Goal: Transaction & Acquisition: Purchase product/service

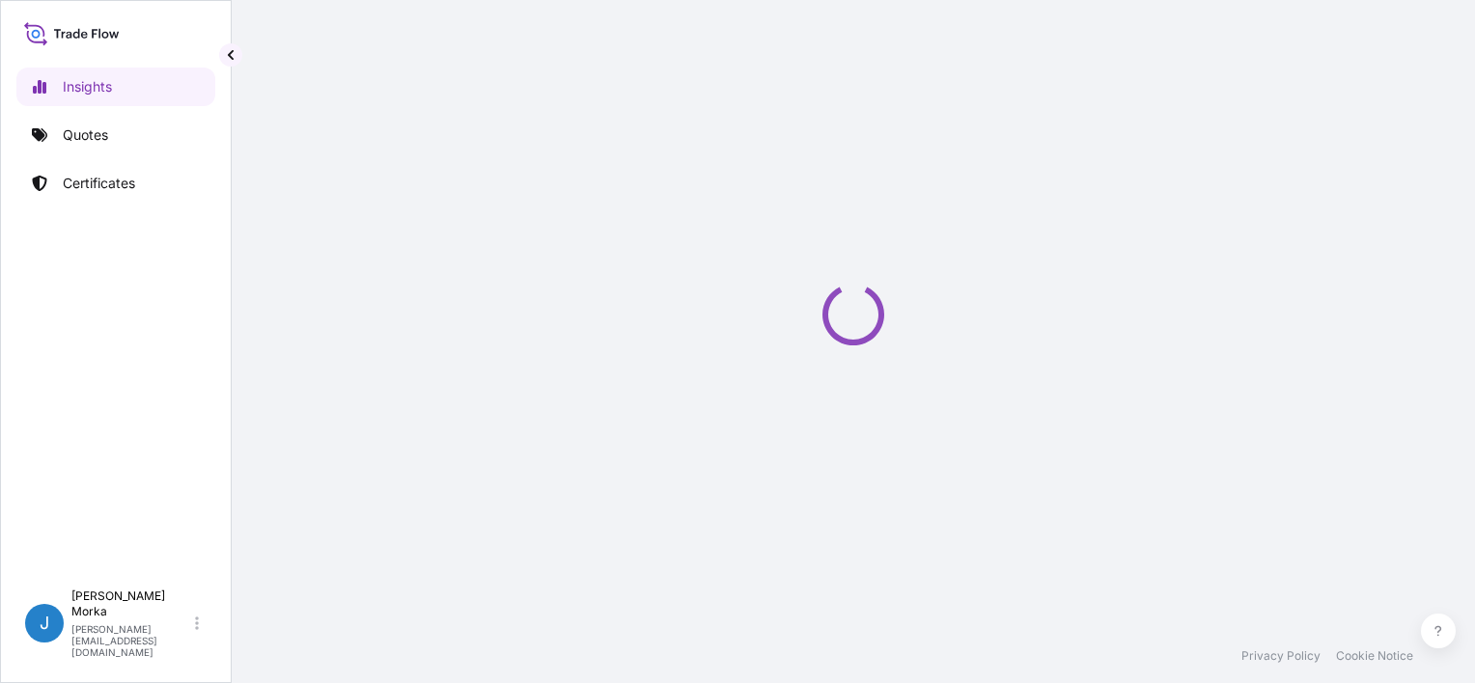
select select "2025"
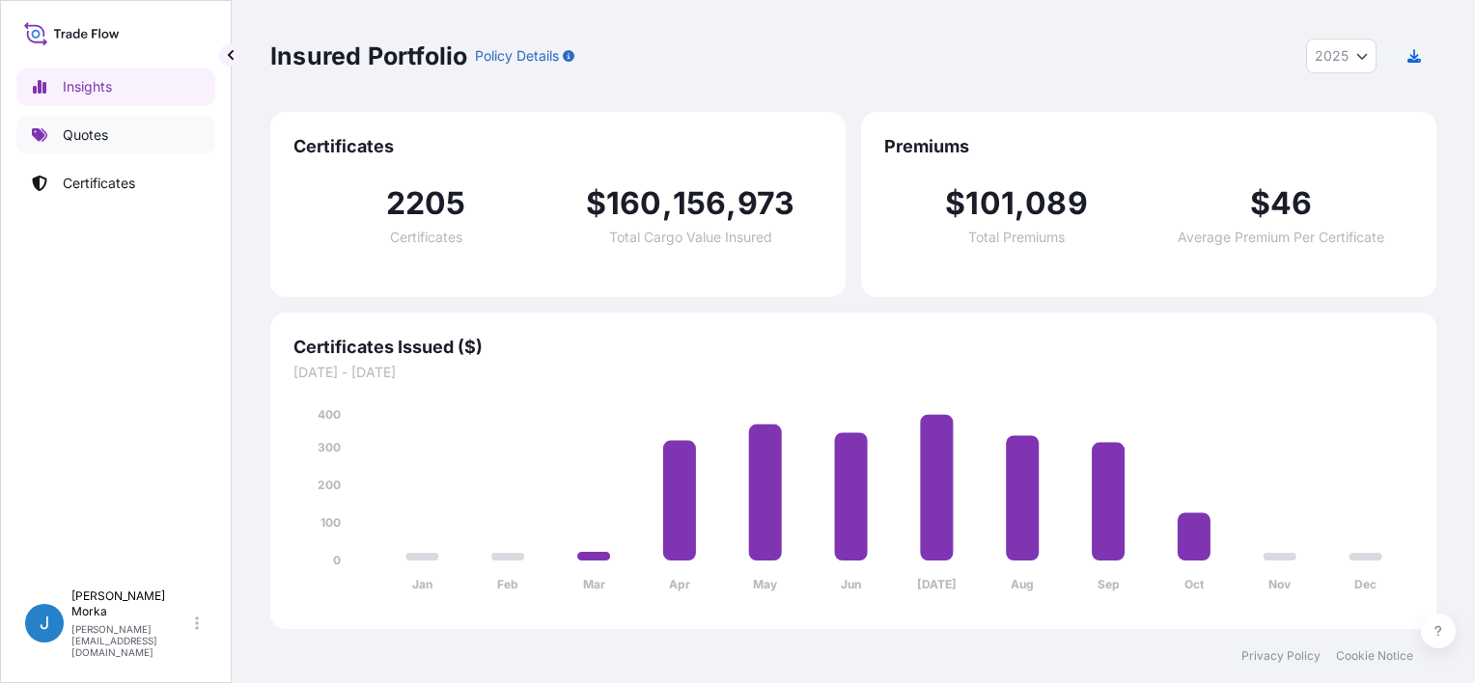
click at [53, 116] on link "Quotes" at bounding box center [115, 135] width 199 height 39
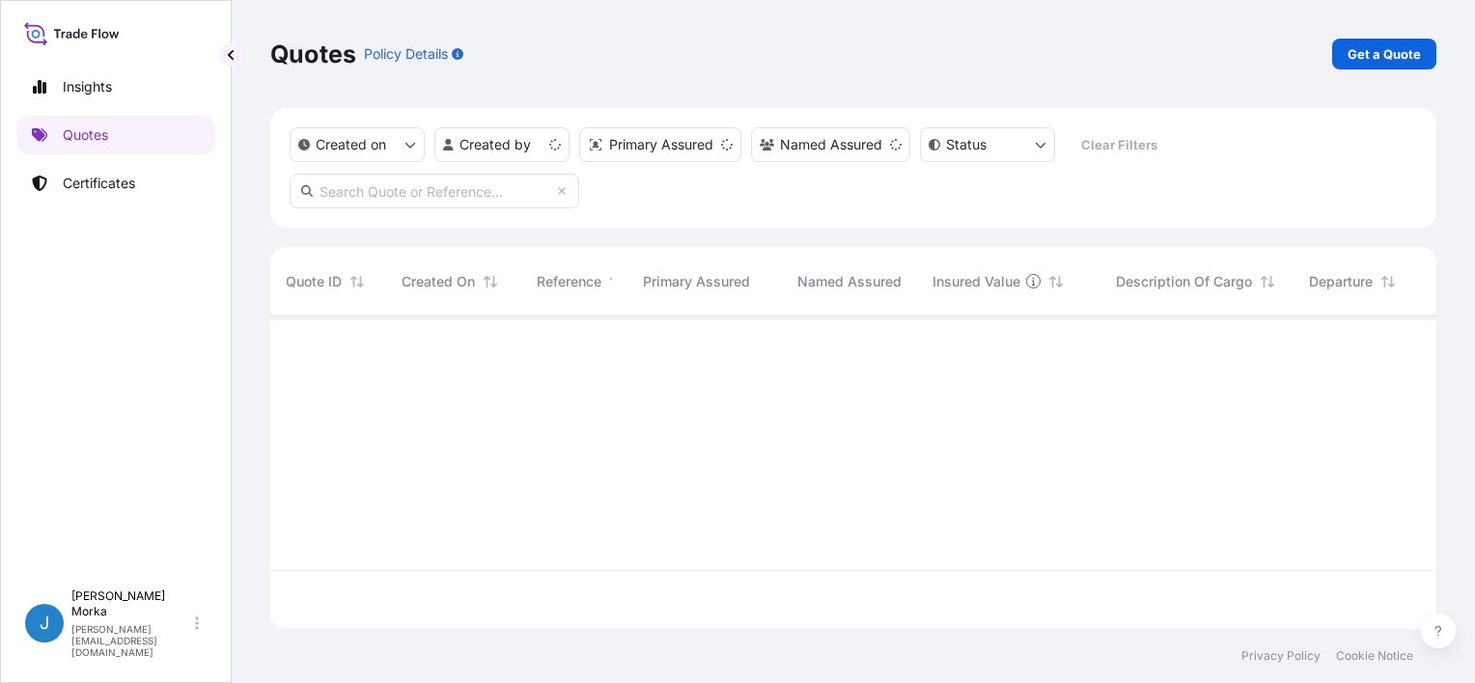
scroll to position [309, 1151]
click at [1372, 54] on p "Get a Quote" at bounding box center [1384, 53] width 73 height 19
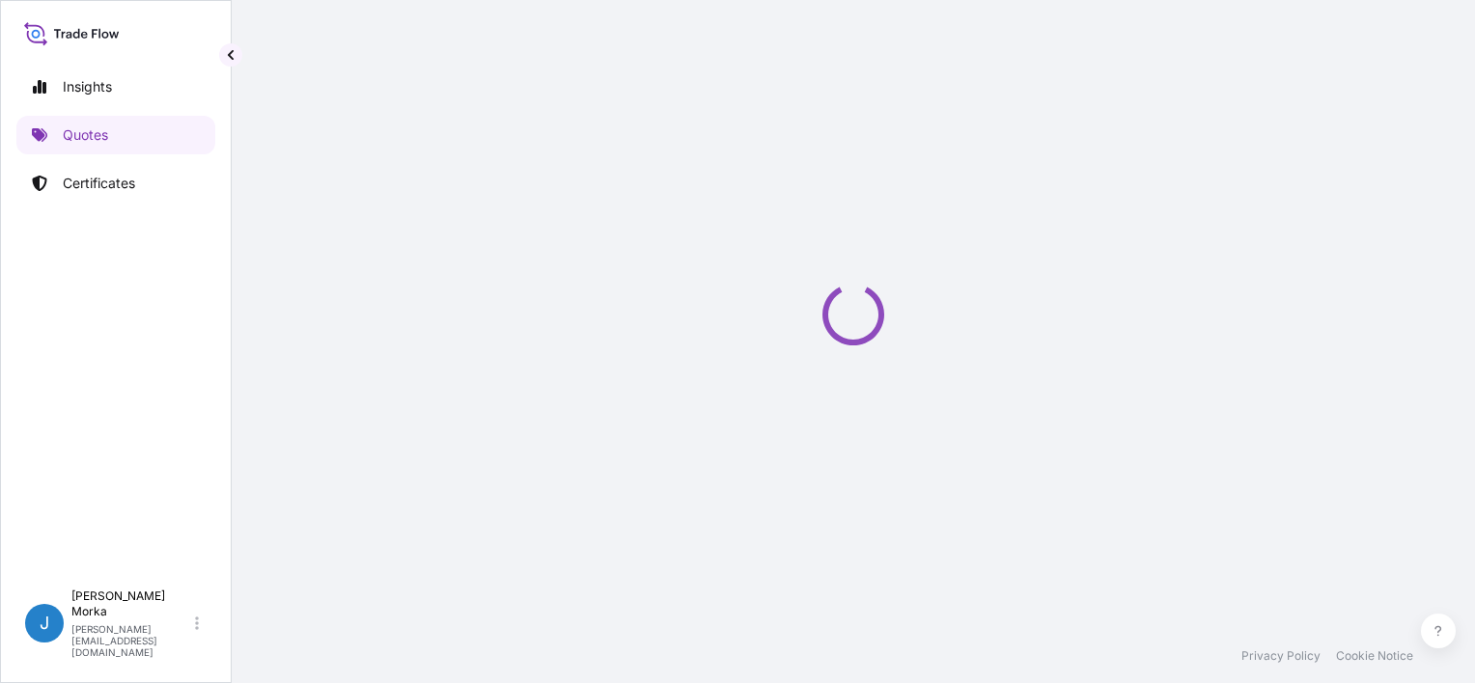
select select "Road / [GEOGRAPHIC_DATA]"
select select "Sea"
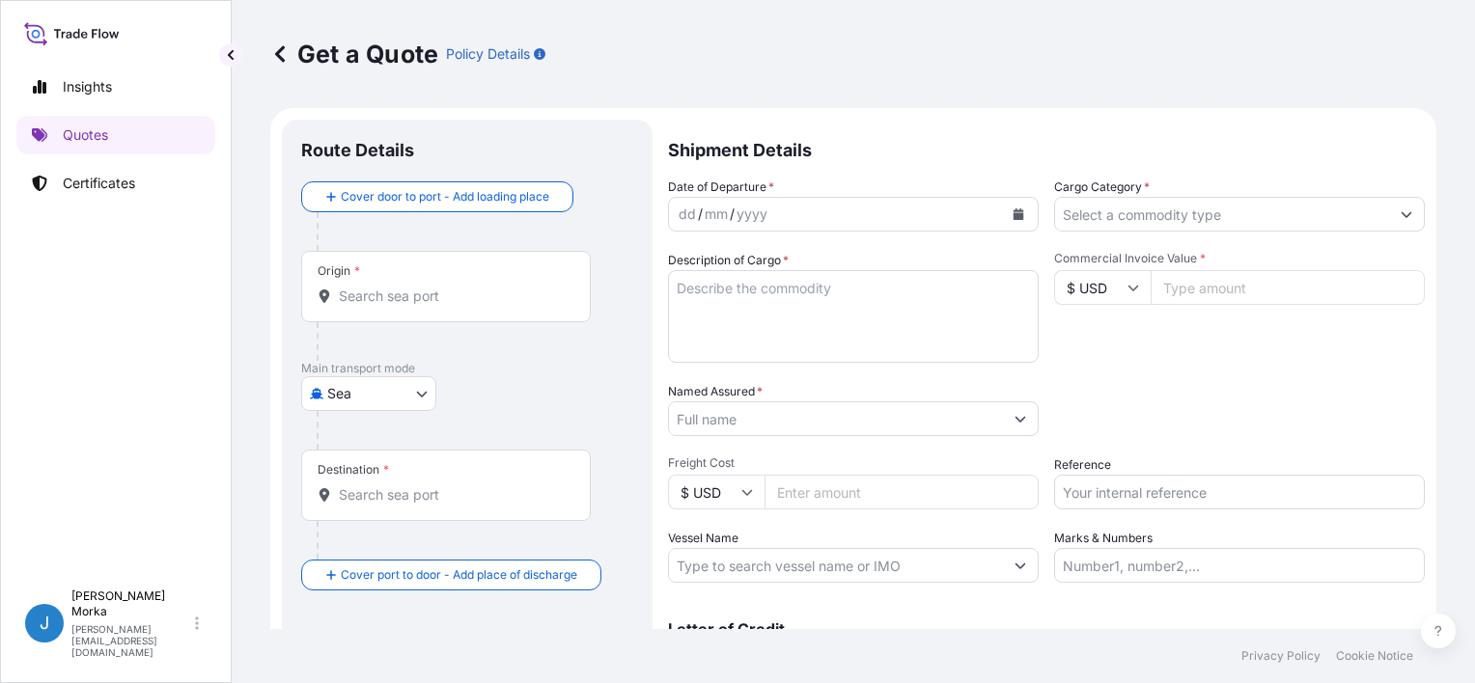
scroll to position [31, 0]
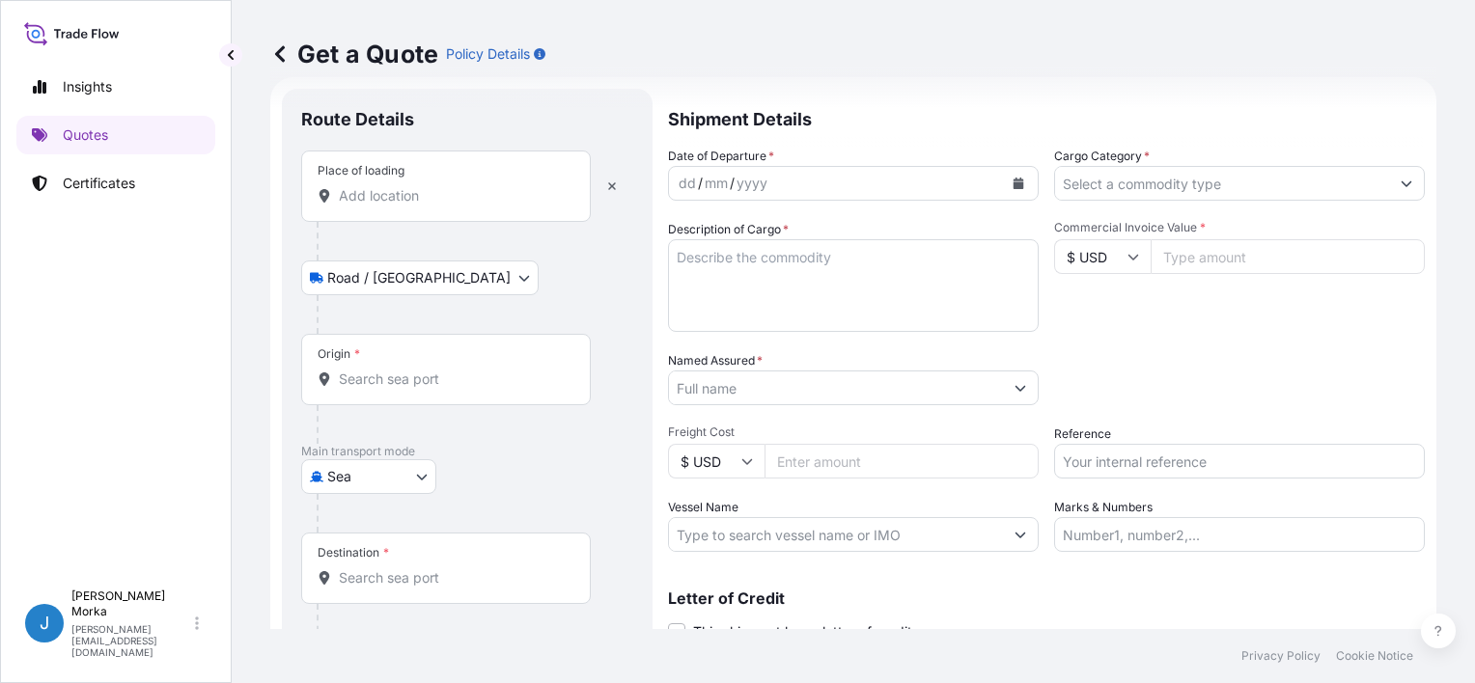
click at [393, 201] on input "Place of loading" at bounding box center [453, 195] width 228 height 19
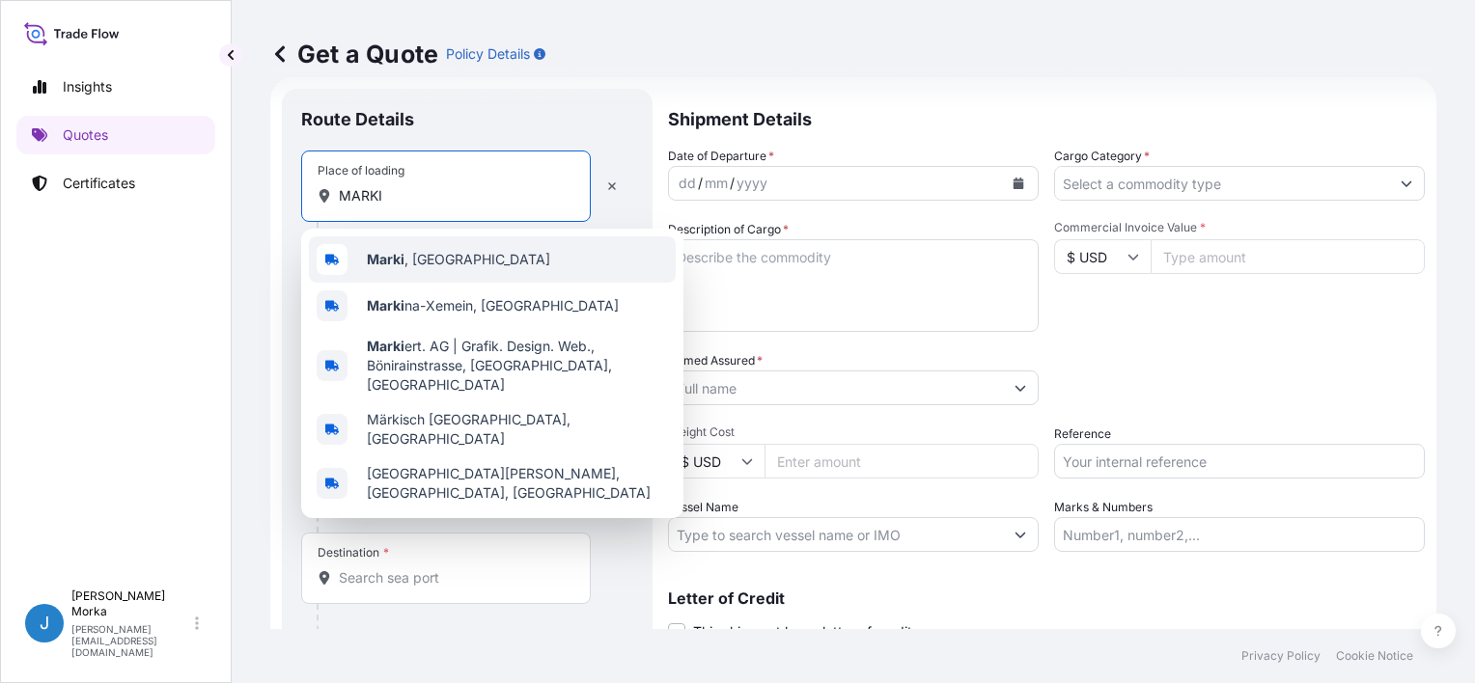
click at [431, 253] on span "Marki , [GEOGRAPHIC_DATA]" at bounding box center [458, 259] width 183 height 19
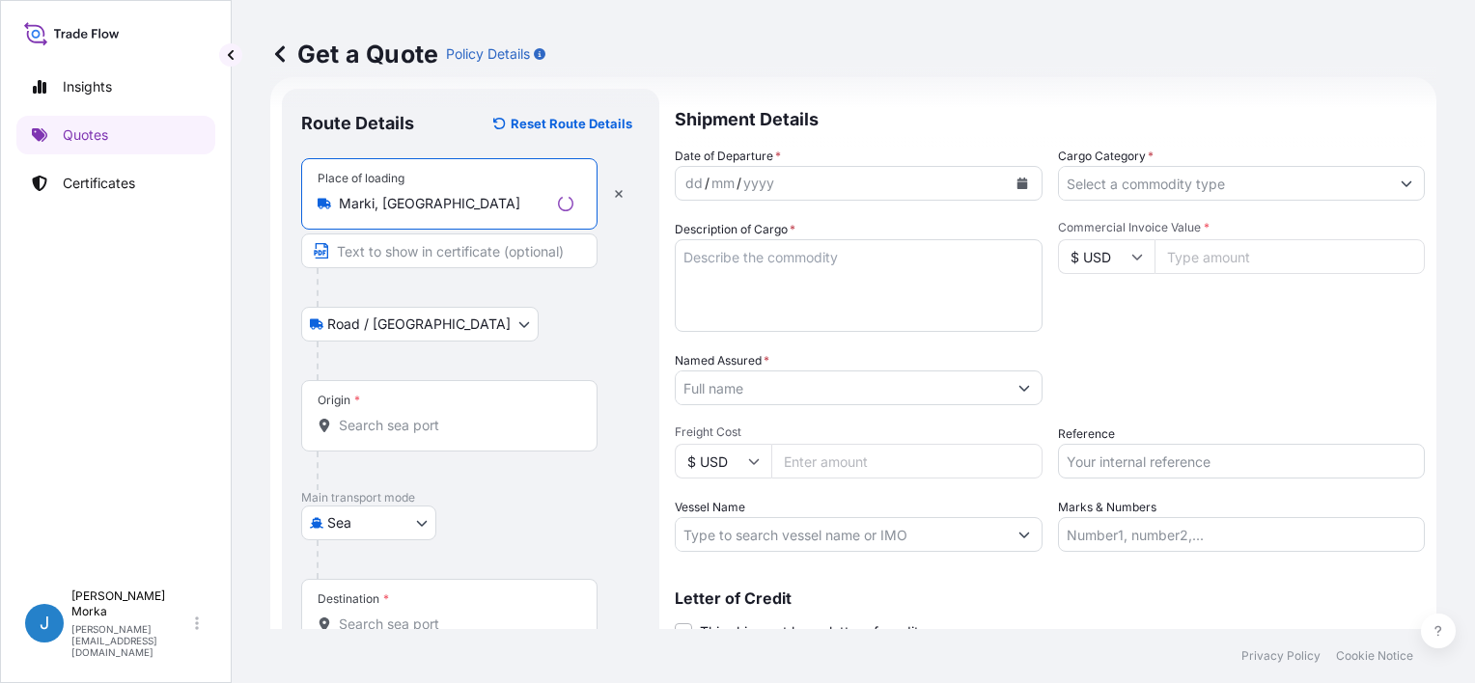
type input "Marki, [GEOGRAPHIC_DATA]"
click at [380, 412] on div "Origin *" at bounding box center [449, 415] width 296 height 71
click at [380, 416] on input "Origin *" at bounding box center [456, 425] width 235 height 19
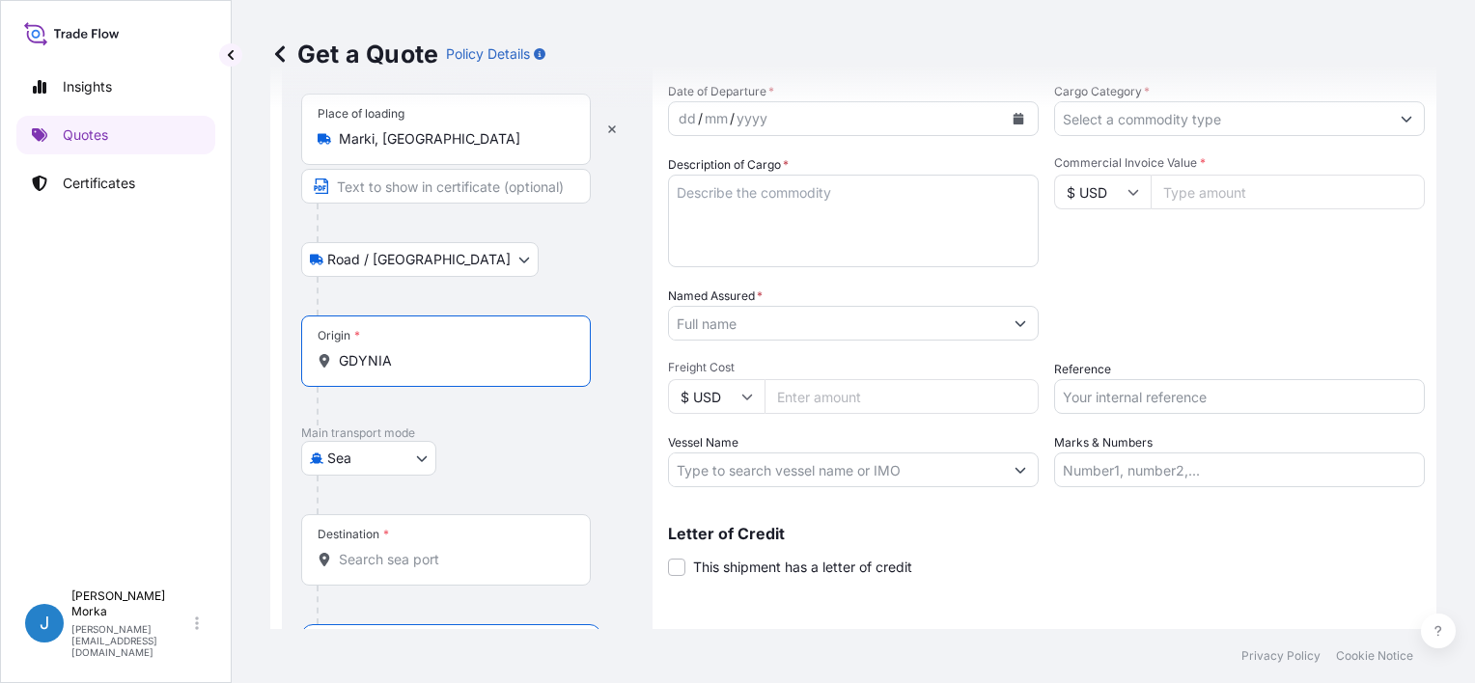
scroll to position [127, 0]
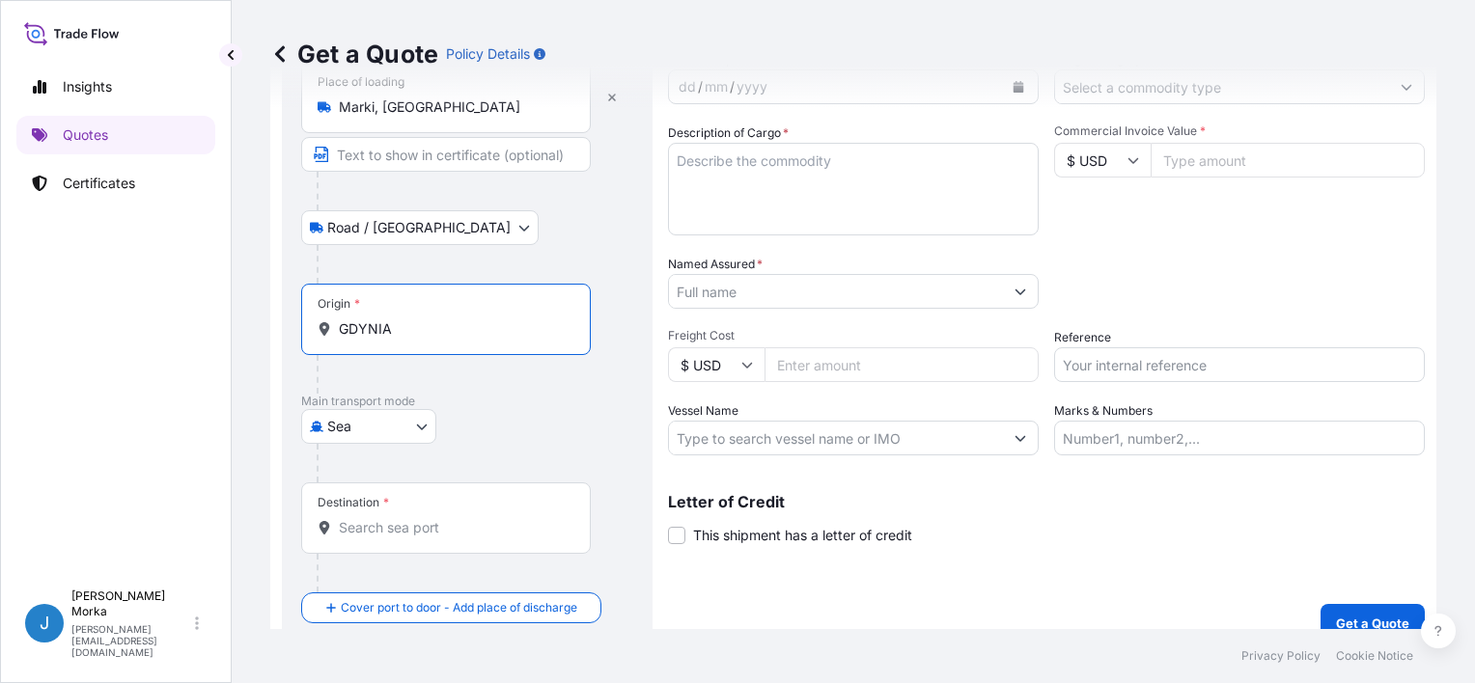
click at [432, 343] on div "Origin * [GEOGRAPHIC_DATA]" at bounding box center [446, 319] width 290 height 71
click at [432, 339] on input "GDYNIA" at bounding box center [453, 329] width 228 height 19
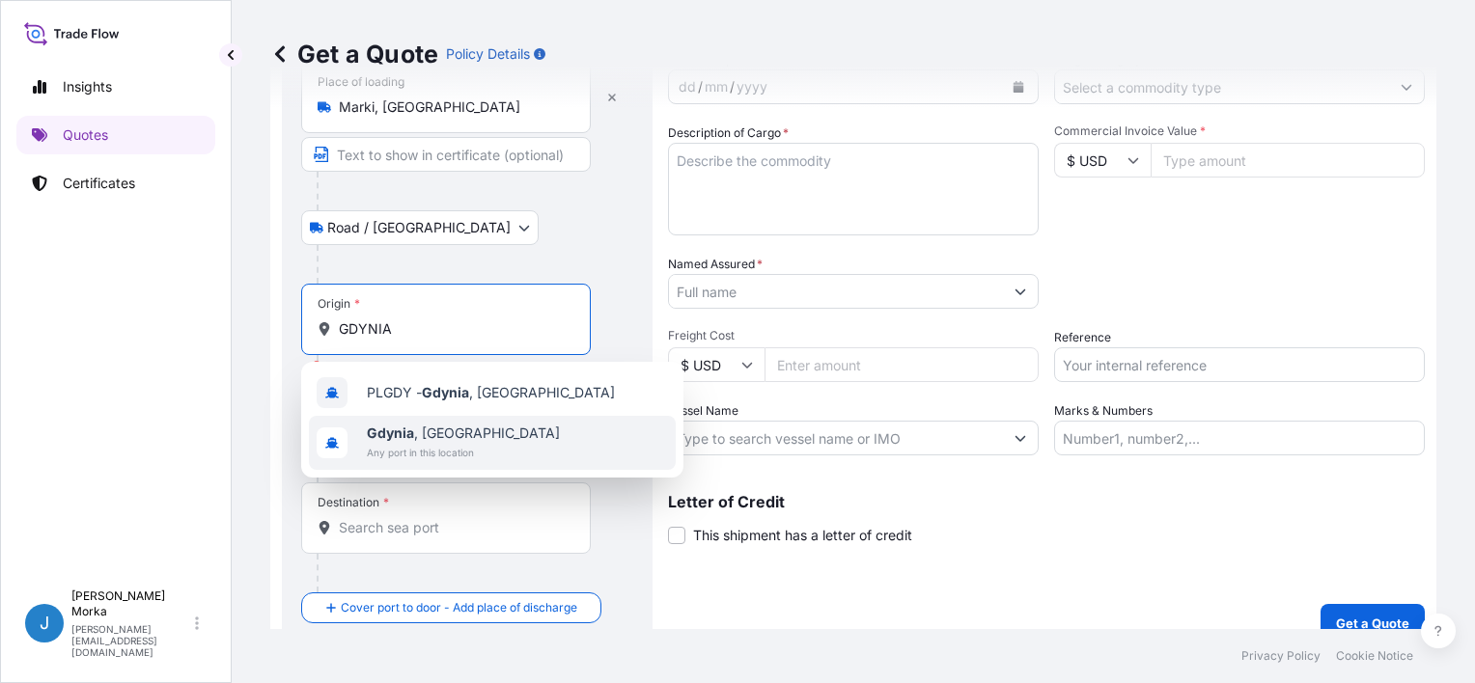
click at [426, 436] on span "[GEOGRAPHIC_DATA] , [GEOGRAPHIC_DATA]" at bounding box center [463, 433] width 193 height 19
type input "[GEOGRAPHIC_DATA], [GEOGRAPHIC_DATA]"
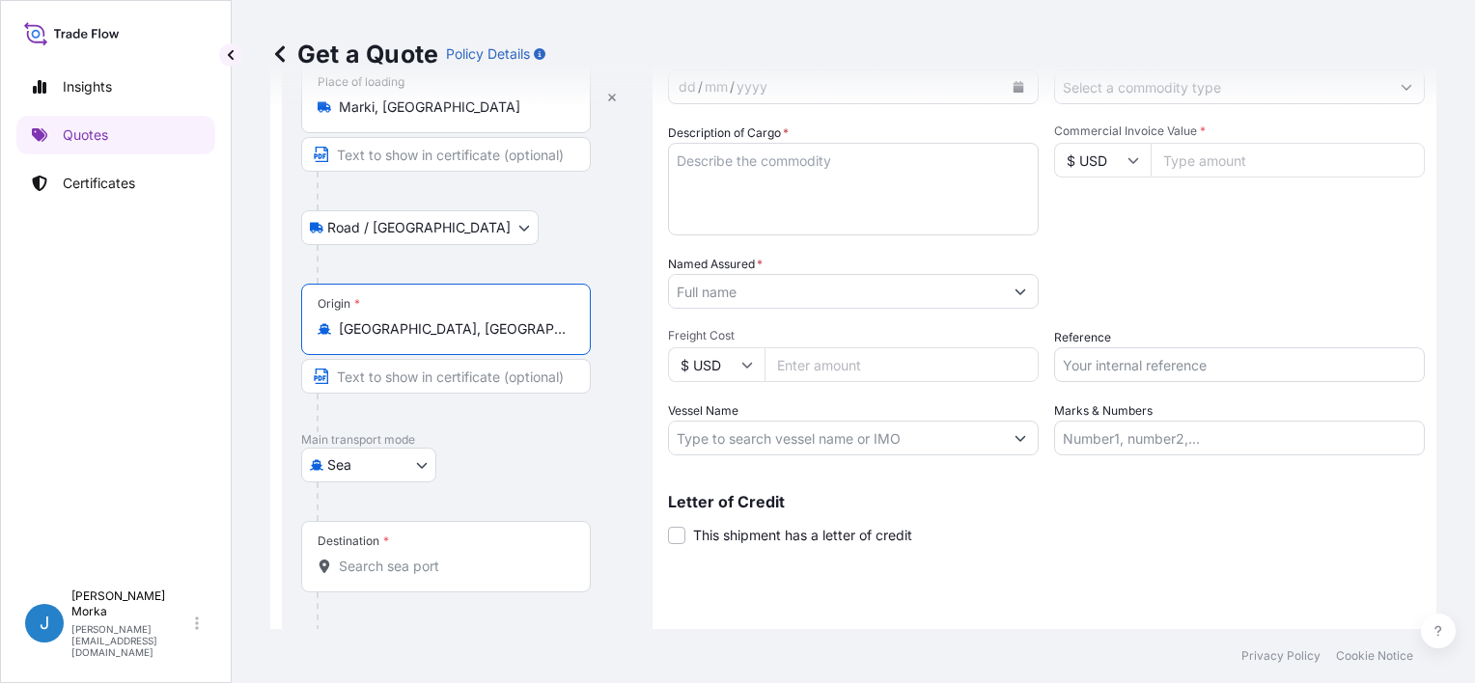
scroll to position [189, 0]
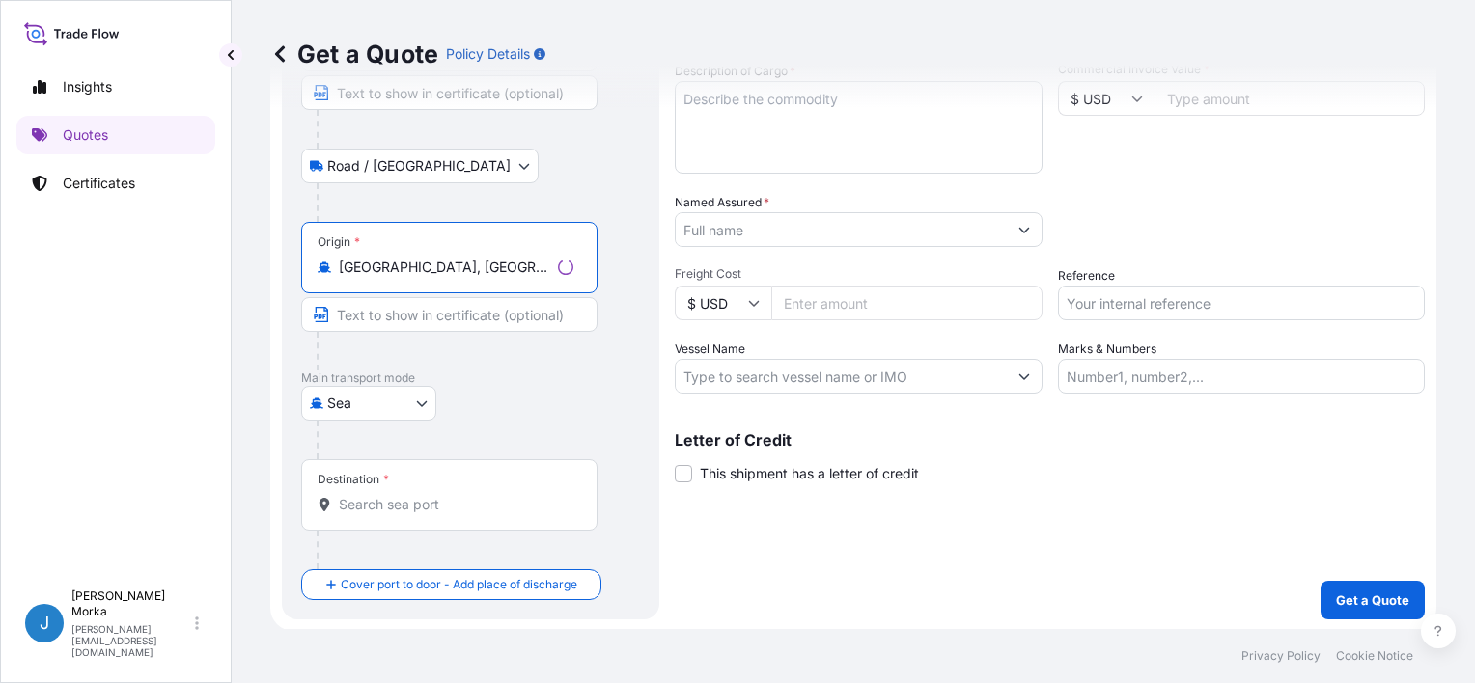
click at [410, 486] on div "Destination *" at bounding box center [449, 494] width 296 height 71
click at [410, 495] on input "Destination *" at bounding box center [456, 504] width 235 height 19
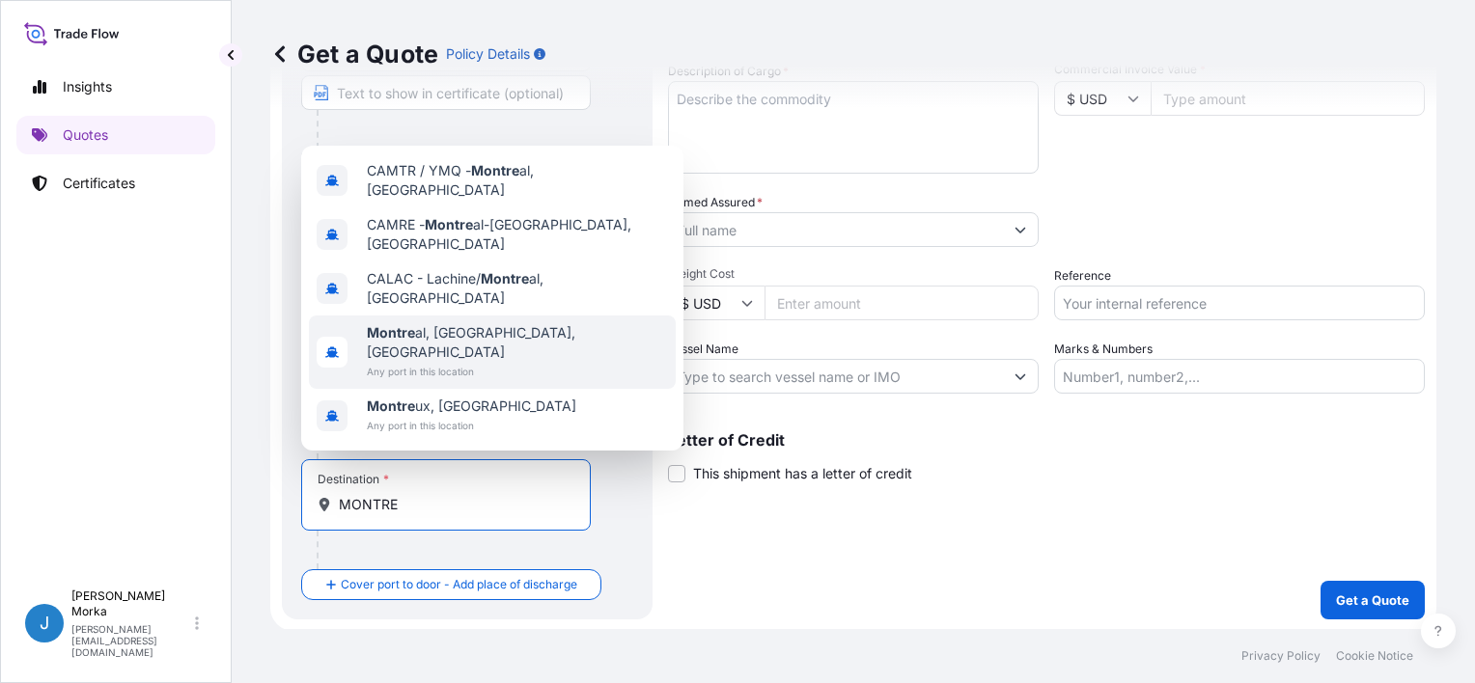
click at [484, 354] on span "Montre al, [GEOGRAPHIC_DATA], [GEOGRAPHIC_DATA]" at bounding box center [517, 342] width 301 height 39
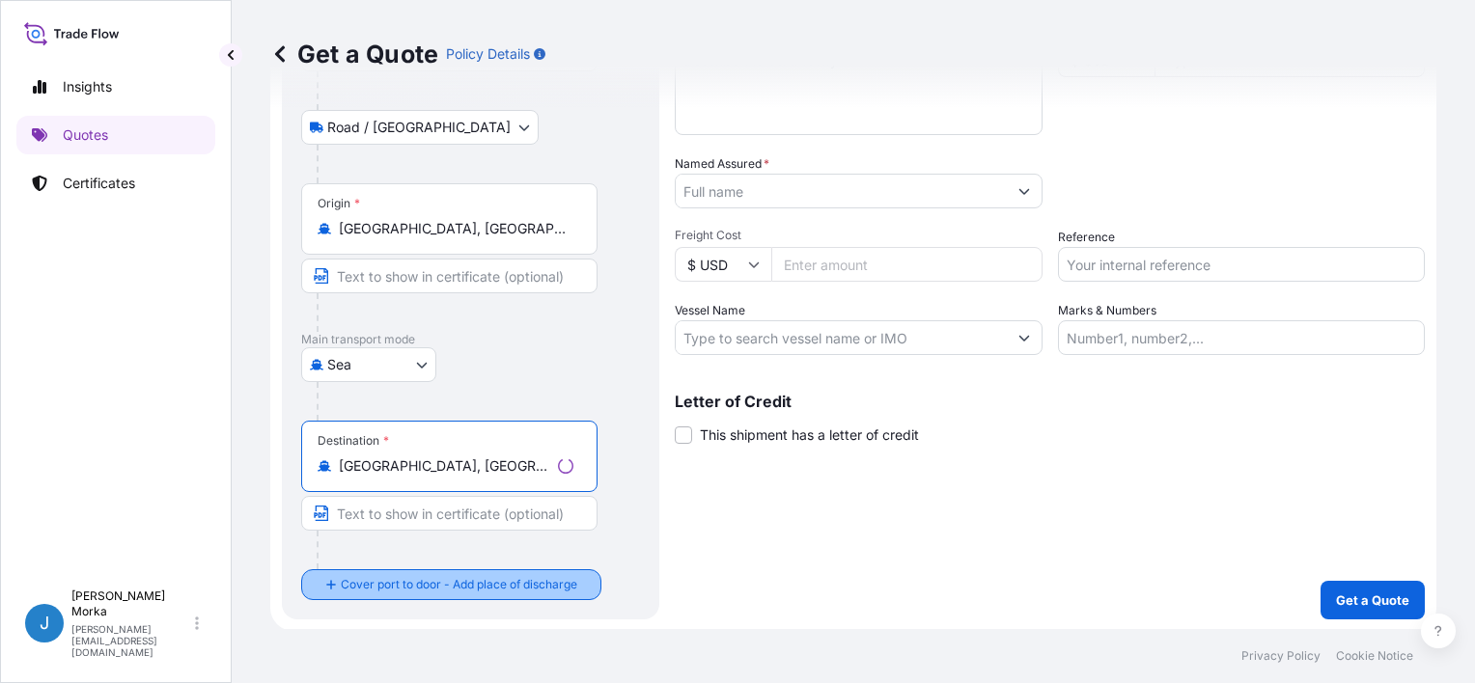
type input "[GEOGRAPHIC_DATA], [GEOGRAPHIC_DATA], [GEOGRAPHIC_DATA]"
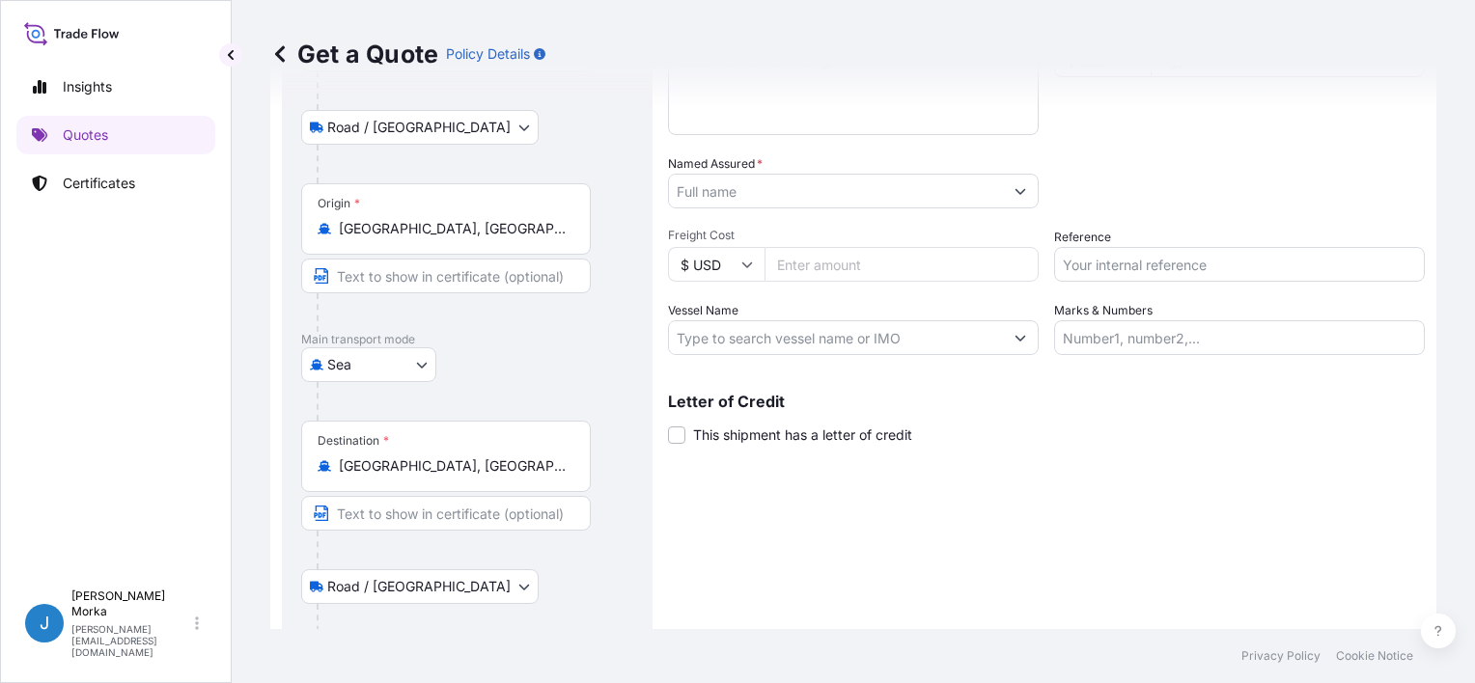
scroll to position [342, 0]
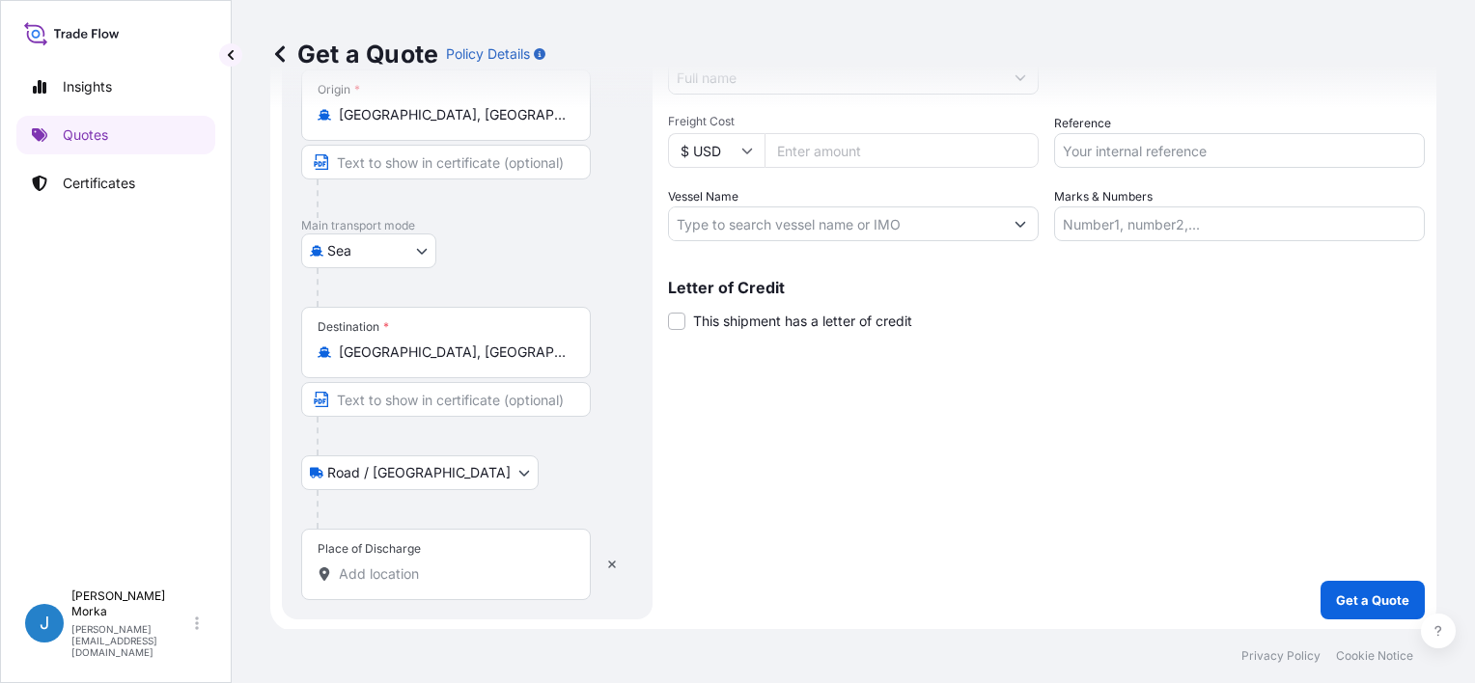
click at [416, 575] on input "Place of Discharge" at bounding box center [453, 574] width 228 height 19
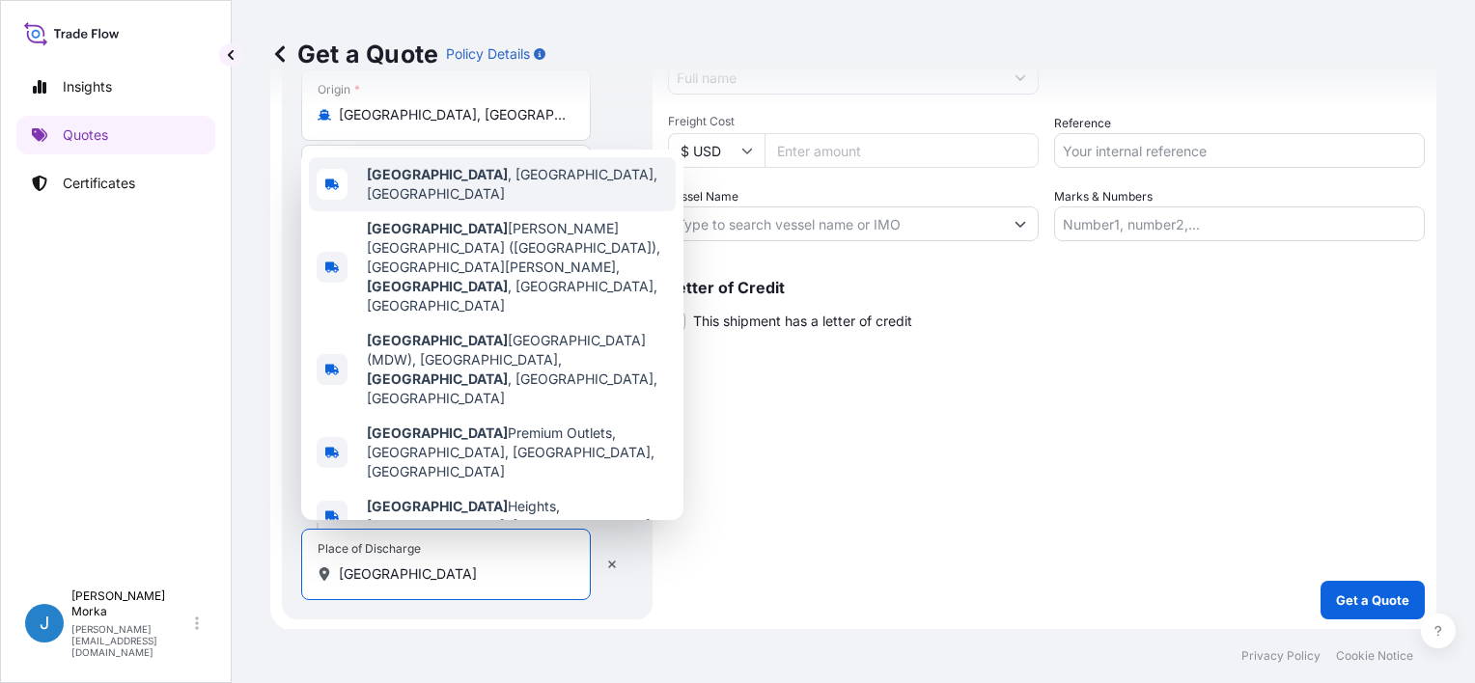
click at [483, 211] on div "[GEOGRAPHIC_DATA] , [GEOGRAPHIC_DATA], [GEOGRAPHIC_DATA]" at bounding box center [492, 184] width 367 height 54
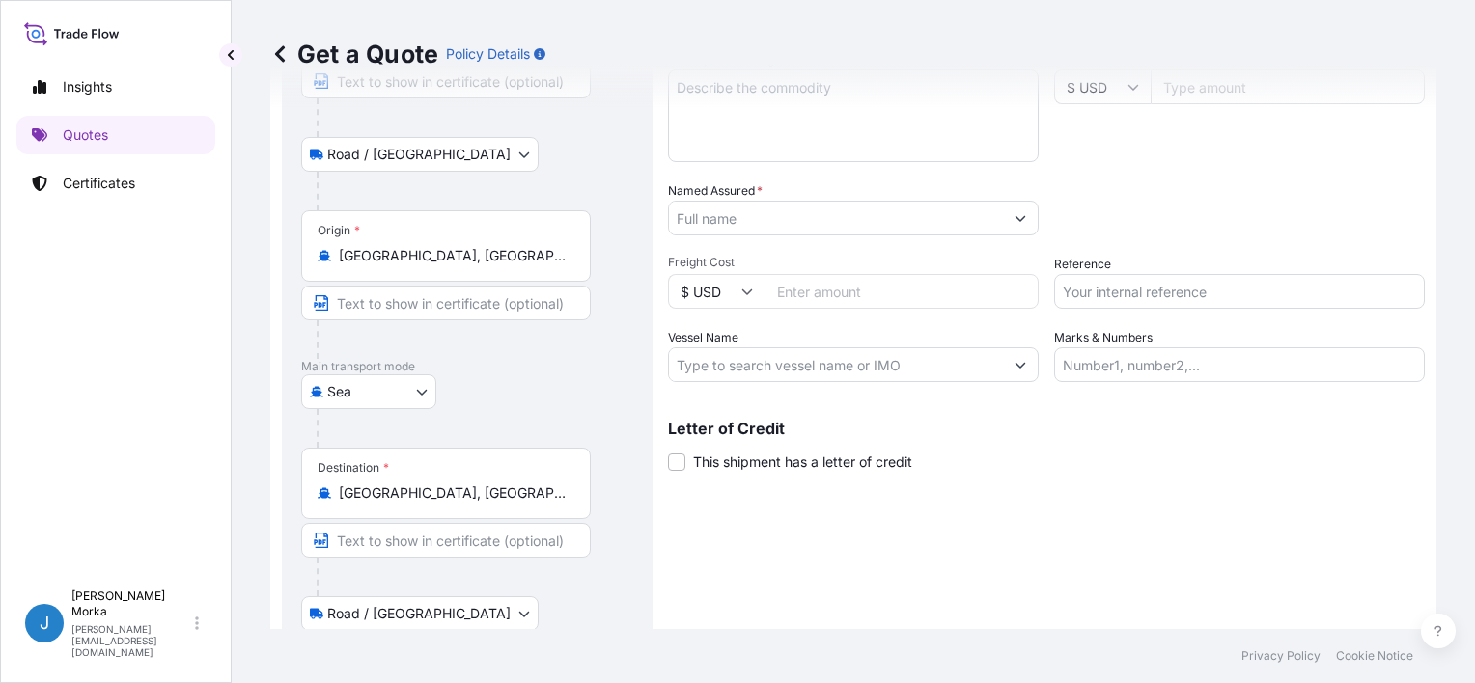
scroll to position [0, 0]
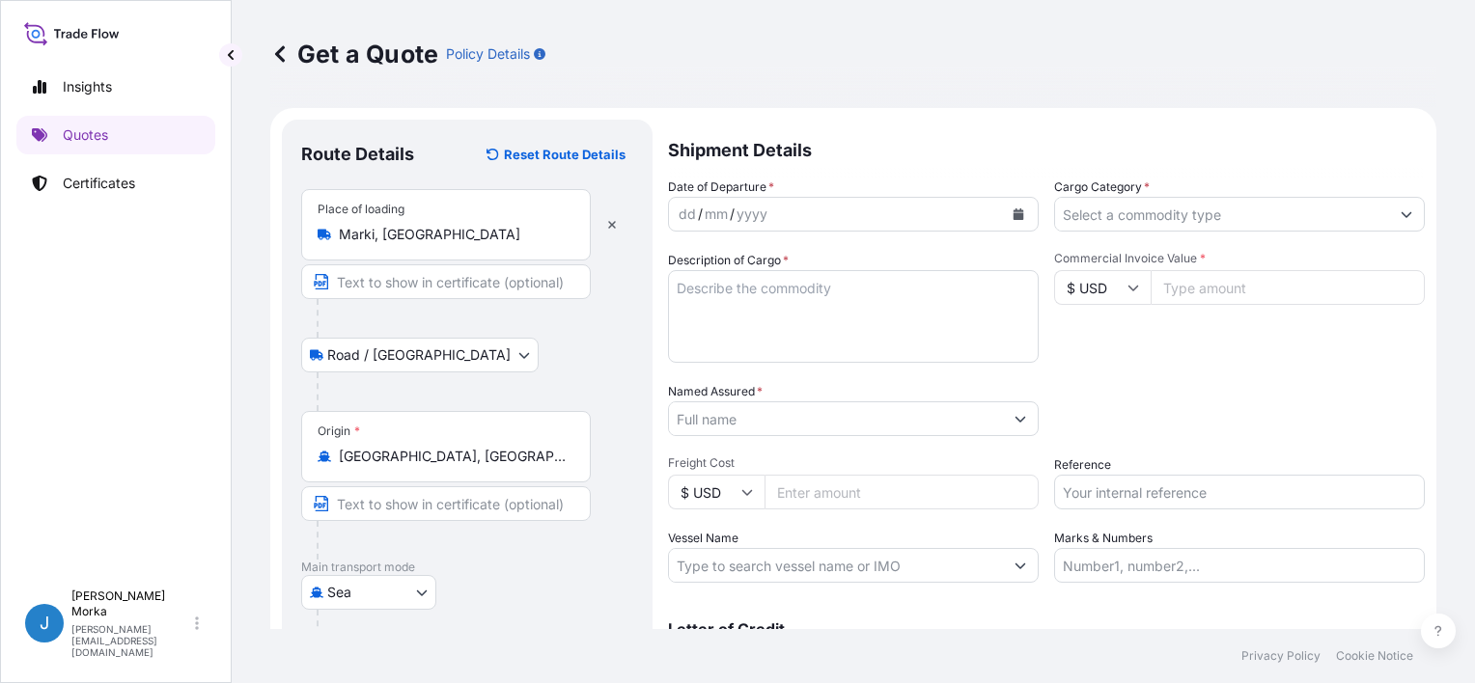
type input "[GEOGRAPHIC_DATA], [GEOGRAPHIC_DATA], [GEOGRAPHIC_DATA]"
click at [1160, 486] on input "Reference" at bounding box center [1239, 492] width 371 height 35
paste input "S02070347"
type input "S02070347"
click at [1153, 437] on div "Date of Departure * dd / mm / yyyy Cargo Category * Description of Cargo * Comm…" at bounding box center [1046, 380] width 757 height 405
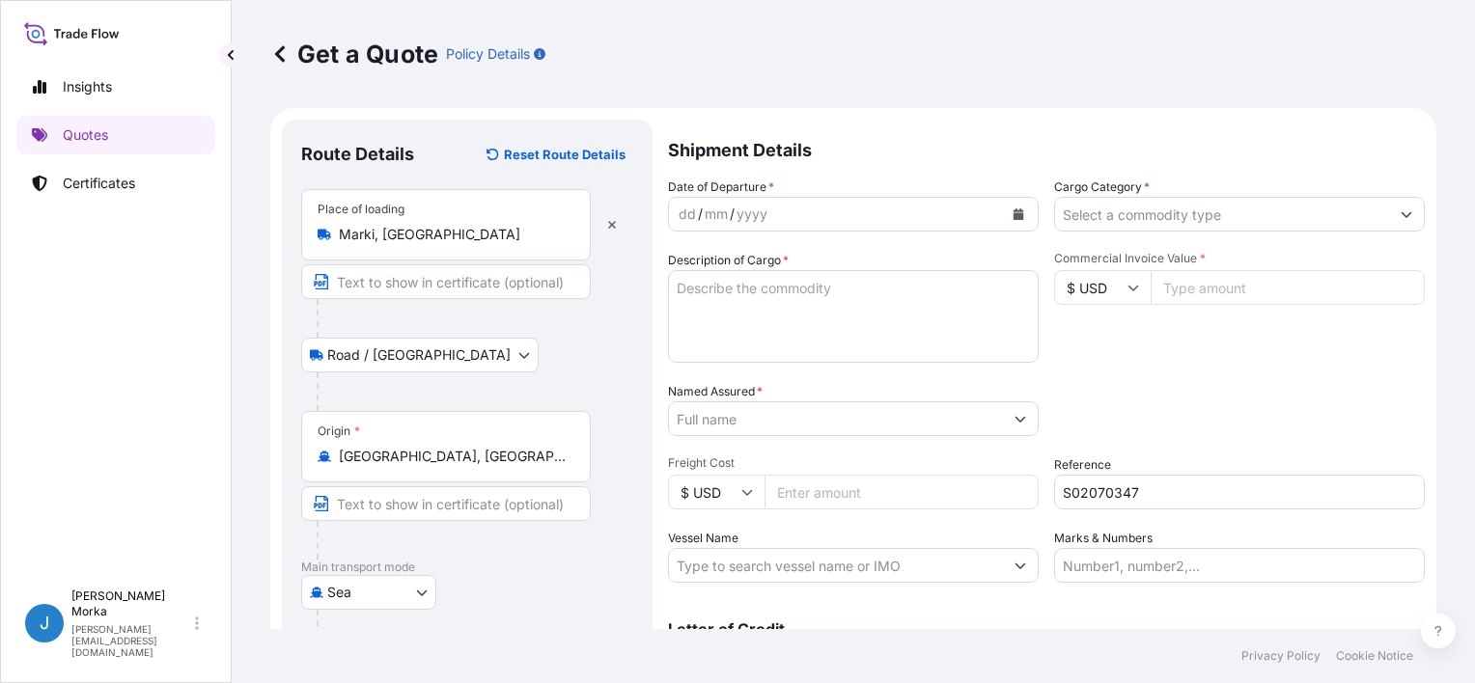
click at [824, 324] on textarea "Description of Cargo *" at bounding box center [853, 316] width 371 height 93
paste textarea "TCLU1267535"
click at [855, 299] on textarea "TCLU1267535" at bounding box center [853, 316] width 371 height 93
paste textarea "FROZEN BREAD NET WEIGHT: 6820.800 KGS"
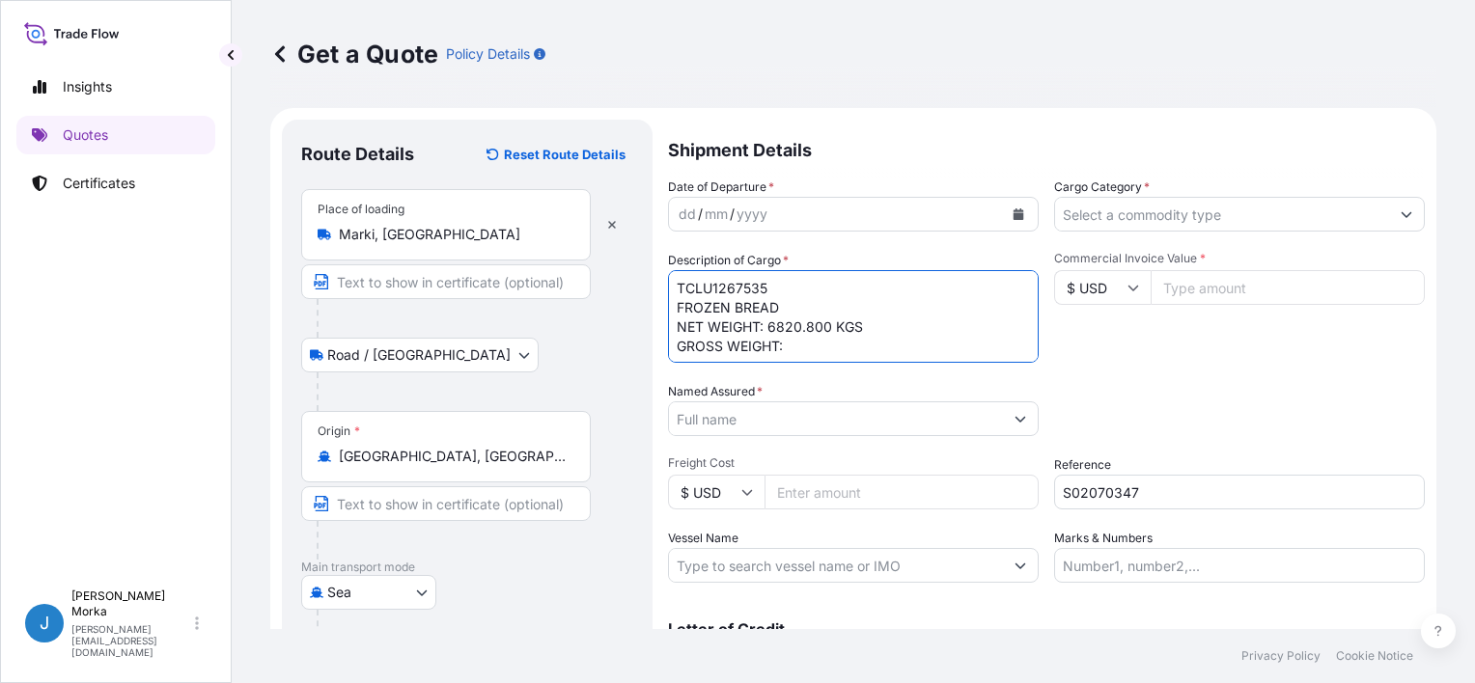
scroll to position [12, 0]
click at [822, 332] on textarea "TCLU1267535 FROZEN BREAD NET WEIGHT: 6820.800 KGS GROSS WEIGHT: PACKAGES" at bounding box center [853, 316] width 371 height 93
paste textarea "7593,824"
click at [823, 332] on textarea "TCLU1267535 FROZEN BREAD NET WEIGHT: 6820.800 KGS GROSS WEIGHT: 7593,824 PACKAG…" at bounding box center [853, 316] width 371 height 93
click at [854, 330] on textarea "TCLU1267535 FROZEN BREAD NET WEIGHT: 6820.800 KGS GROSS WEIGHT: 7593.824 PACKAG…" at bounding box center [853, 316] width 371 height 93
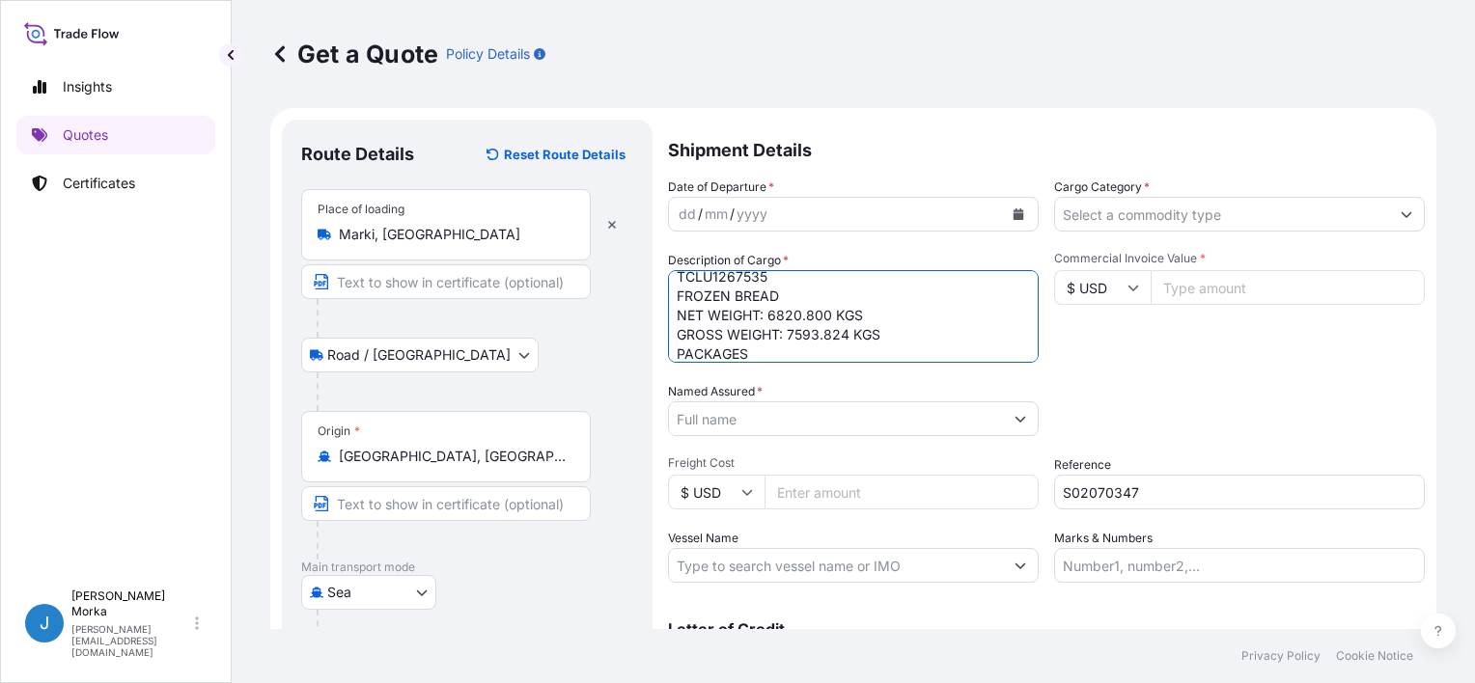
click at [677, 354] on textarea "TCLU1267535 FROZEN BREAD NET WEIGHT: 6820.800 KGS GROSS WEIGHT: 7593.824 KGS PA…" at bounding box center [853, 316] width 371 height 93
paste textarea "812"
type textarea "TCLU1267535 FROZEN BREAD NET WEIGHT: 6820.800 KGS GROSS WEIGHT: 7593.824 KGS 81…"
click at [1147, 371] on div "Date of Departure * dd / mm / yyyy Cargo Category * Description of Cargo * TCLU…" at bounding box center [1046, 380] width 757 height 405
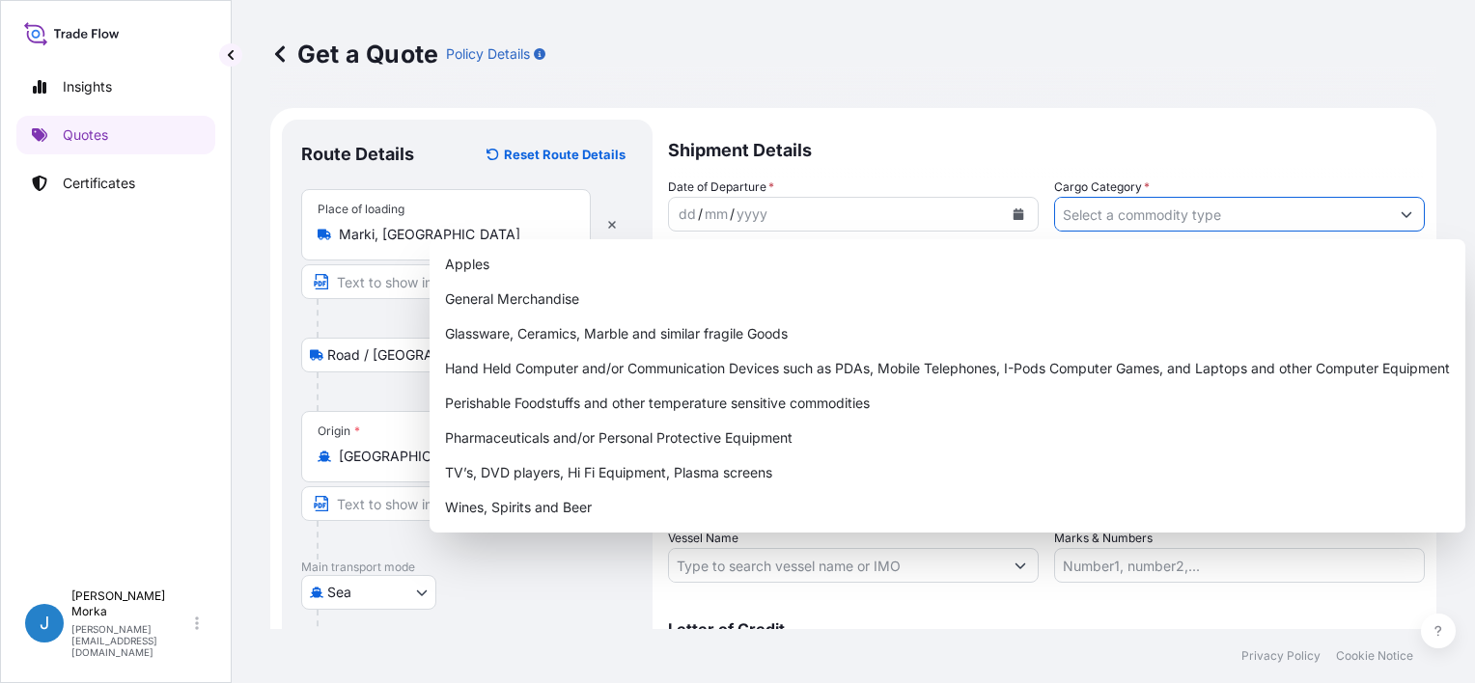
click at [1147, 218] on input "Cargo Category *" at bounding box center [1222, 214] width 334 height 35
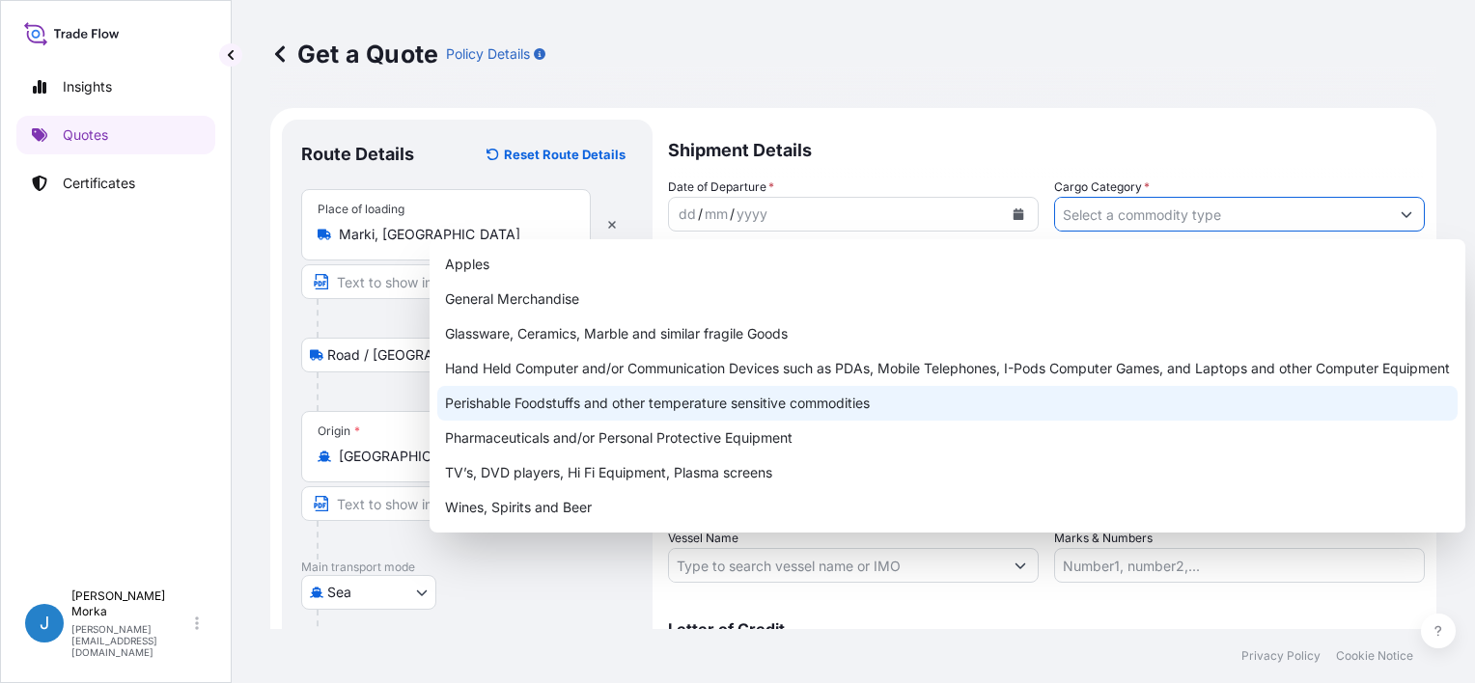
click at [597, 410] on div "Perishable Foodstuffs and other temperature sensitive commodities" at bounding box center [947, 403] width 1020 height 35
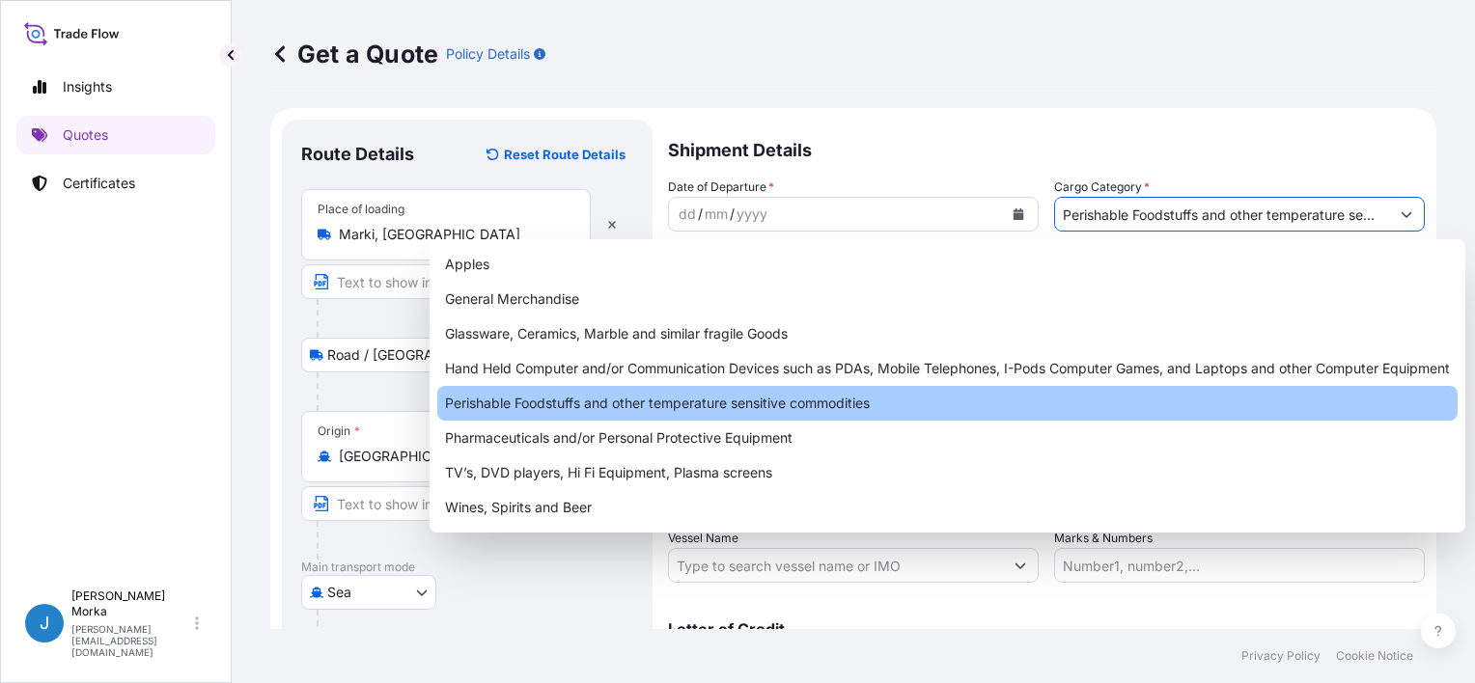
type input "Perishable Foodstuffs and other temperature sensitive commodities"
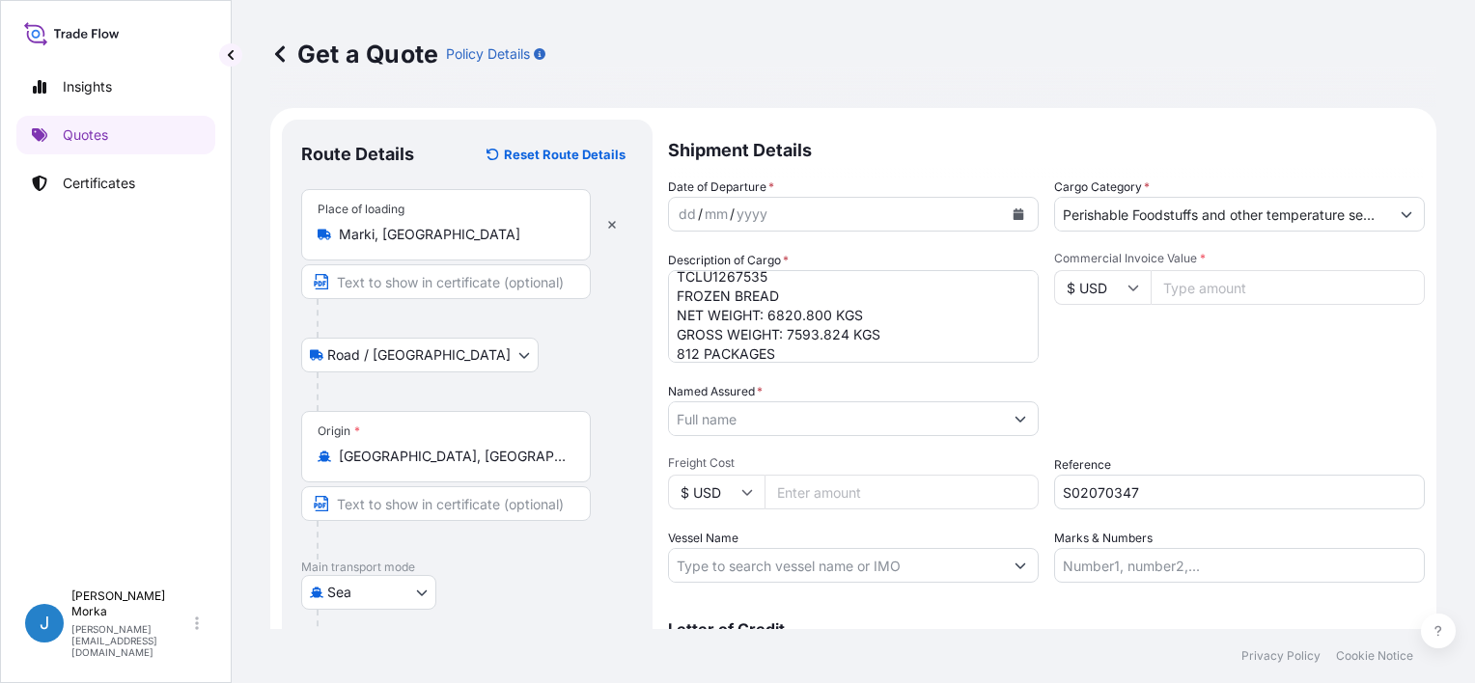
click at [1229, 328] on div "Commercial Invoice Value * $ USD" at bounding box center [1239, 307] width 371 height 112
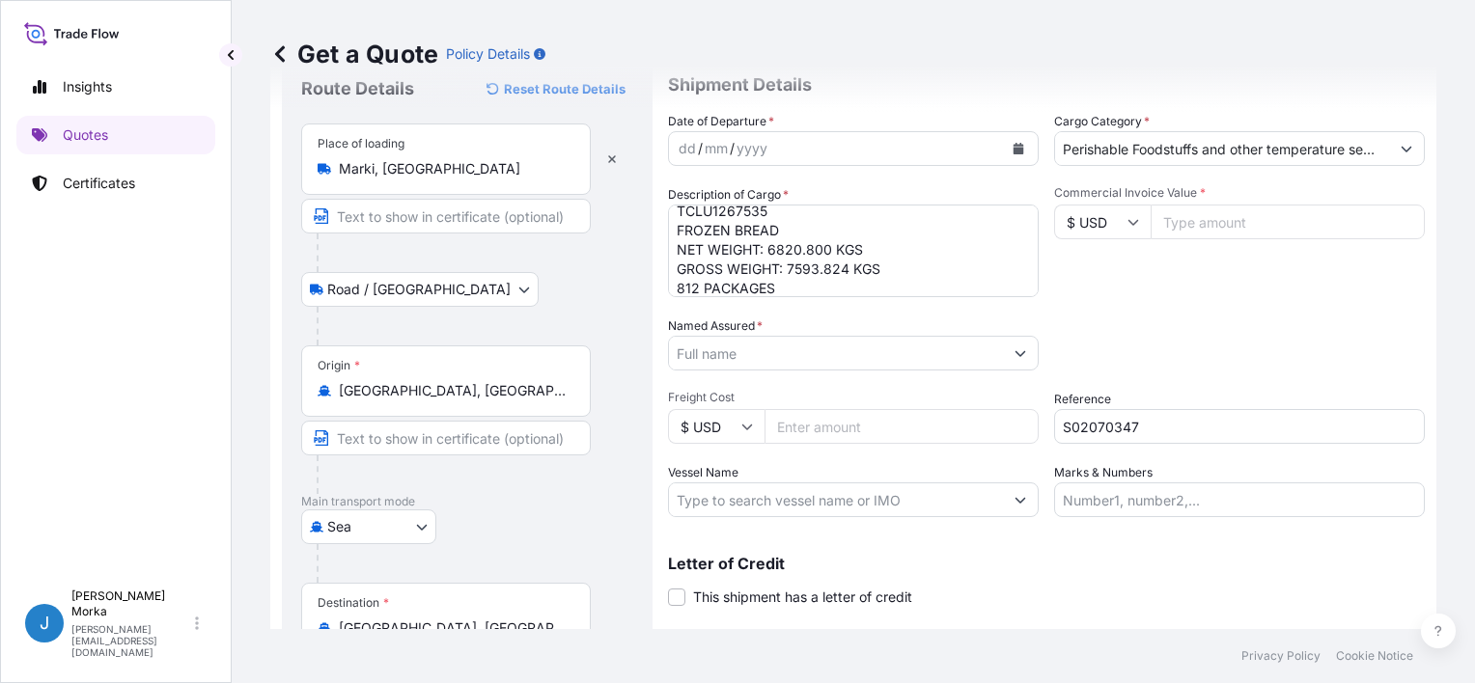
scroll to position [97, 0]
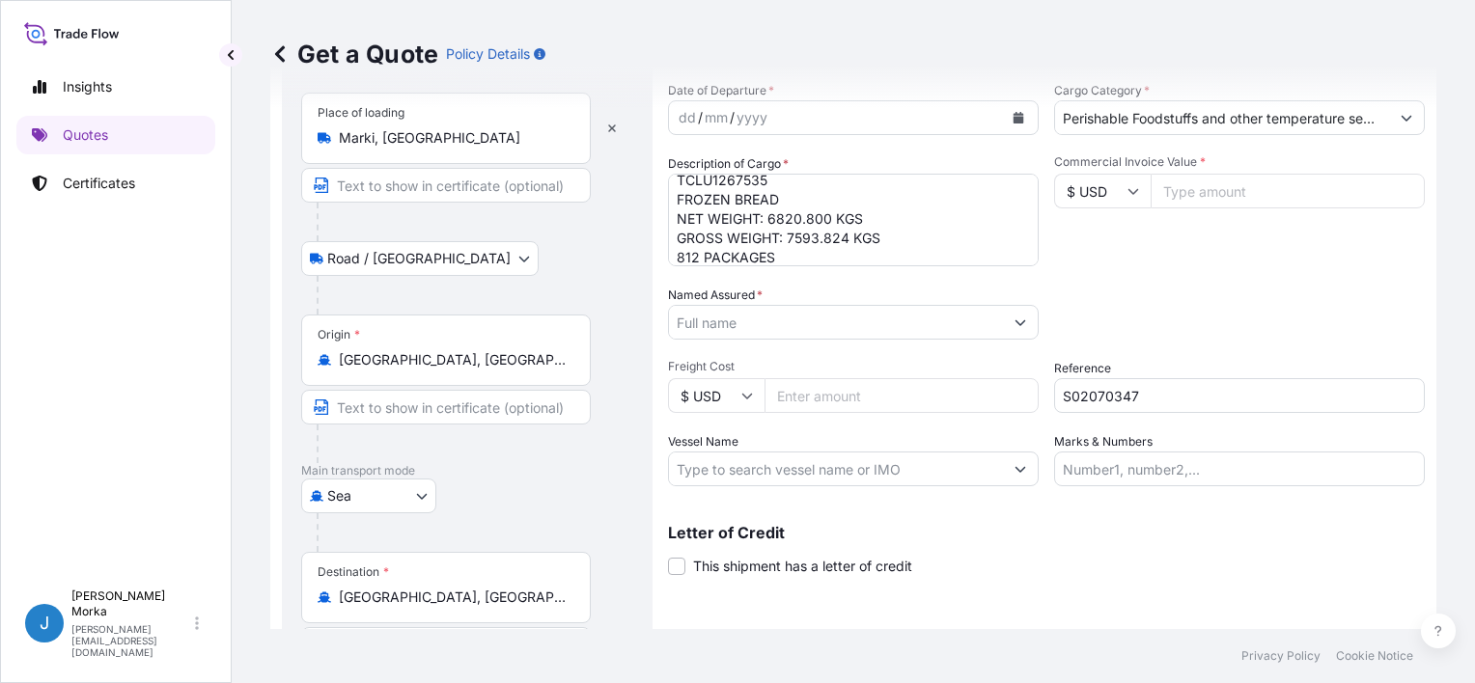
click at [749, 332] on input "Named Assured *" at bounding box center [836, 322] width 334 height 35
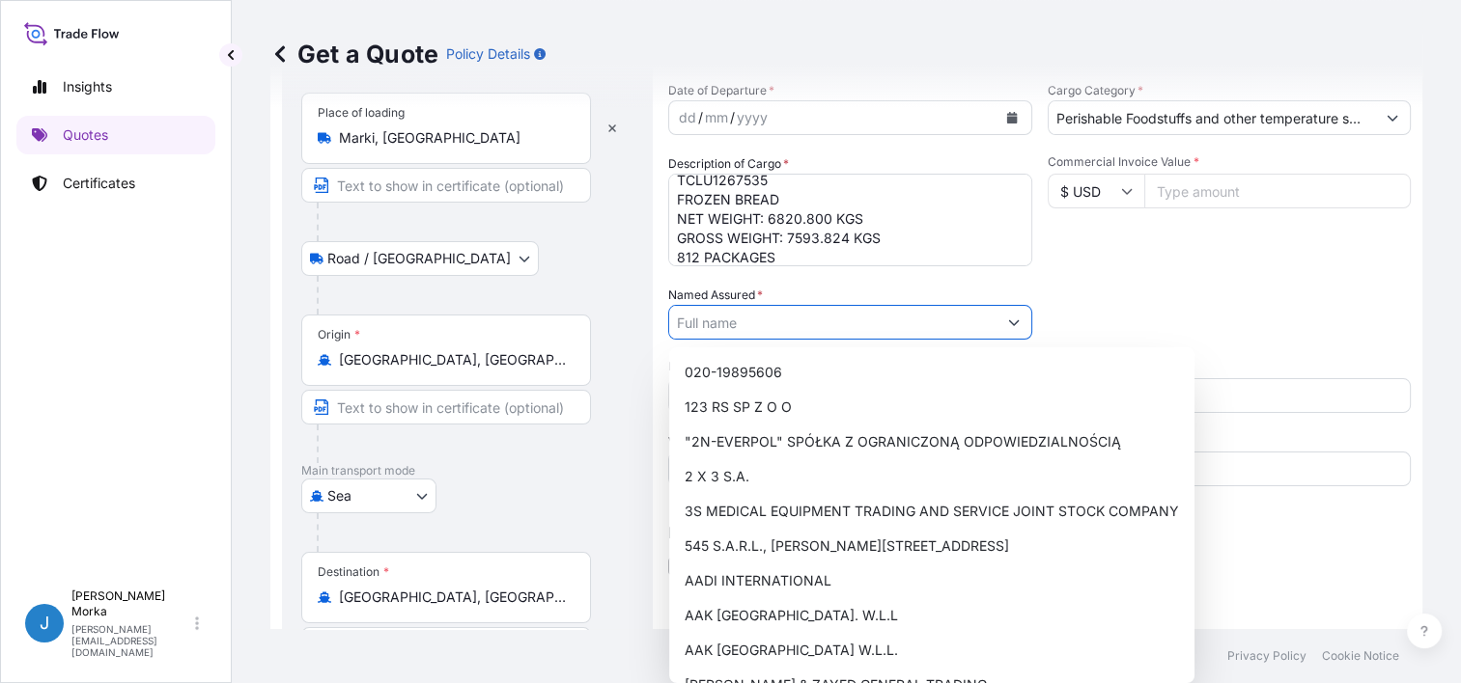
paste input "Baking Co."
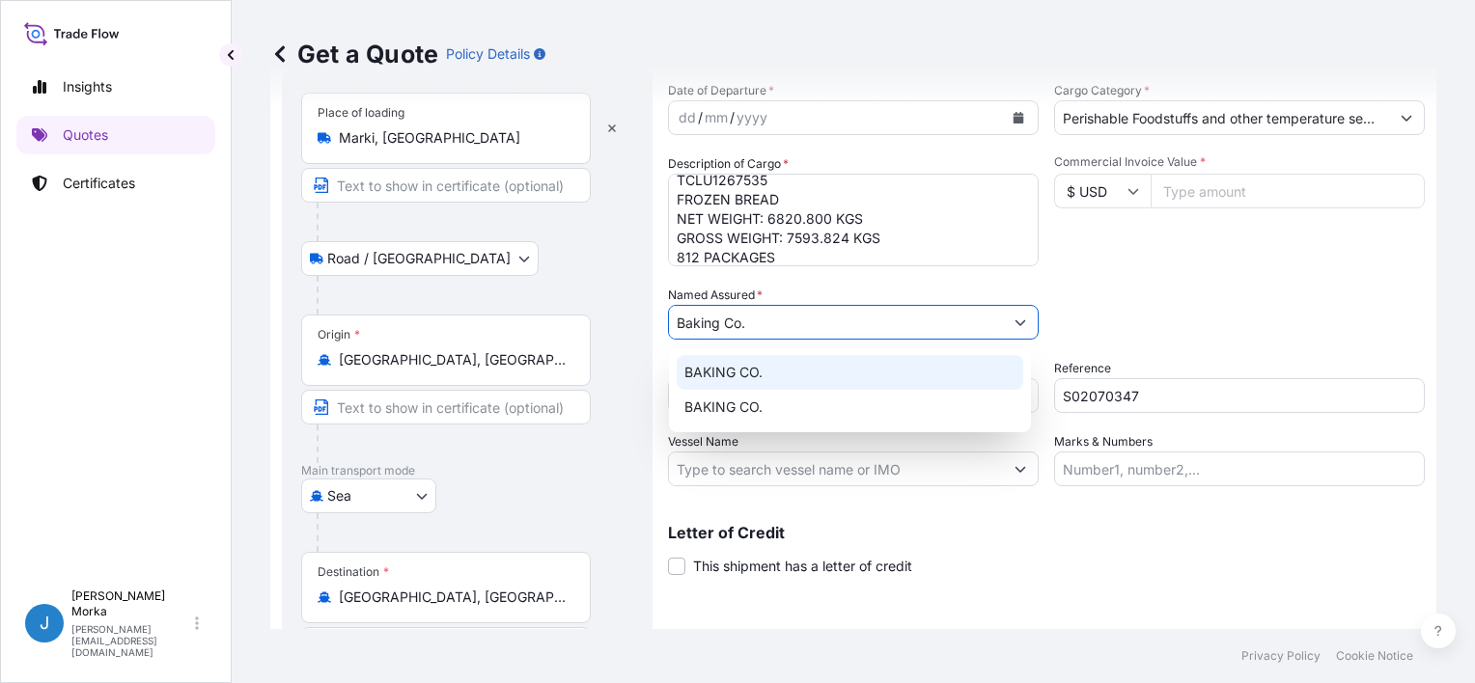
click at [754, 369] on span "BAKING CO." at bounding box center [723, 372] width 78 height 19
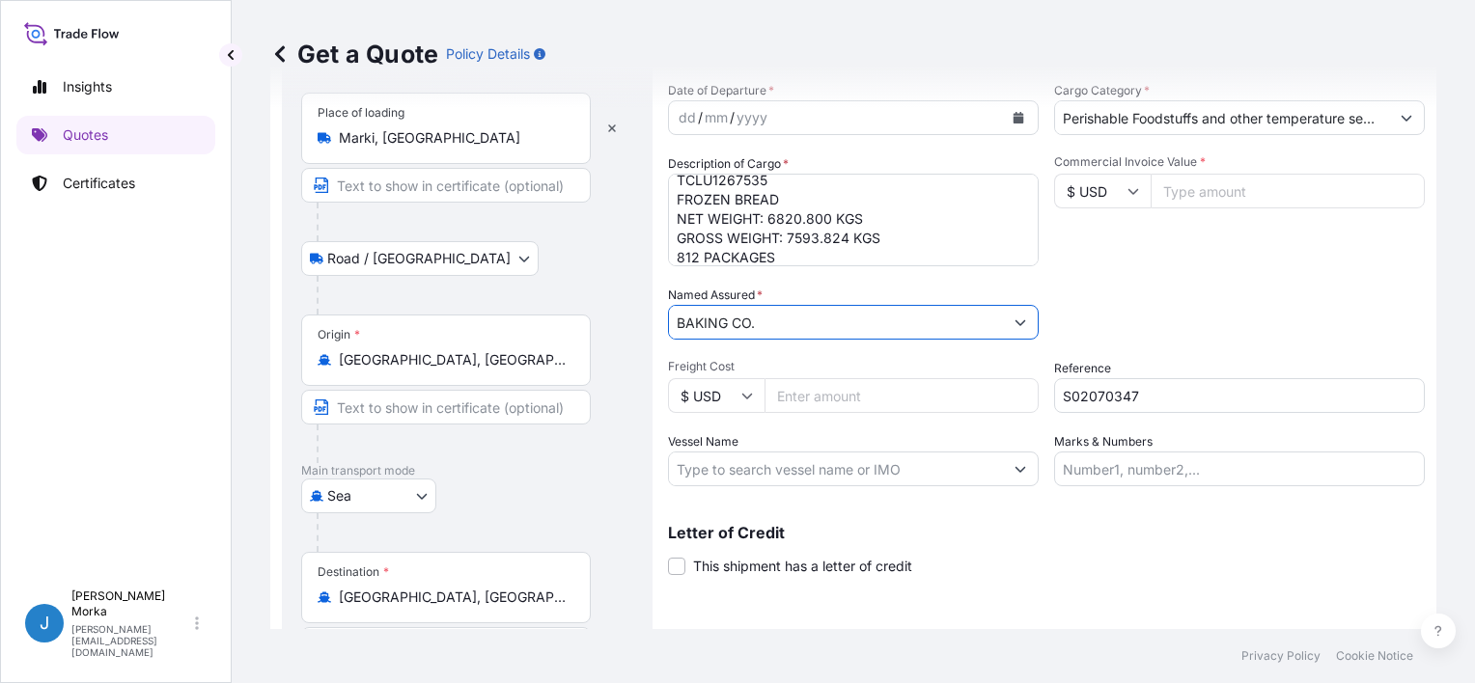
type input "BAKING CO."
click at [1260, 331] on div "Packing Category Type to search a container mode Please select a primary mode o…" at bounding box center [1239, 313] width 371 height 54
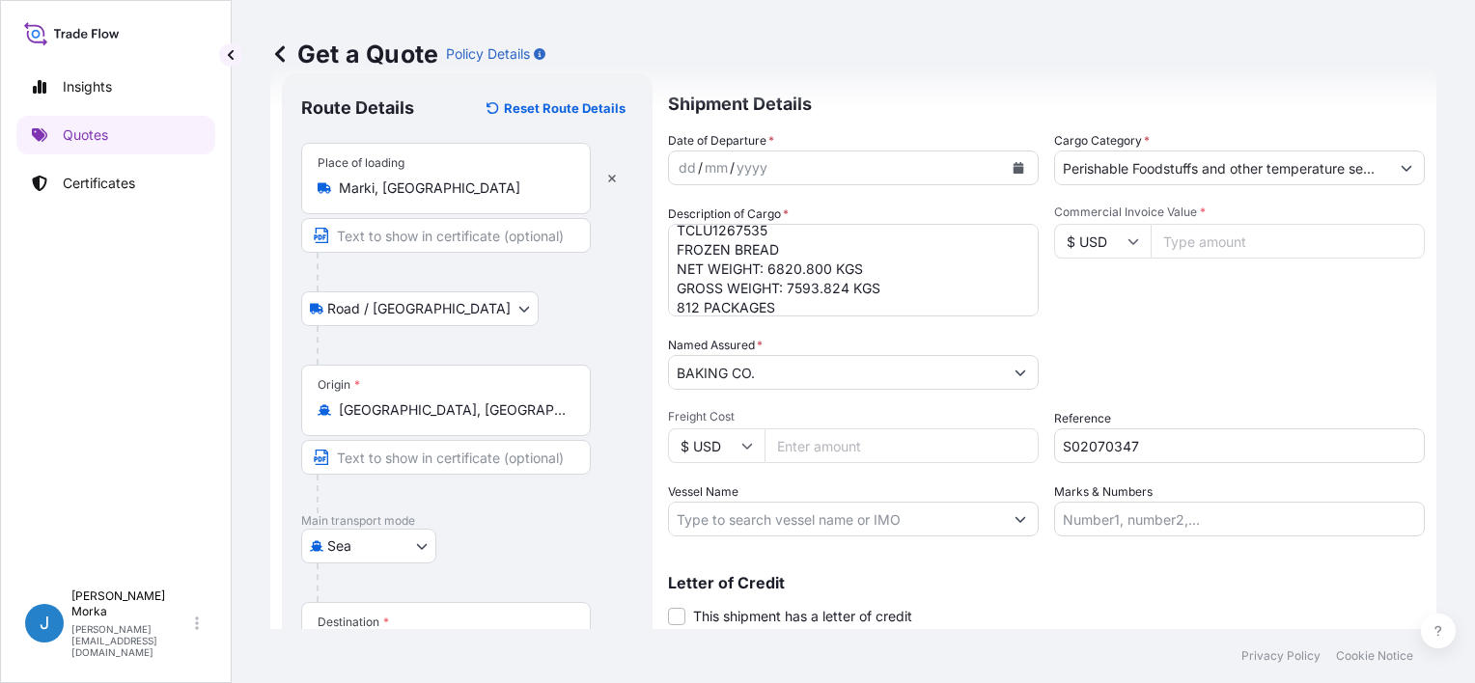
scroll to position [0, 0]
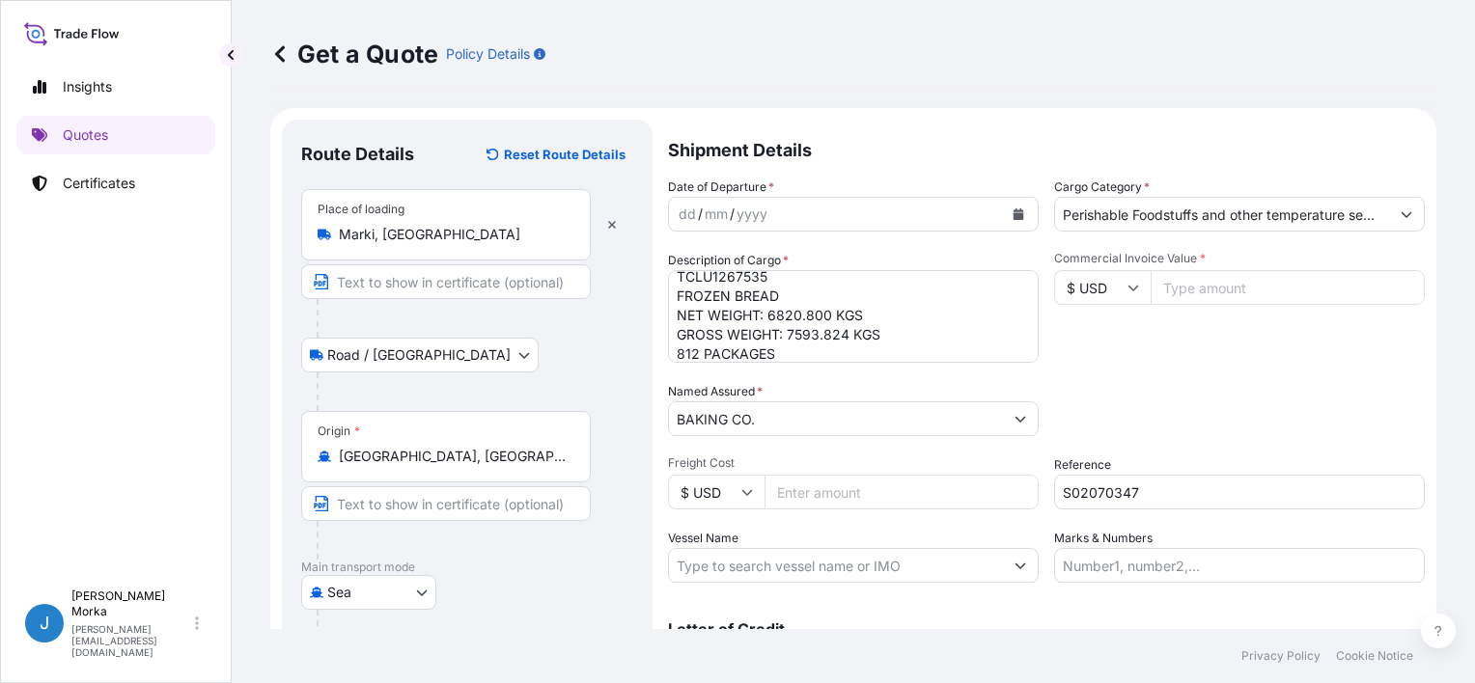
click at [1169, 292] on input "Commercial Invoice Value *" at bounding box center [1288, 287] width 274 height 35
type input "17354.07"
click at [965, 405] on input "BAKING CO." at bounding box center [836, 419] width 334 height 35
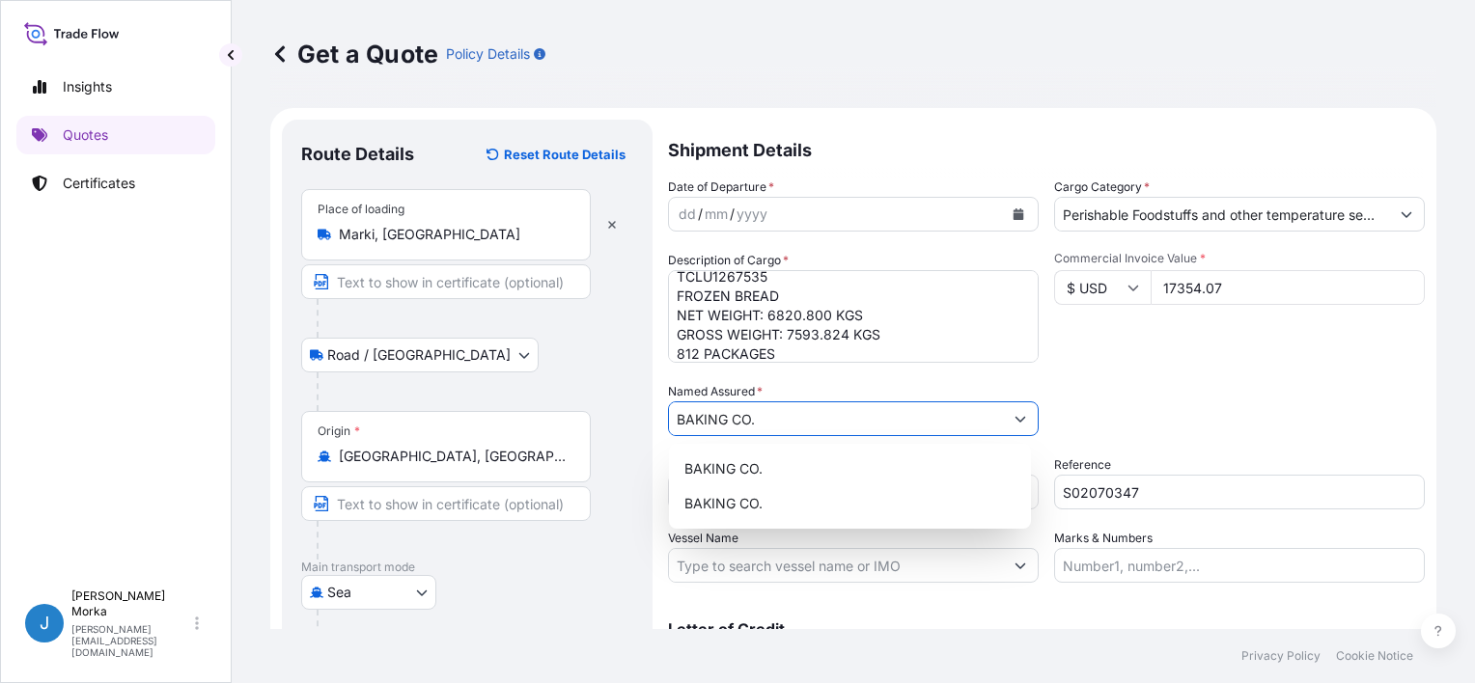
click at [1143, 384] on div "Packing Category Type to search a container mode Please select a primary mode o…" at bounding box center [1239, 409] width 371 height 54
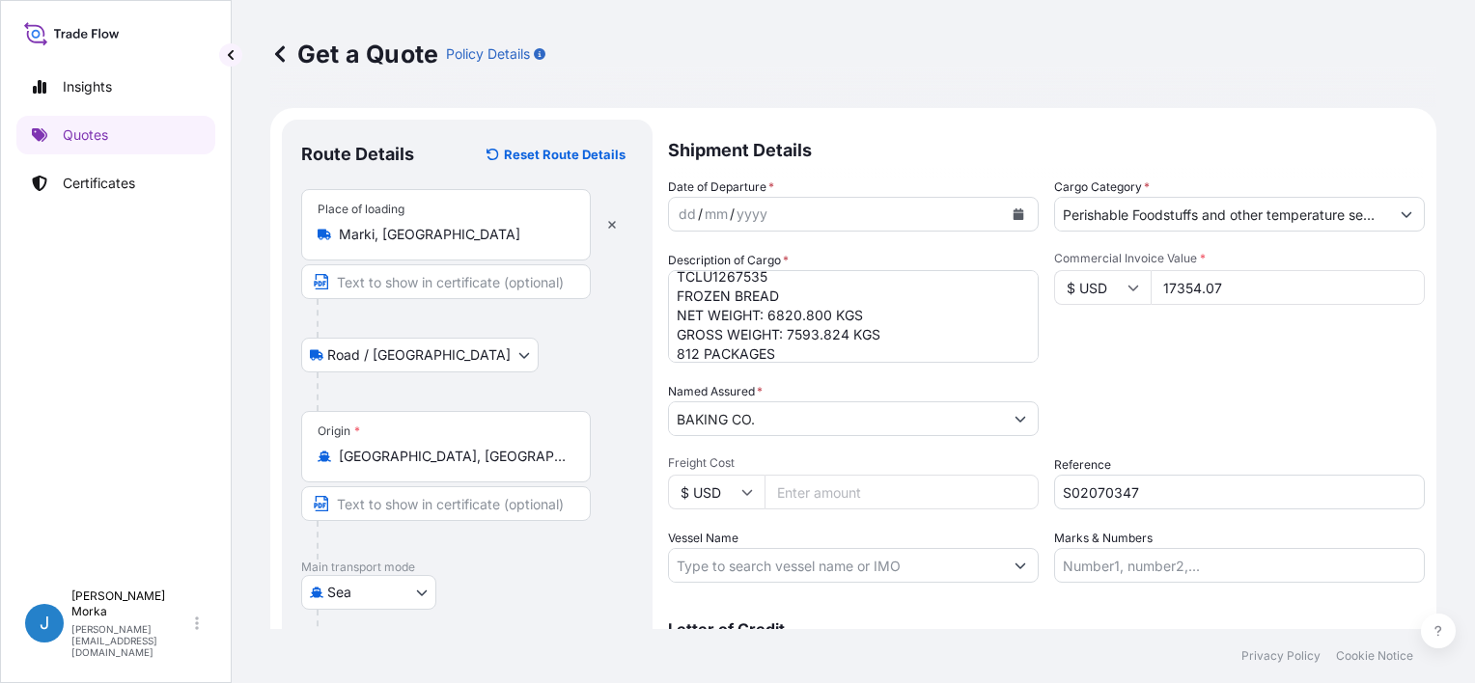
click at [1003, 210] on button "Calendar" at bounding box center [1018, 214] width 31 height 31
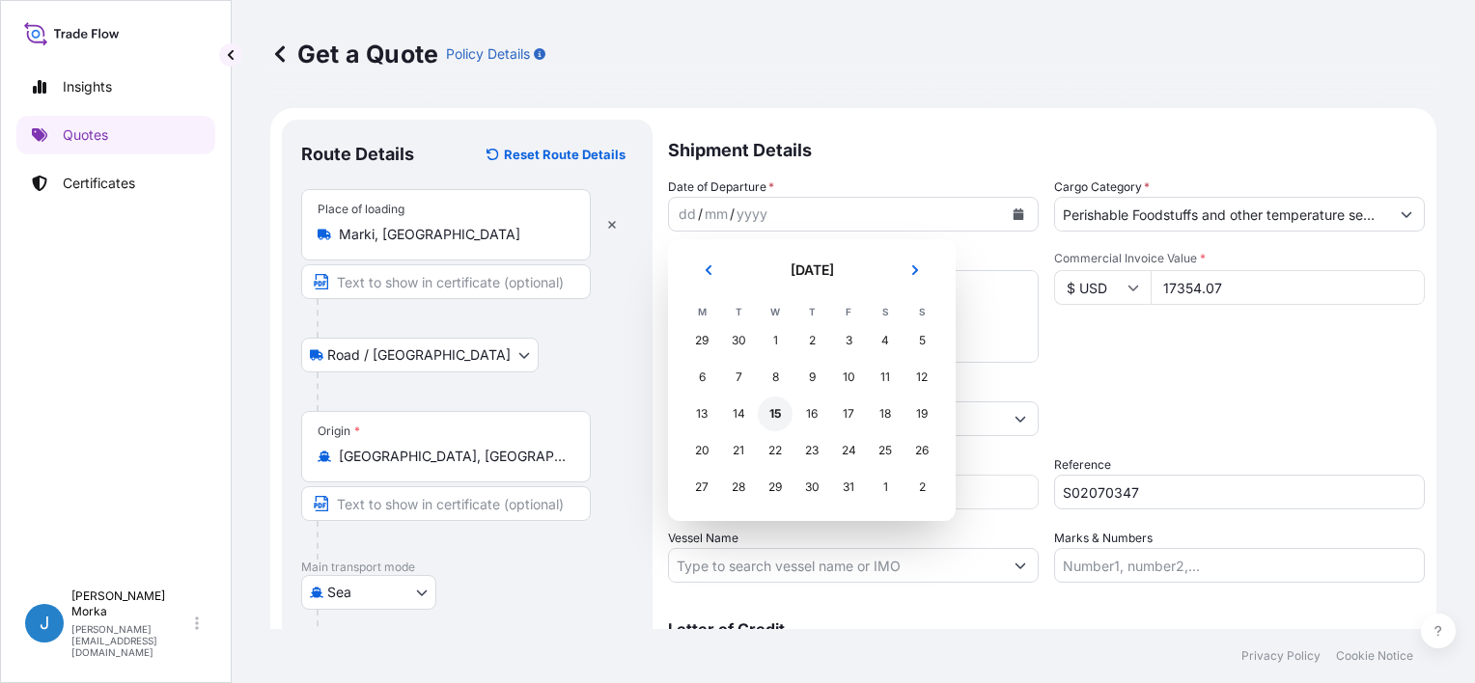
click at [769, 425] on div "15" at bounding box center [775, 414] width 35 height 35
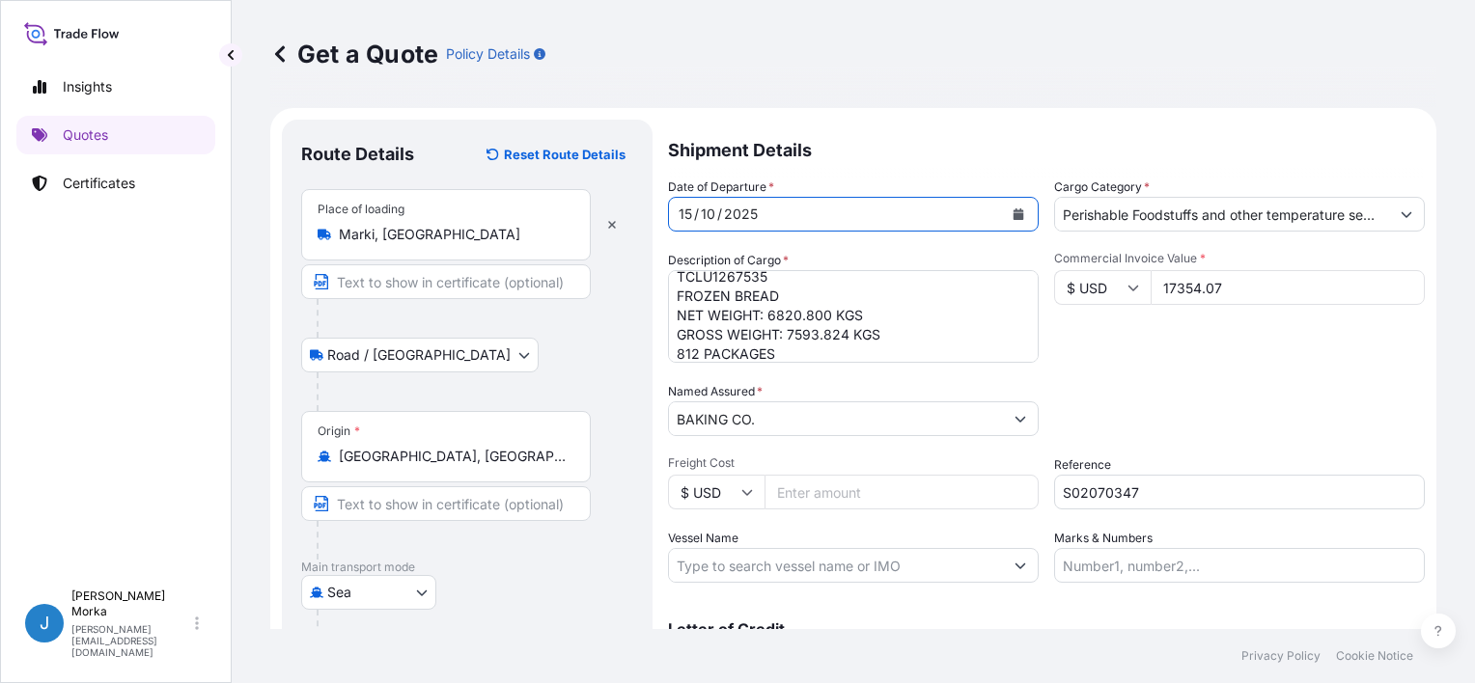
click at [1158, 394] on div "Packing Category Type to search a container mode Please select a primary mode o…" at bounding box center [1239, 409] width 371 height 54
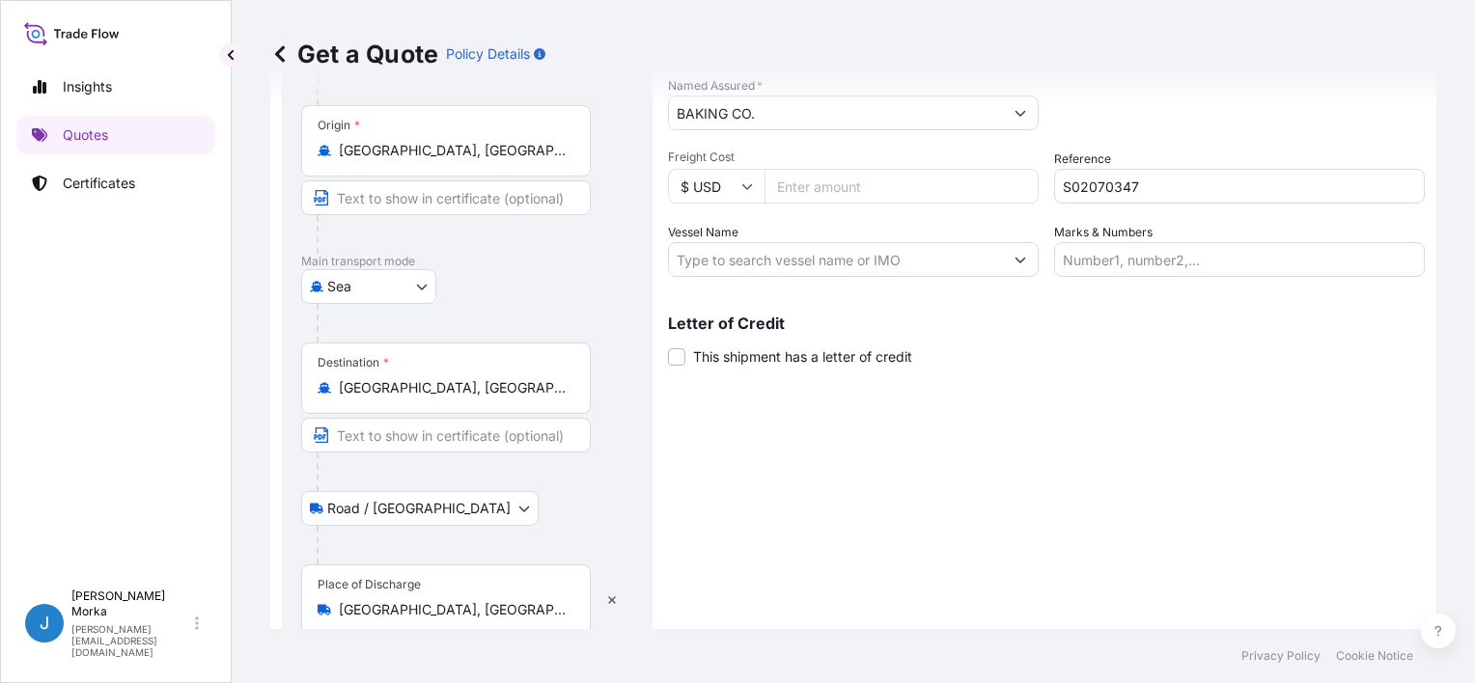
scroll to position [380, 0]
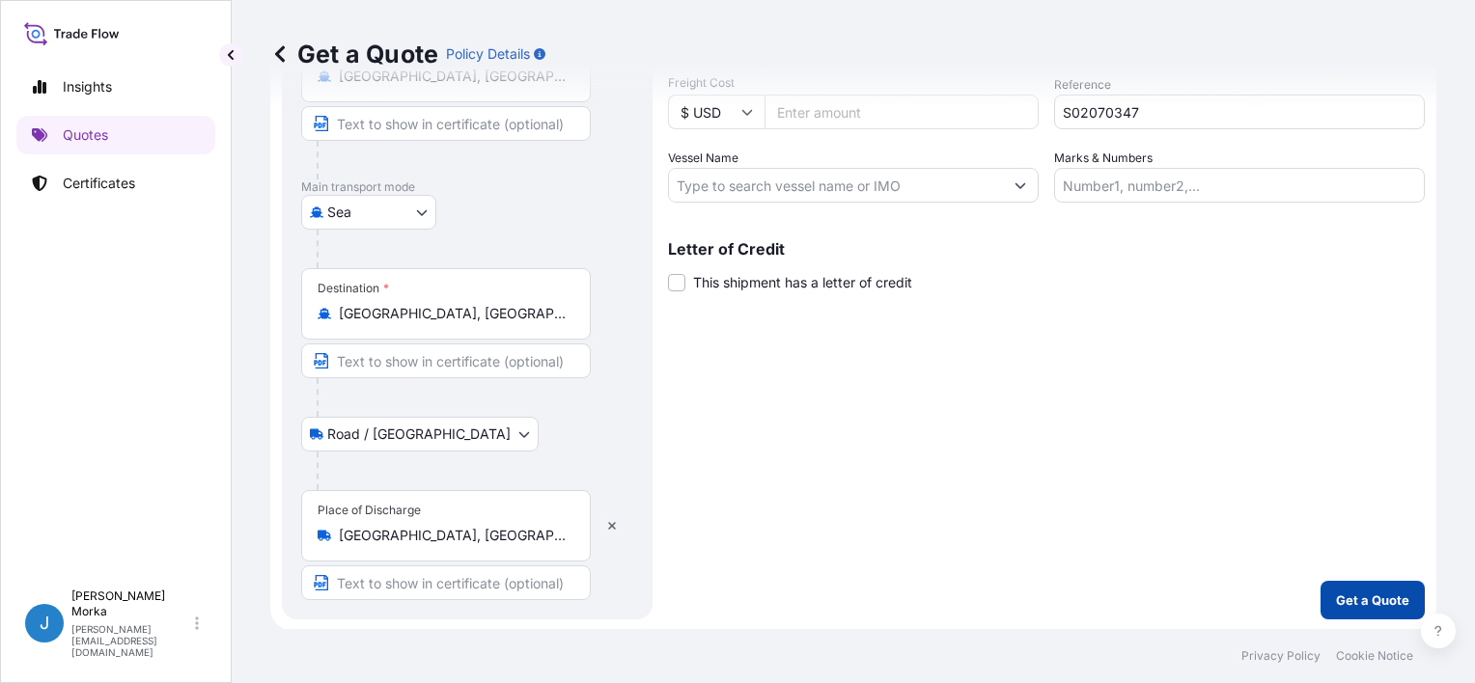
click at [1381, 600] on p "Get a Quote" at bounding box center [1372, 600] width 73 height 19
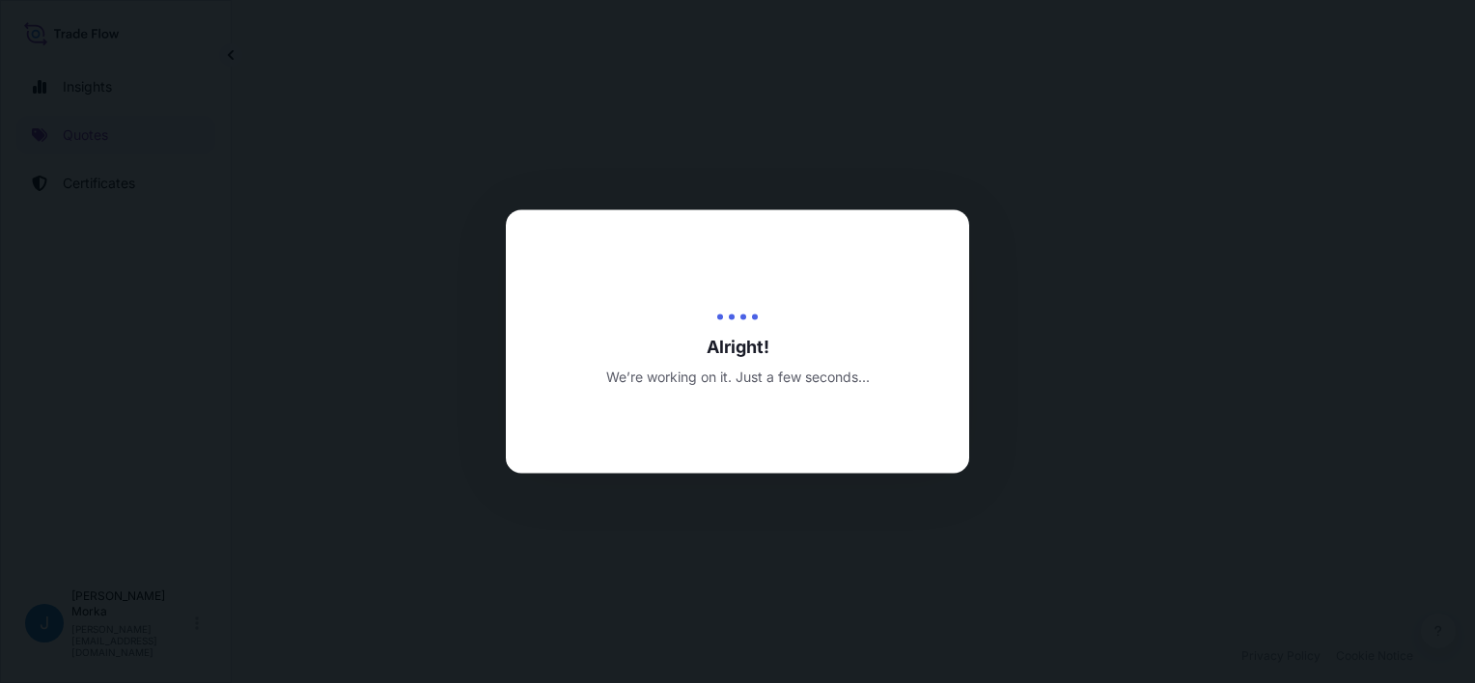
select select "Road / [GEOGRAPHIC_DATA]"
select select "Sea"
select select "Road / [GEOGRAPHIC_DATA]"
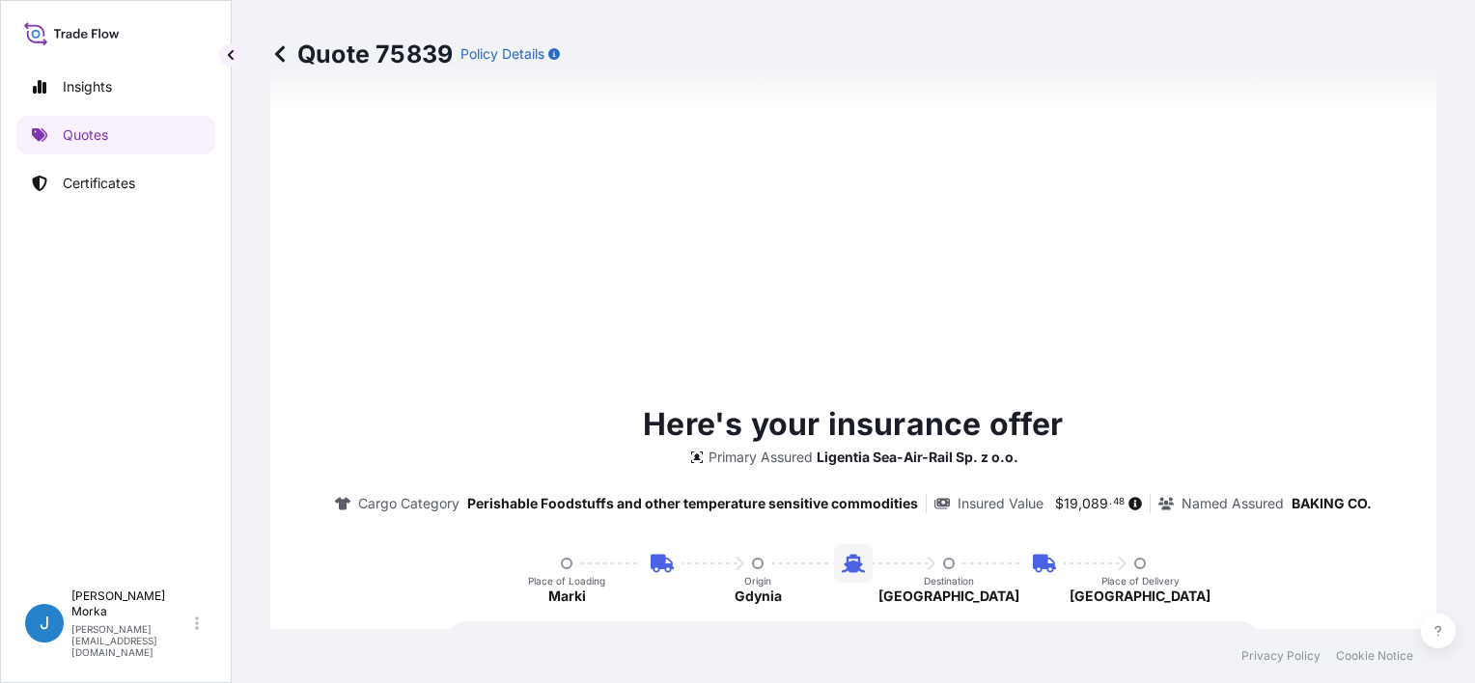
scroll to position [1311, 0]
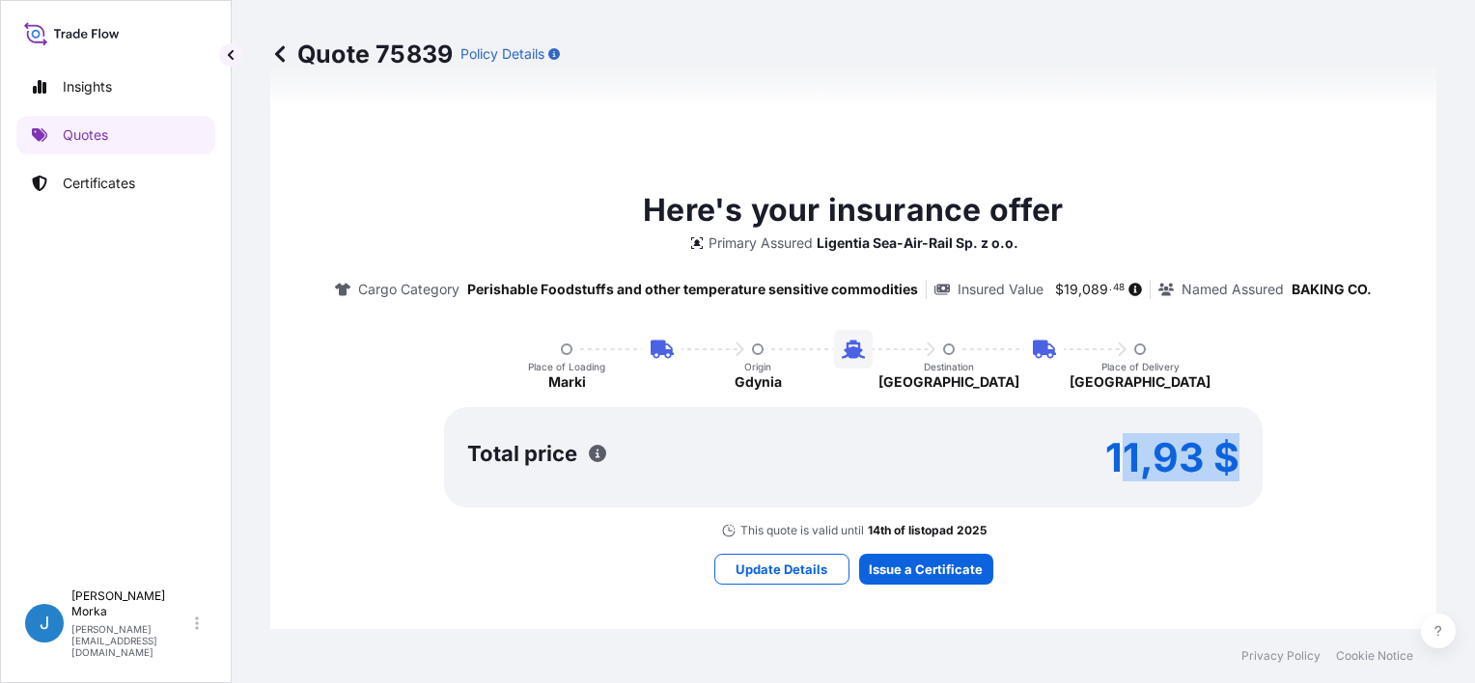
drag, startPoint x: 1107, startPoint y: 455, endPoint x: 1217, endPoint y: 456, distance: 110.0
click at [1217, 456] on p "11,93 $" at bounding box center [1172, 457] width 134 height 31
drag, startPoint x: 1217, startPoint y: 456, endPoint x: 1100, endPoint y: 452, distance: 116.9
click at [1105, 452] on p "11,93 $" at bounding box center [1172, 457] width 134 height 31
drag, startPoint x: 1100, startPoint y: 452, endPoint x: 1176, endPoint y: 450, distance: 75.3
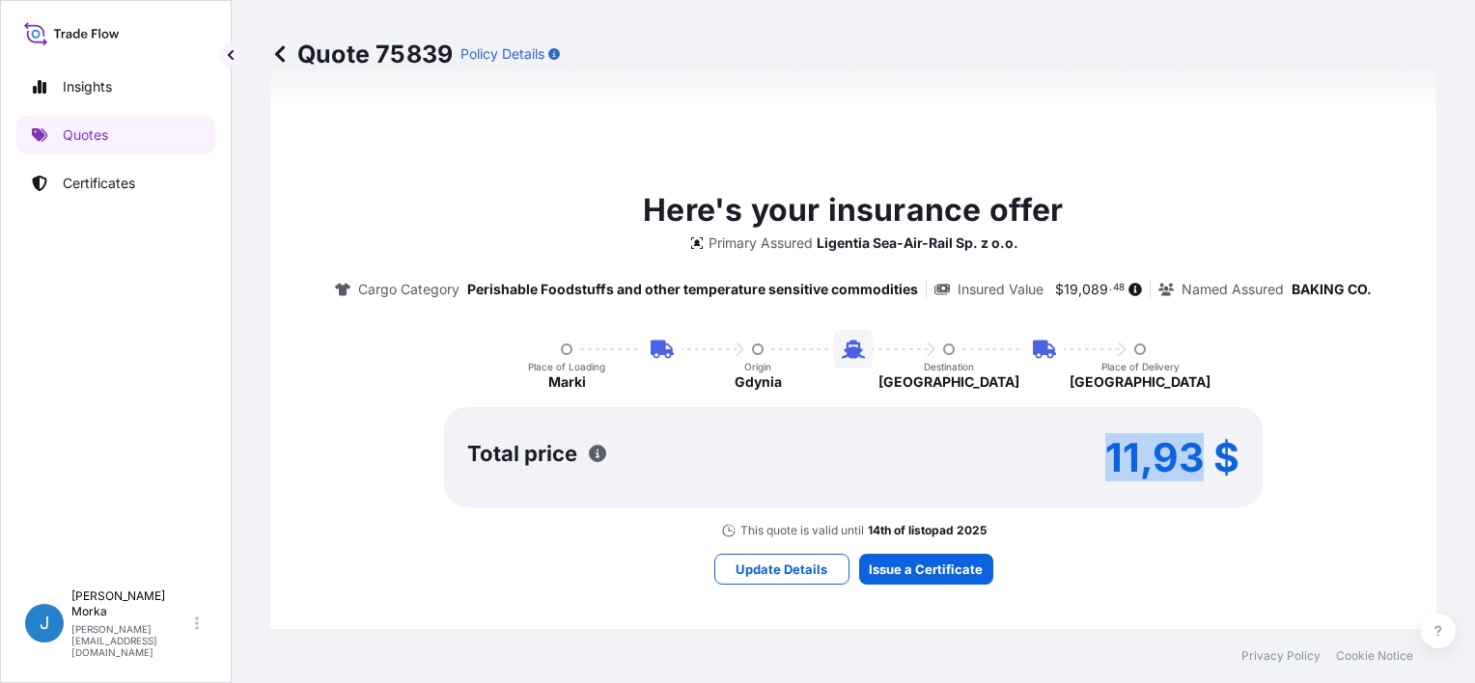
click at [1176, 450] on p "11,93 $" at bounding box center [1172, 457] width 134 height 31
copy p "11,93"
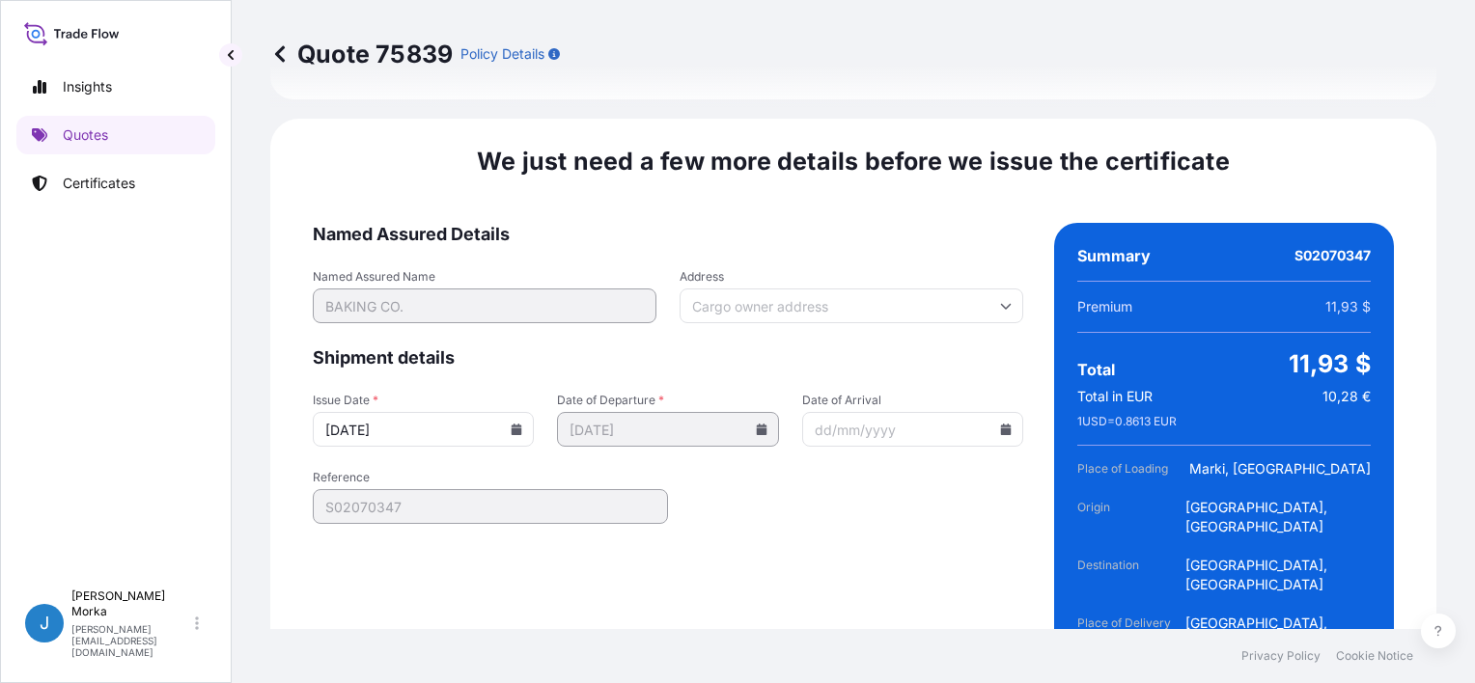
scroll to position [2943, 0]
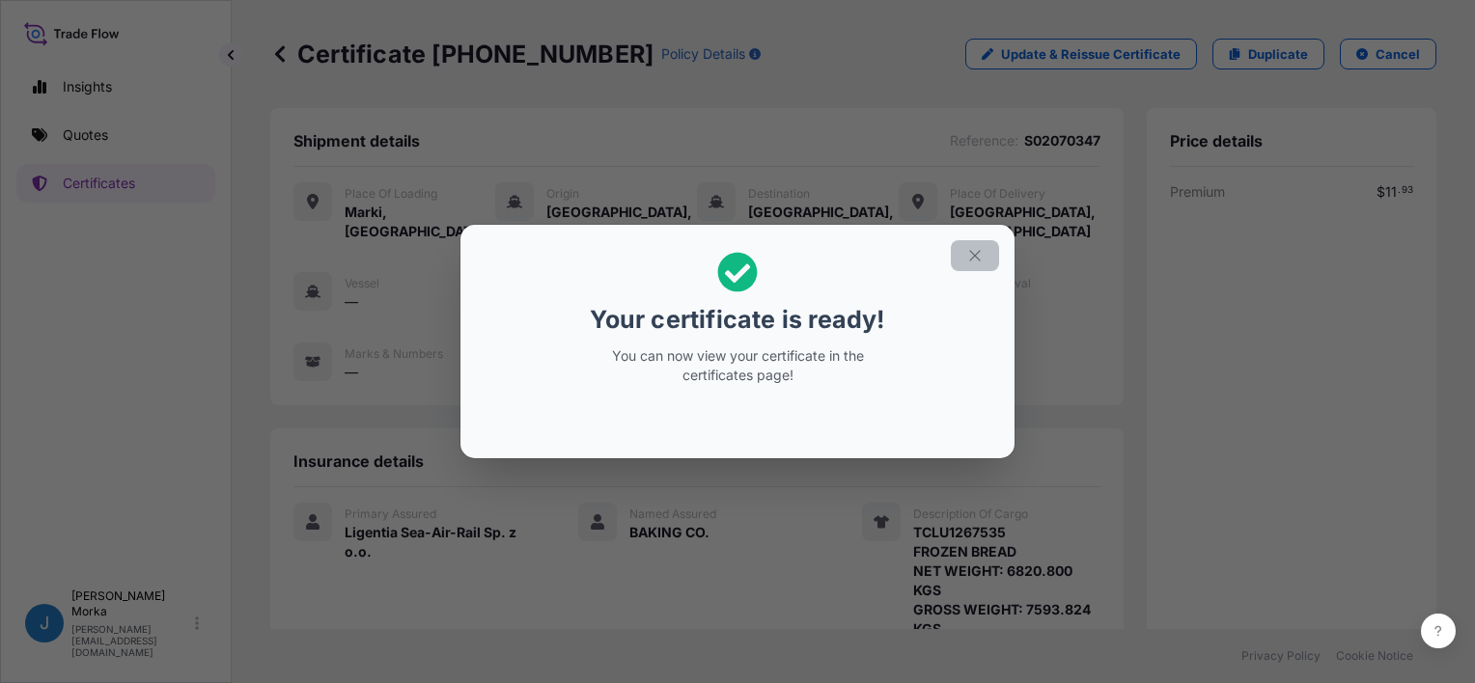
click at [981, 258] on icon "button" at bounding box center [974, 255] width 17 height 17
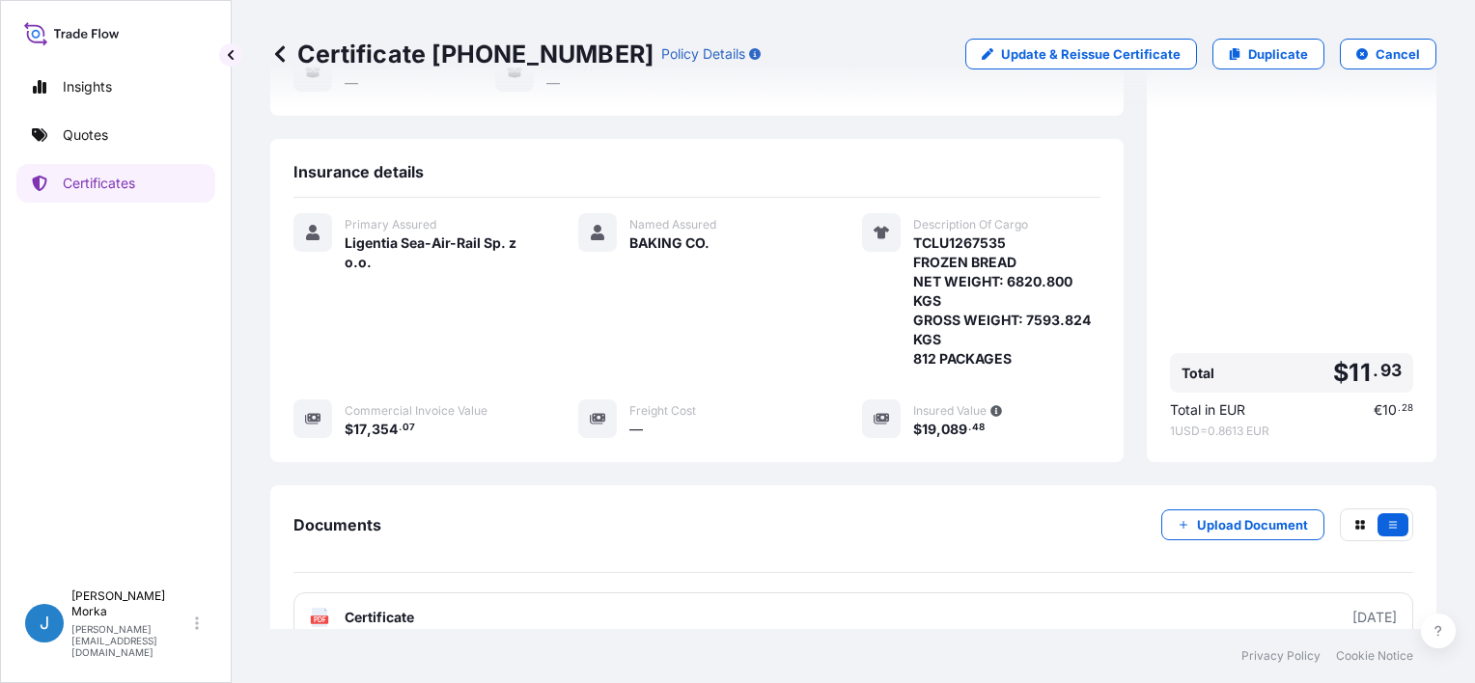
scroll to position [386, 0]
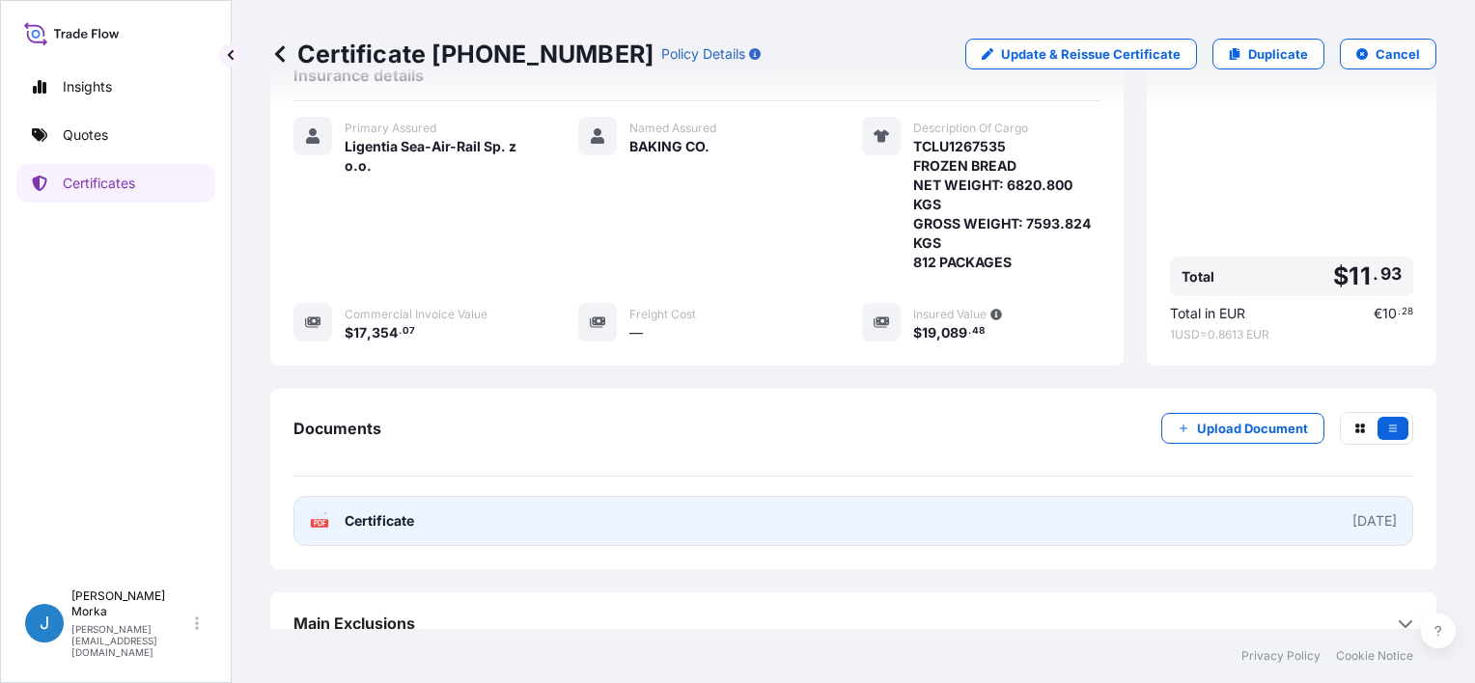
click at [545, 516] on link "PDF Certificate [DATE]" at bounding box center [853, 521] width 1120 height 50
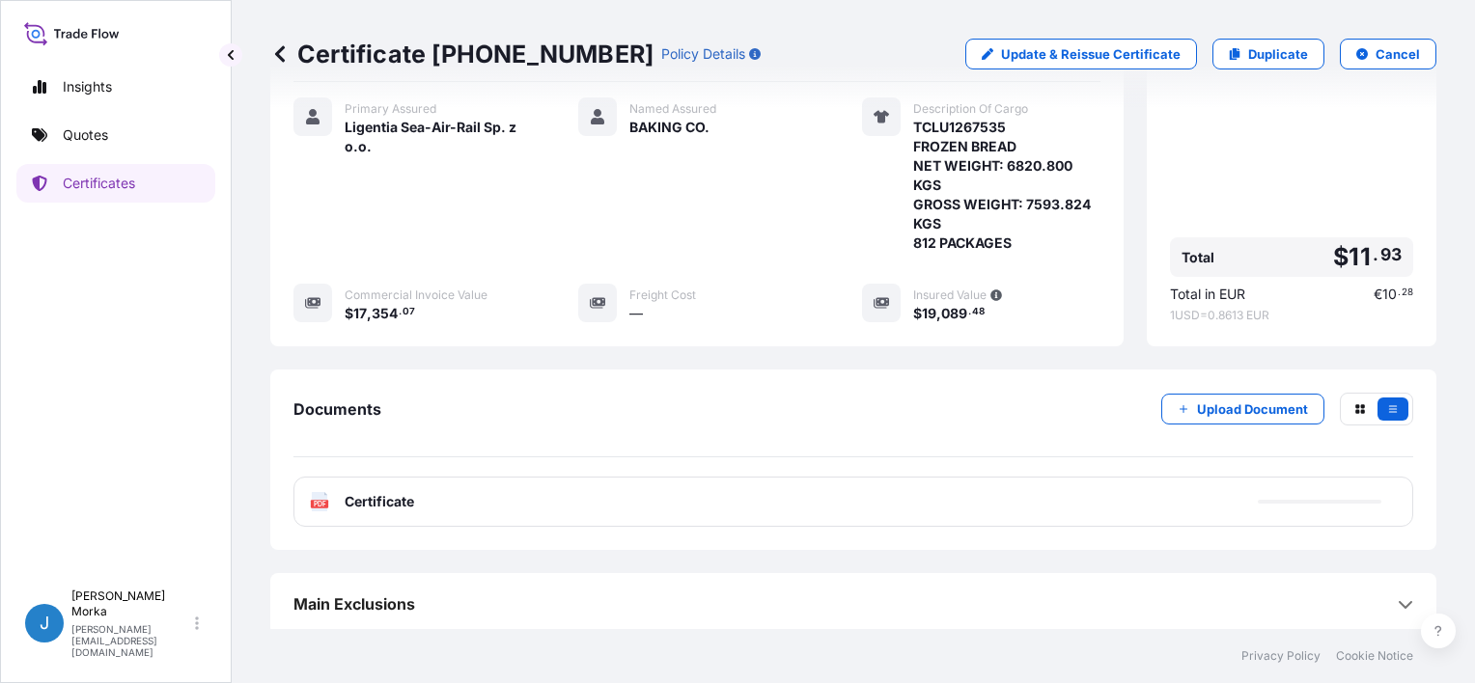
scroll to position [405, 0]
click at [89, 190] on p "Certificates" at bounding box center [99, 183] width 72 height 19
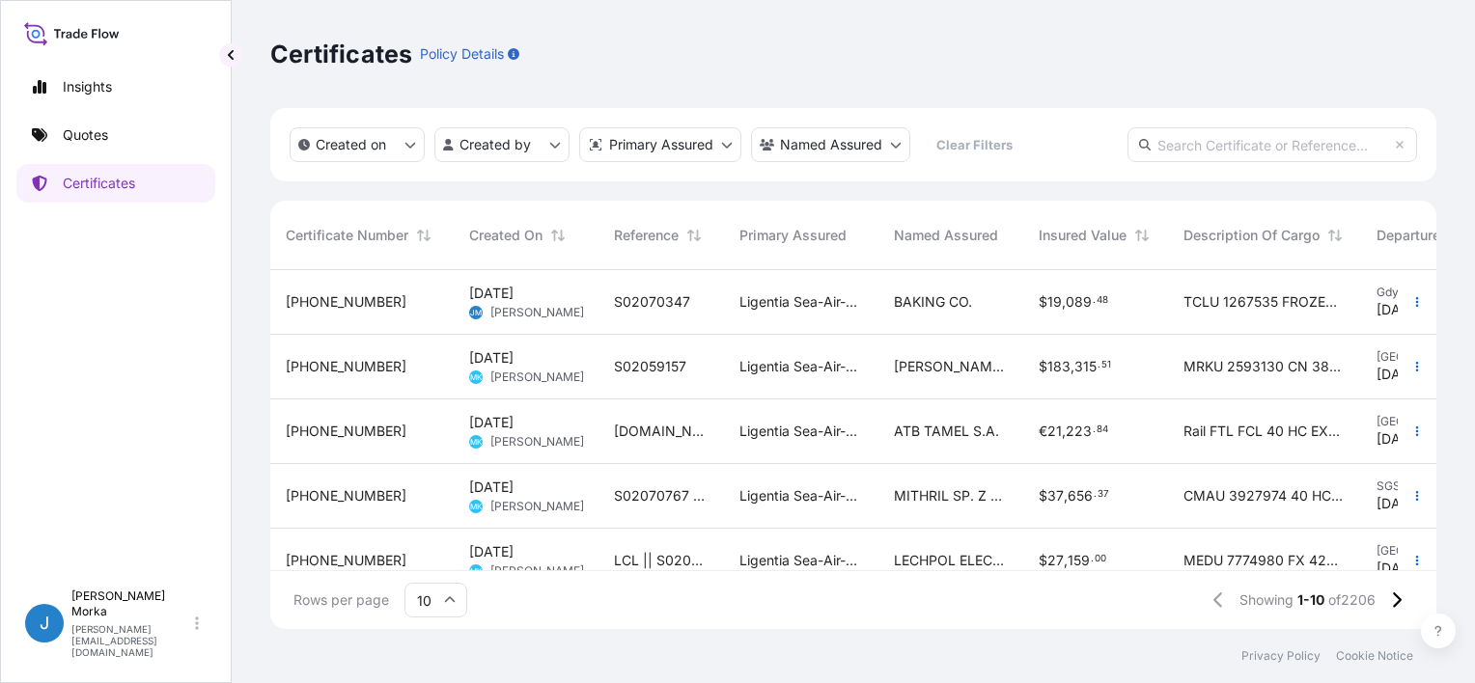
scroll to position [355, 1151]
click at [126, 142] on link "Quotes" at bounding box center [115, 135] width 199 height 39
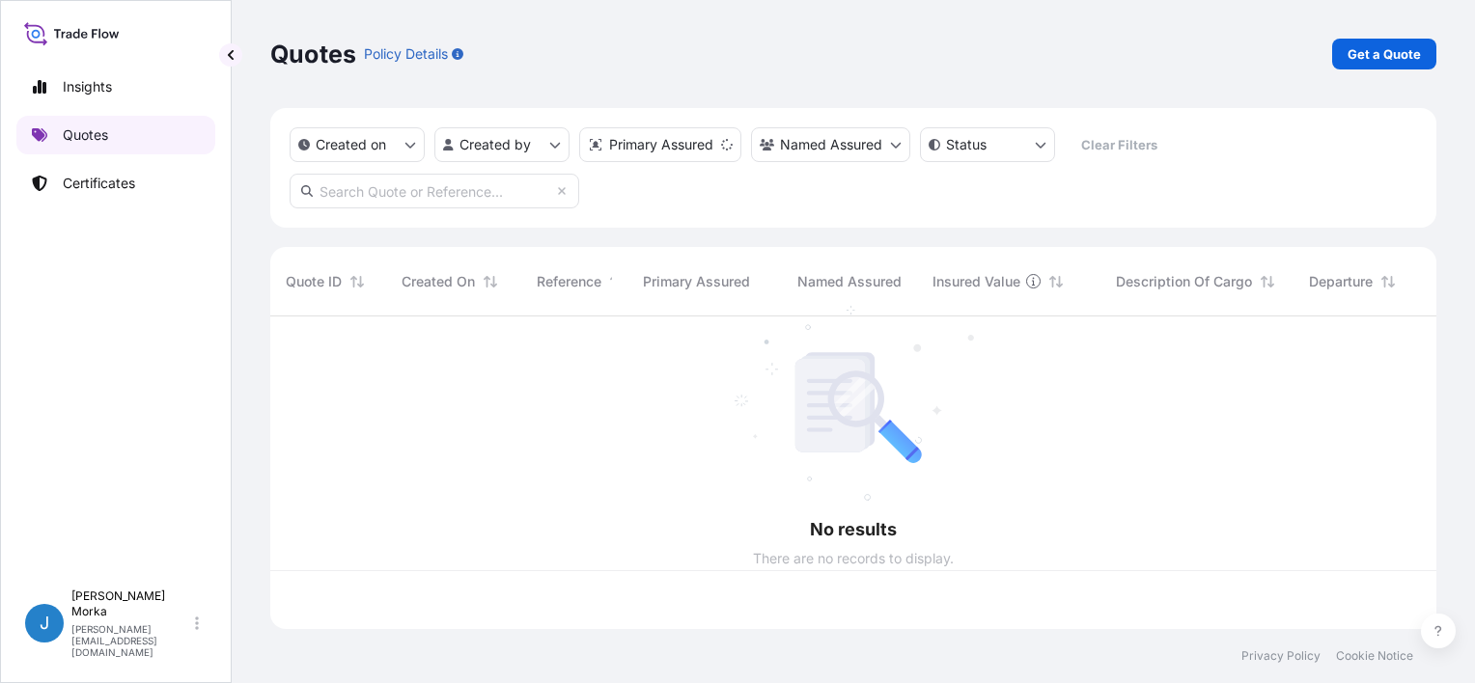
scroll to position [309, 1151]
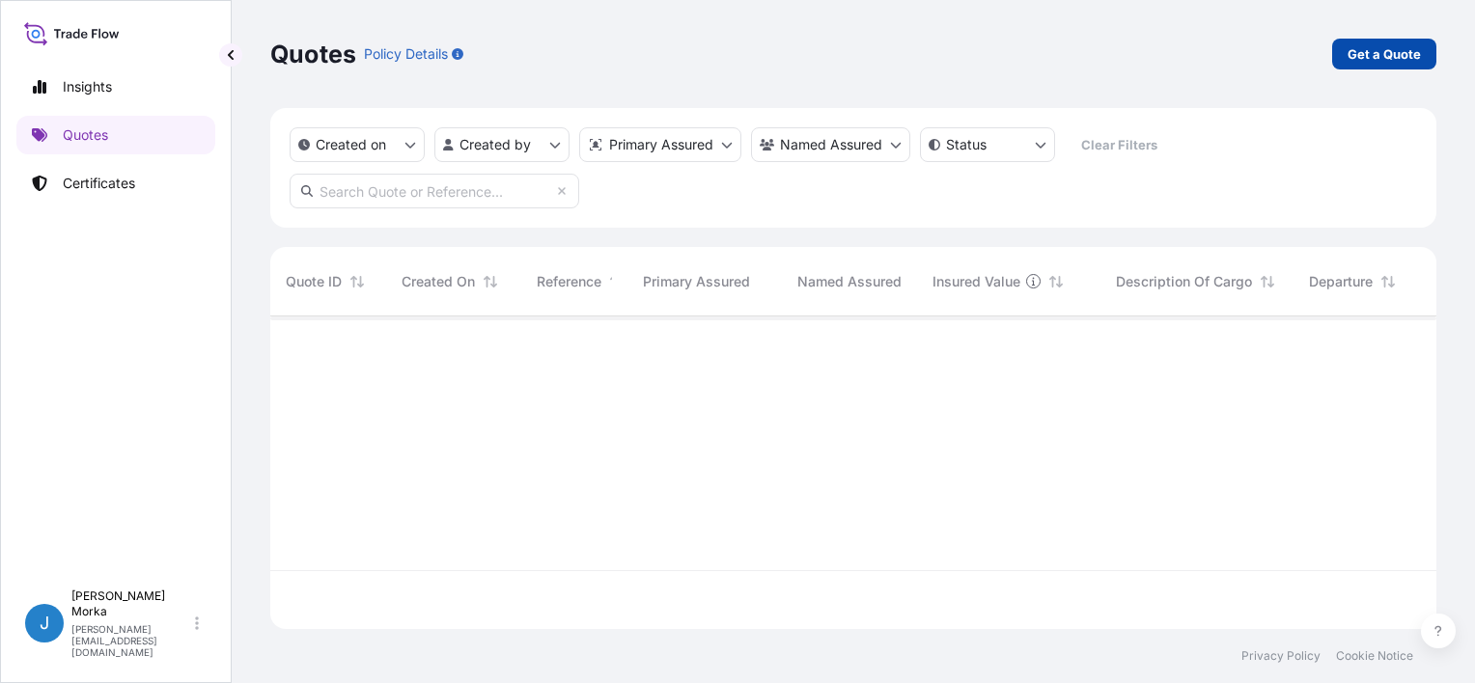
click at [1383, 56] on p "Get a Quote" at bounding box center [1384, 53] width 73 height 19
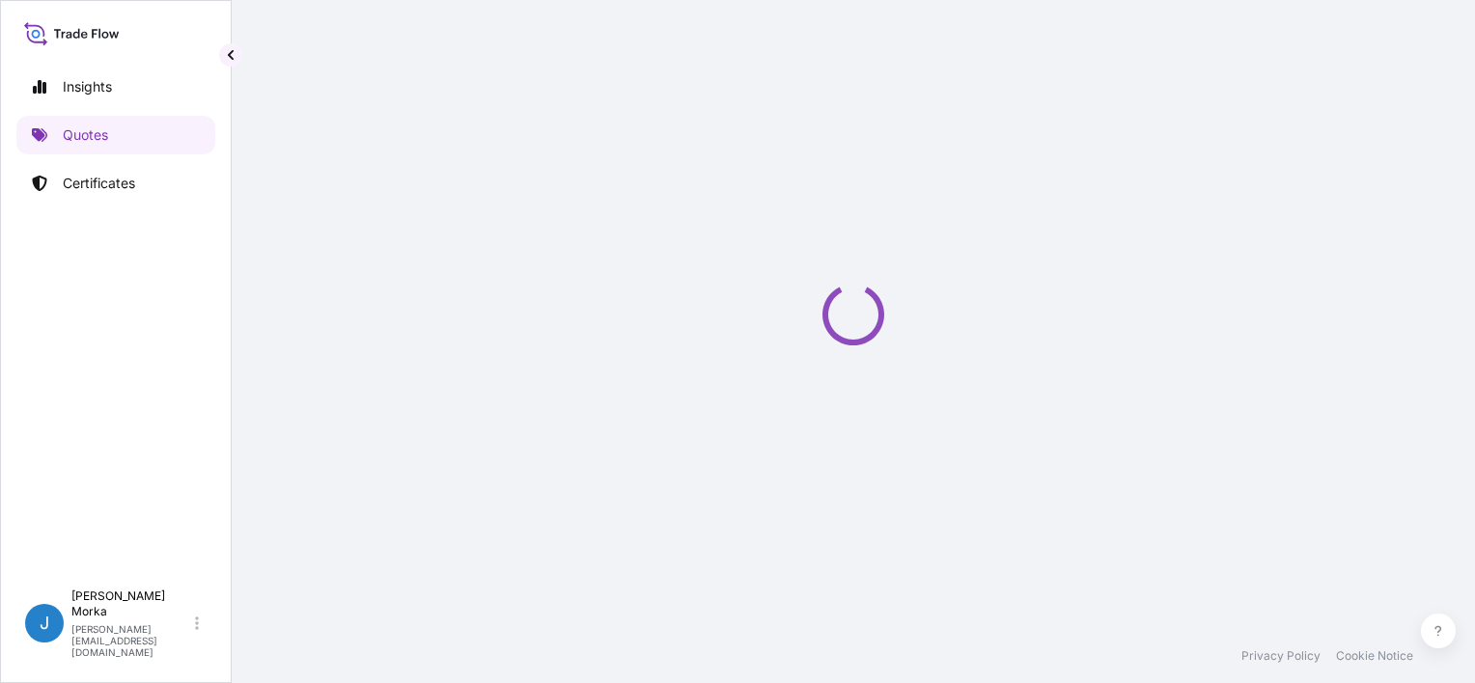
select select "Sea"
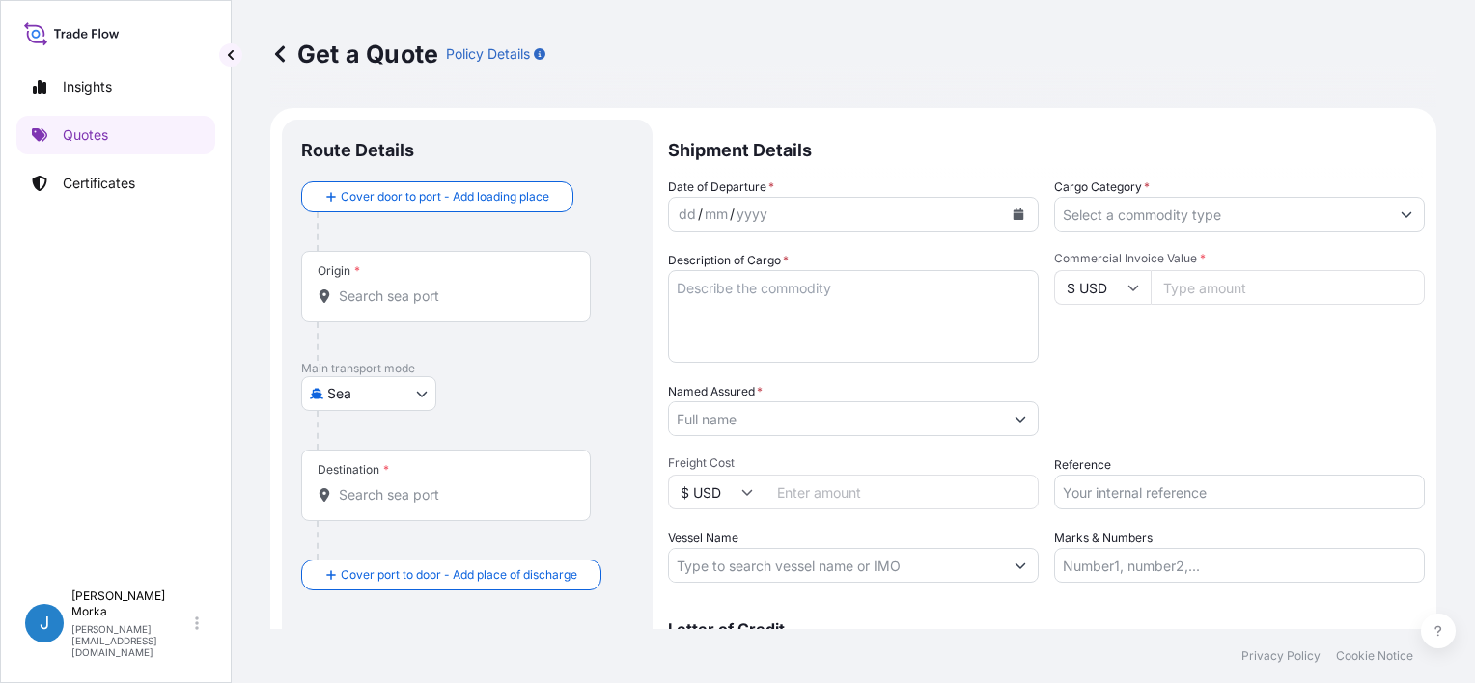
scroll to position [31, 0]
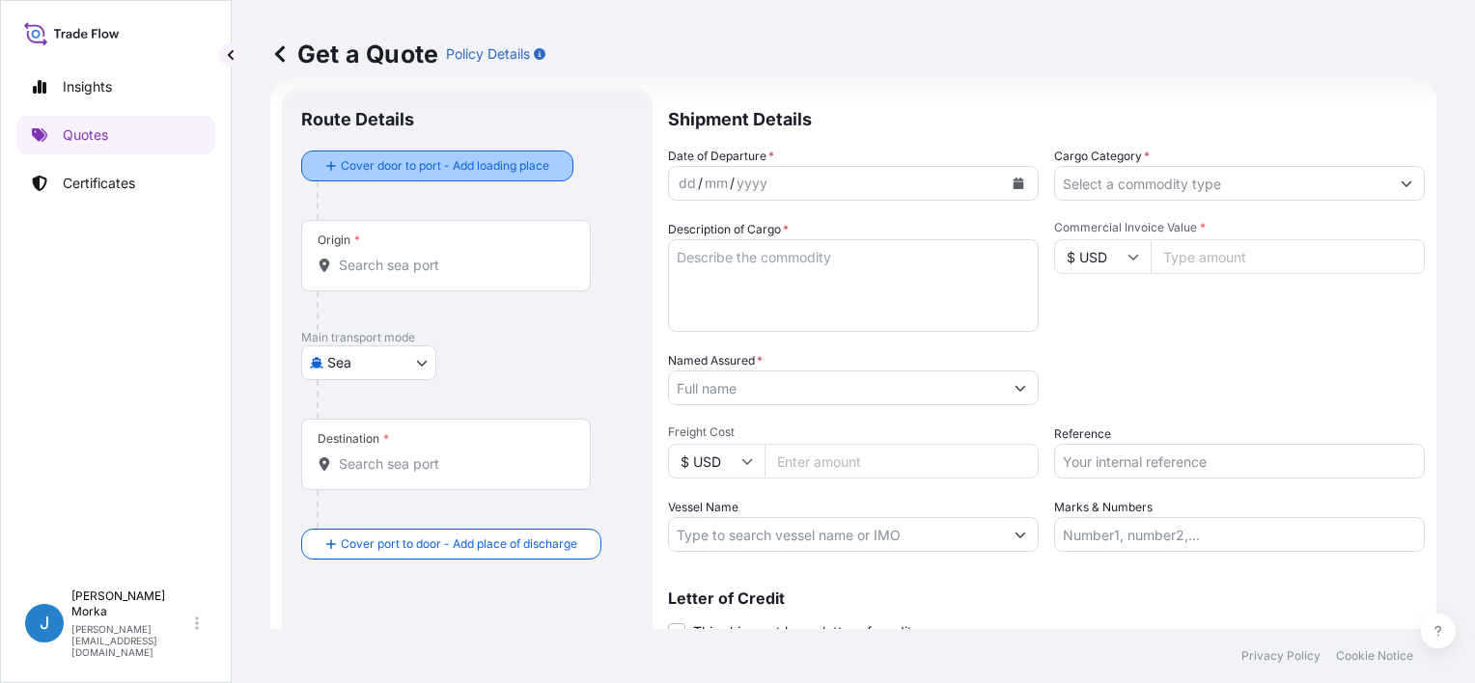
click at [398, 181] on div "Cover door to port - Add loading place" at bounding box center [437, 166] width 239 height 35
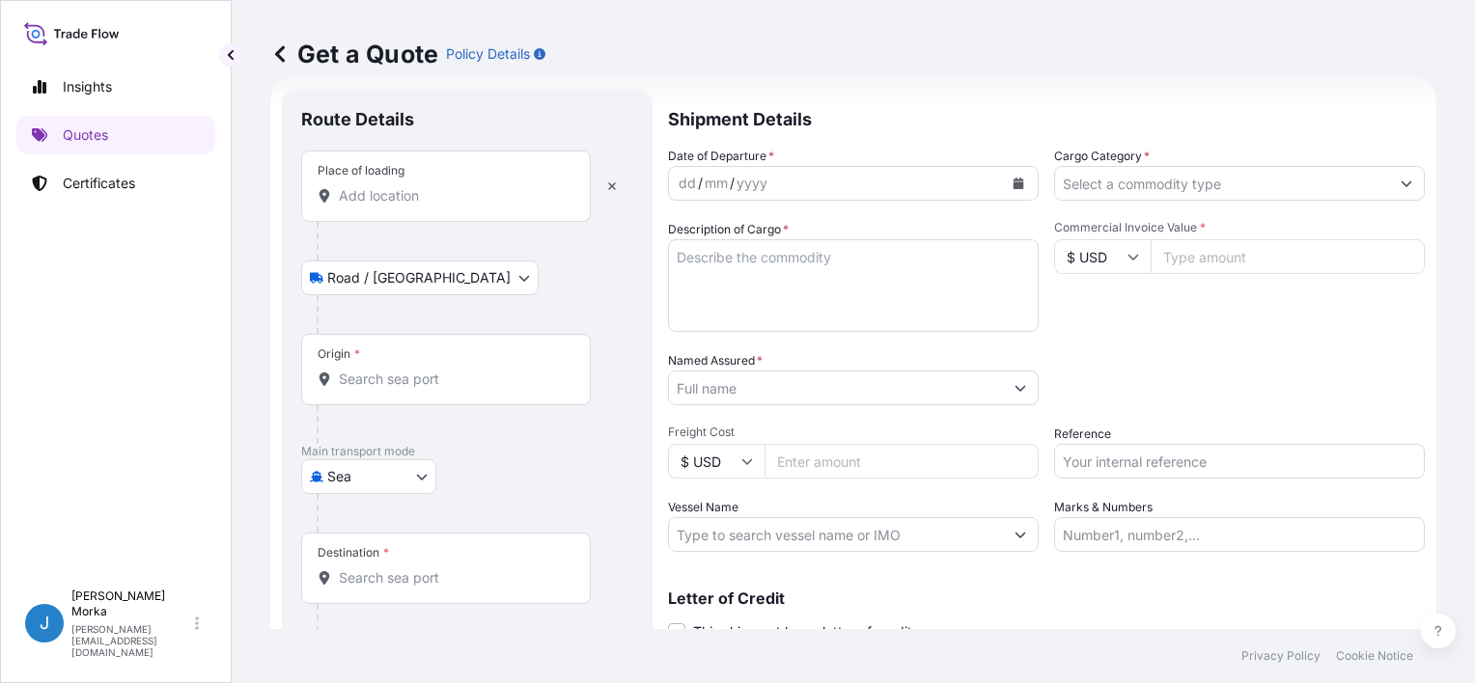
click at [394, 199] on input "Place of loading" at bounding box center [453, 195] width 228 height 19
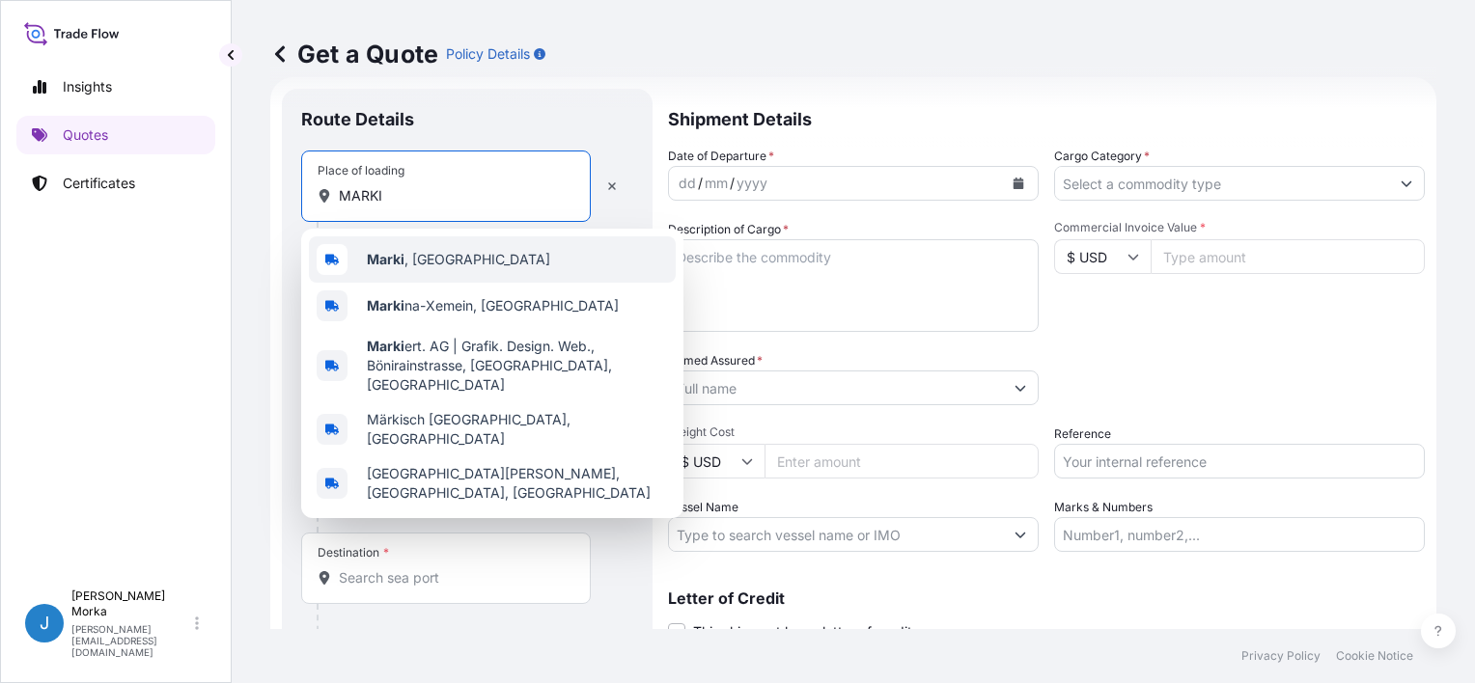
click at [445, 256] on span "Marki , [GEOGRAPHIC_DATA]" at bounding box center [458, 259] width 183 height 19
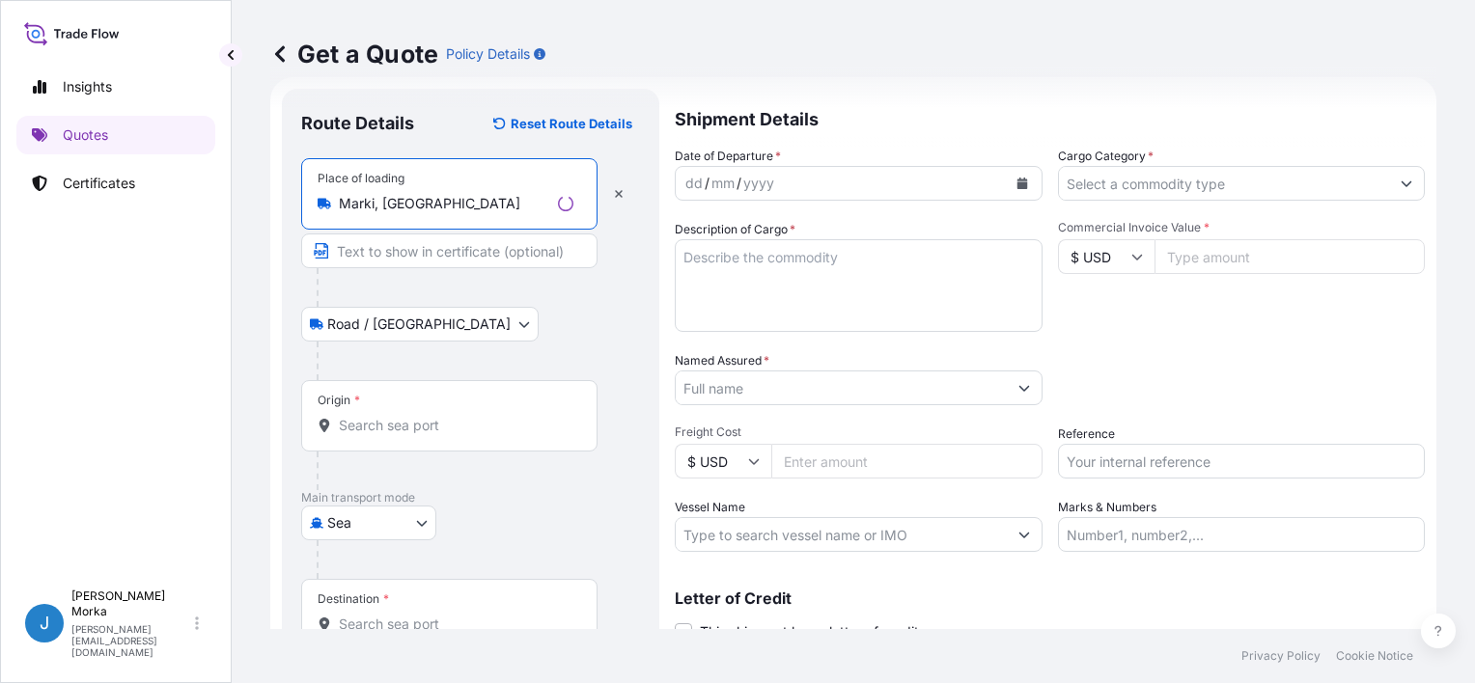
type input "Marki, [GEOGRAPHIC_DATA]"
click at [389, 421] on input "Origin *" at bounding box center [456, 425] width 235 height 19
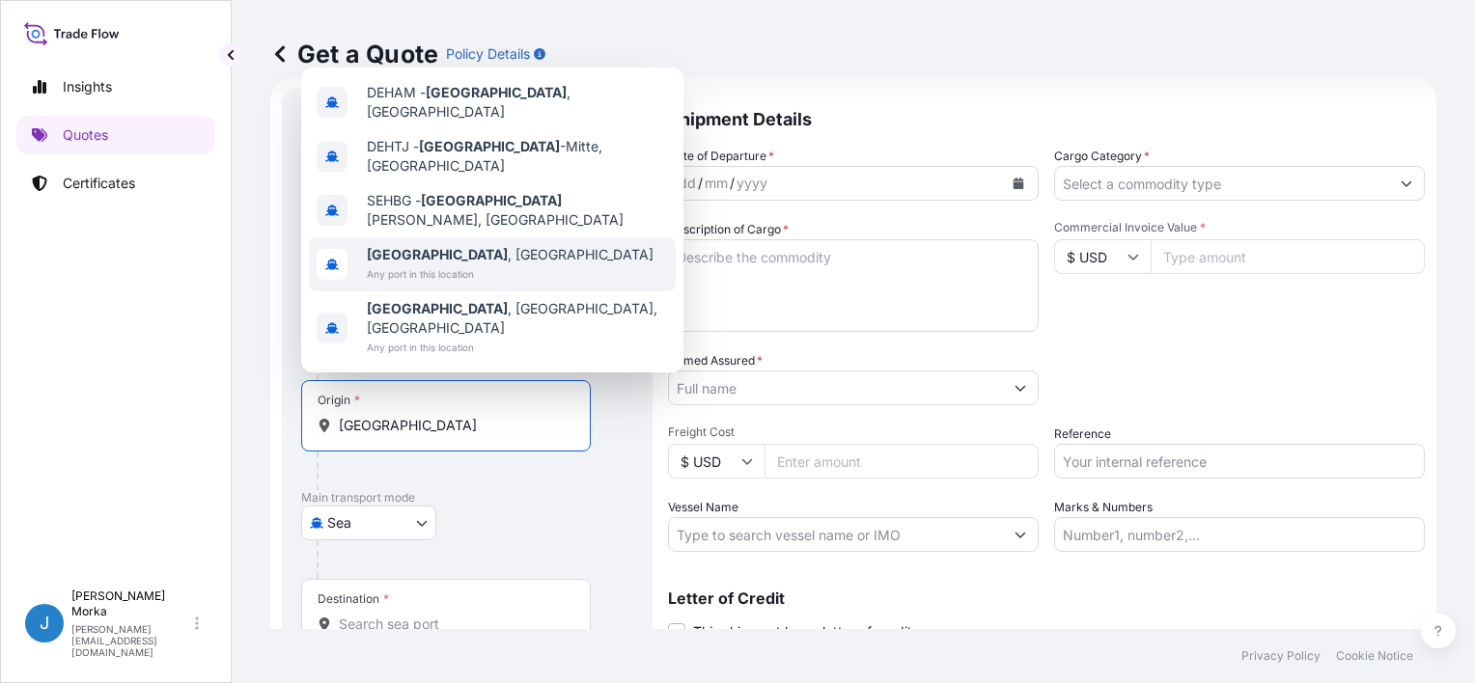
click at [498, 292] on div "[GEOGRAPHIC_DATA] , [GEOGRAPHIC_DATA] Any port in this location" at bounding box center [492, 264] width 367 height 54
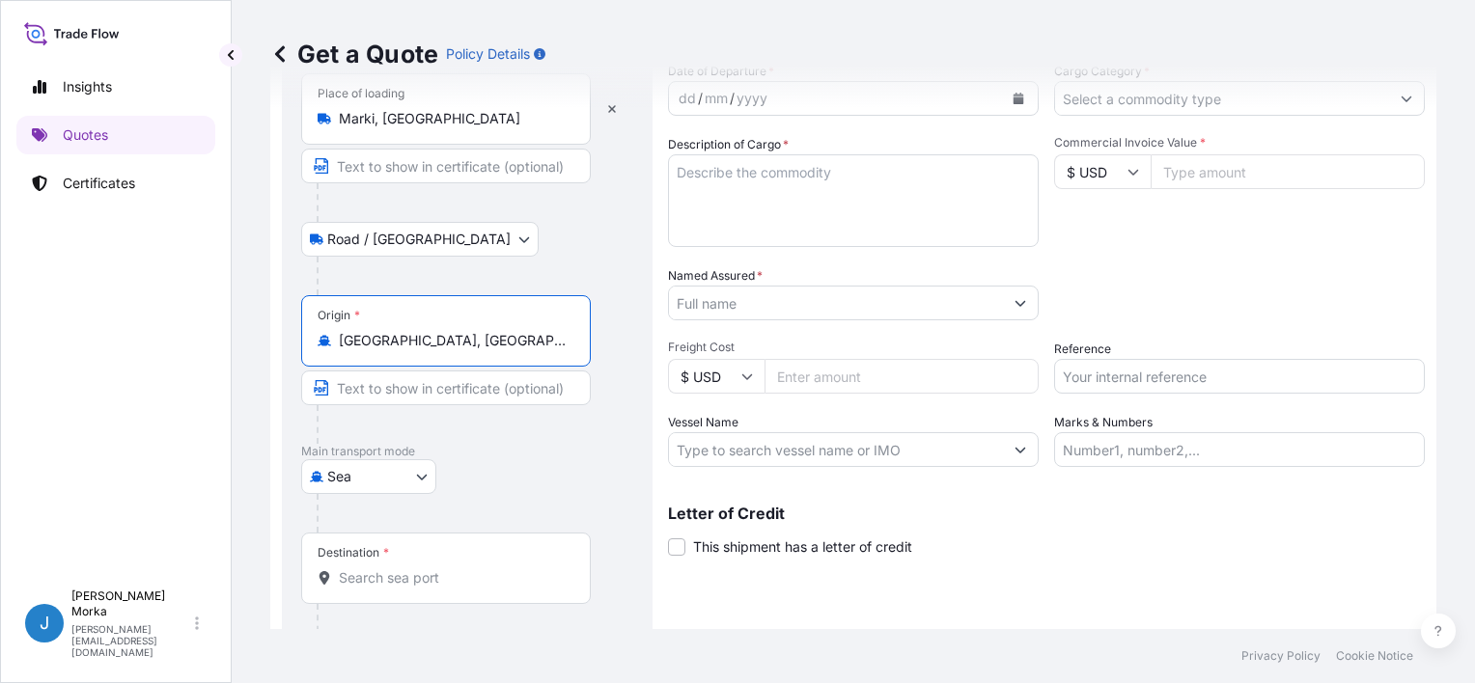
scroll to position [189, 0]
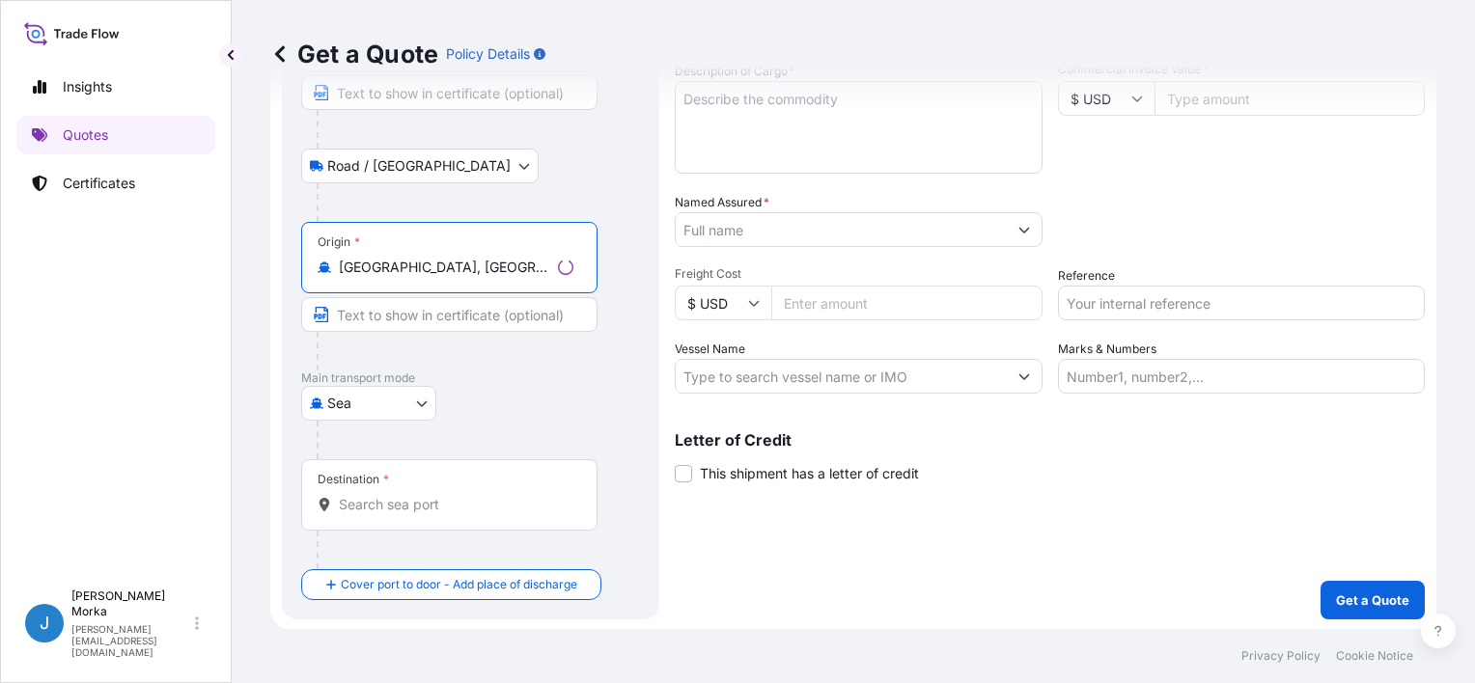
type input "[GEOGRAPHIC_DATA], [GEOGRAPHIC_DATA]"
click at [440, 514] on div "Destination *" at bounding box center [449, 494] width 296 height 71
click at [440, 514] on input "Destination *" at bounding box center [456, 504] width 235 height 19
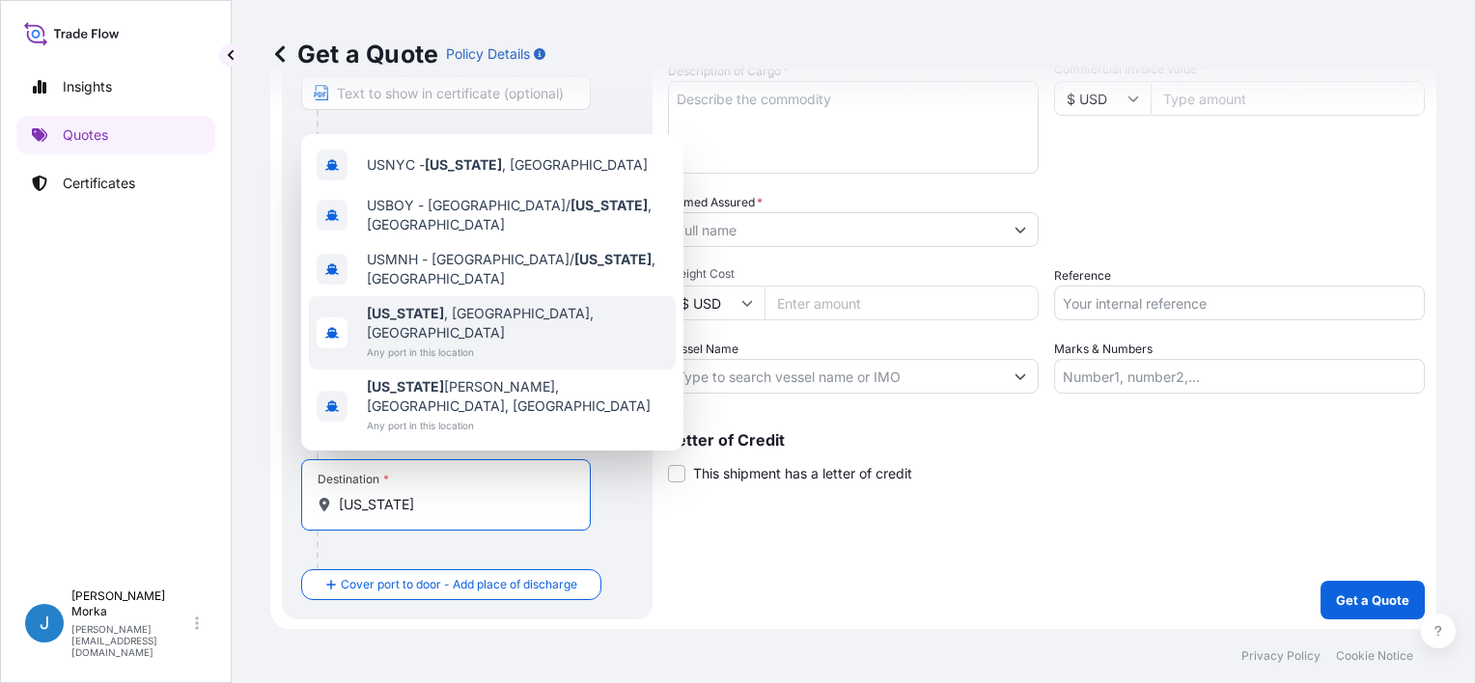
click at [472, 343] on span "[US_STATE] , [GEOGRAPHIC_DATA], [GEOGRAPHIC_DATA]" at bounding box center [517, 323] width 301 height 39
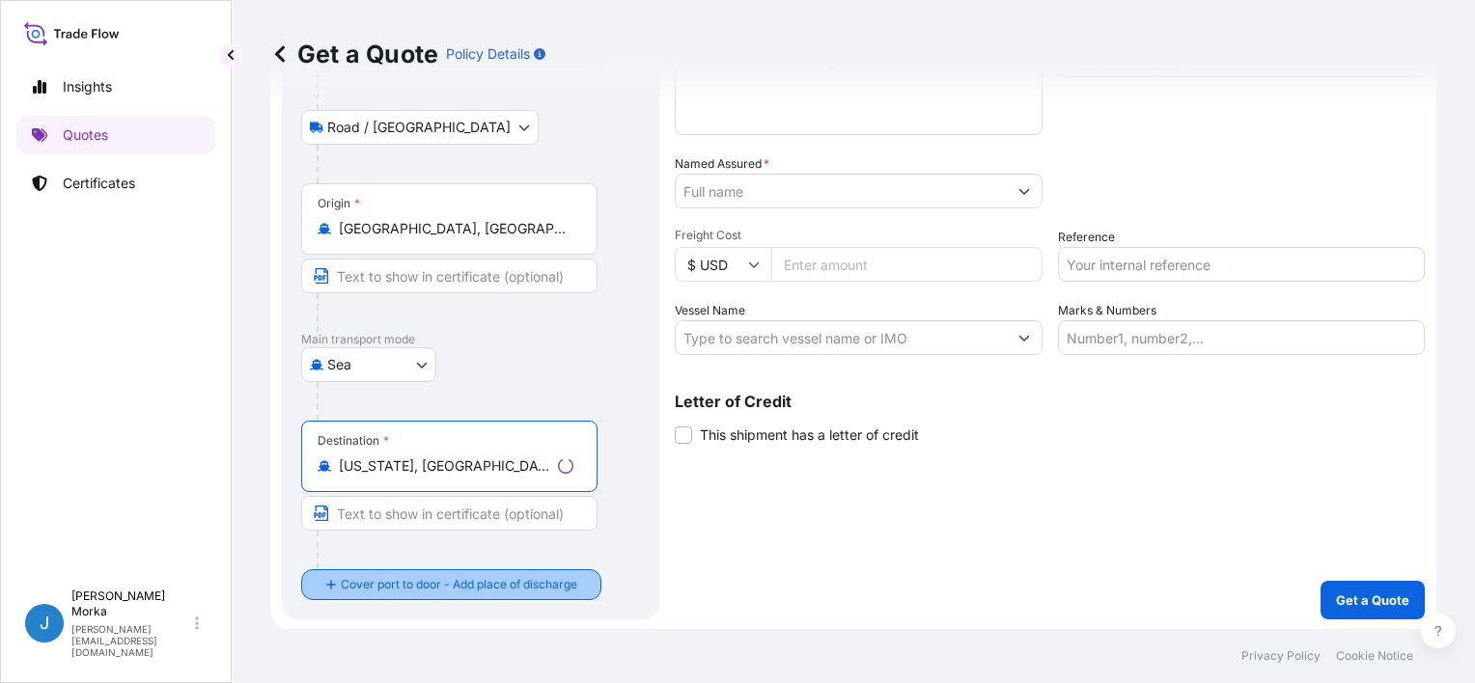
type input "[US_STATE], [GEOGRAPHIC_DATA], [GEOGRAPHIC_DATA]"
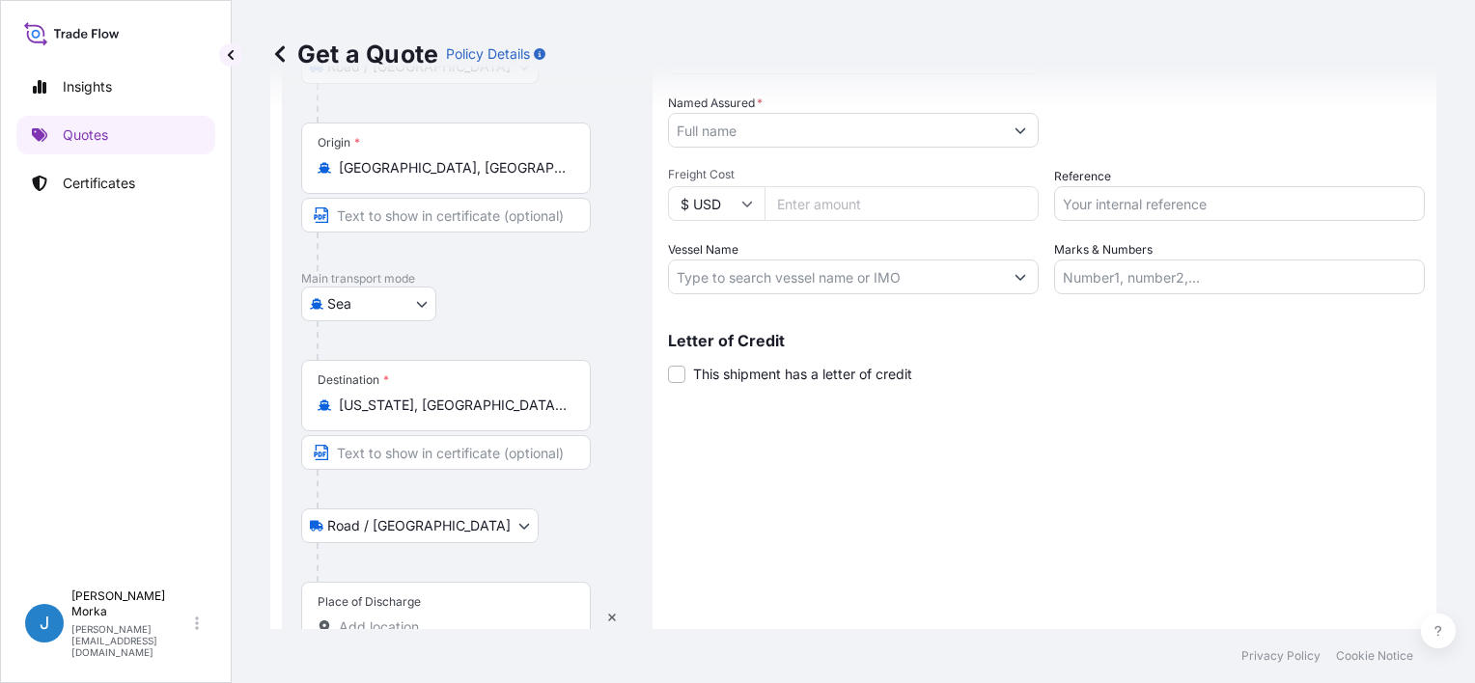
scroll to position [342, 0]
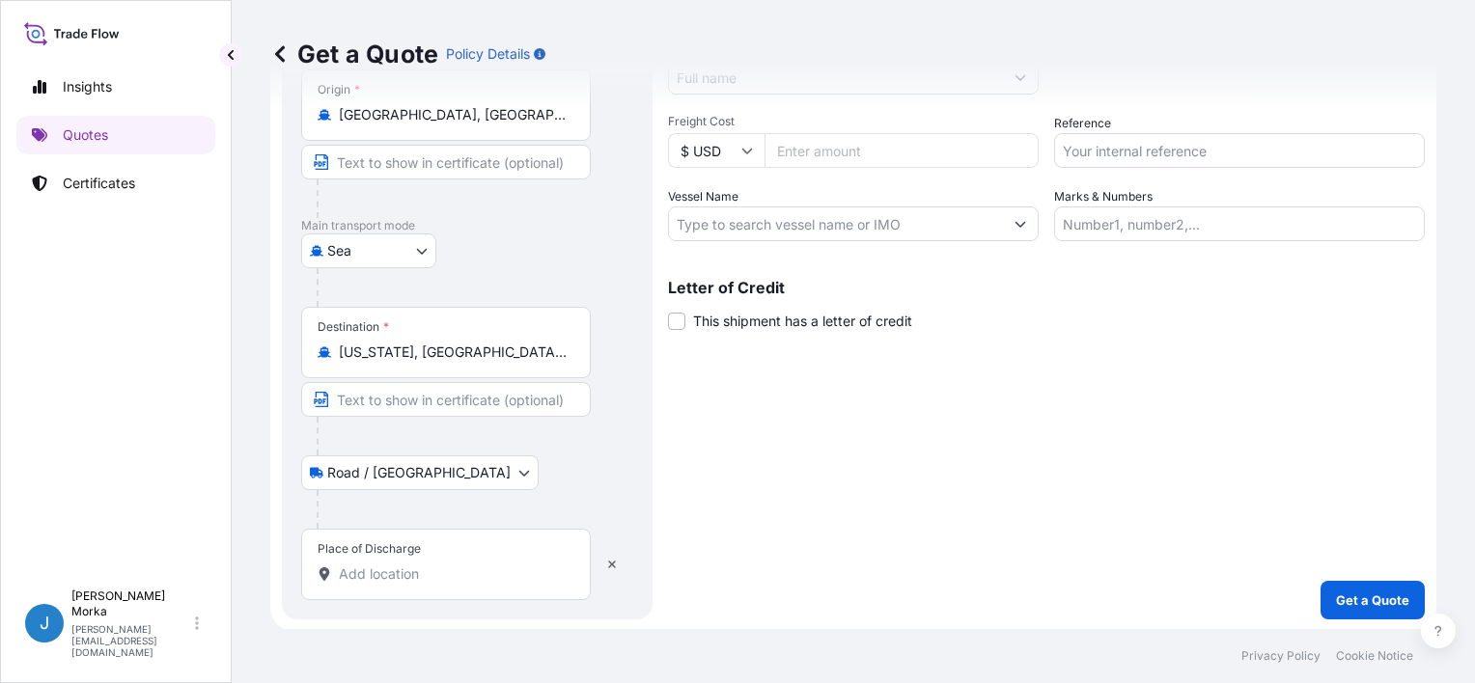
click at [417, 570] on input "Place of Discharge" at bounding box center [453, 574] width 228 height 19
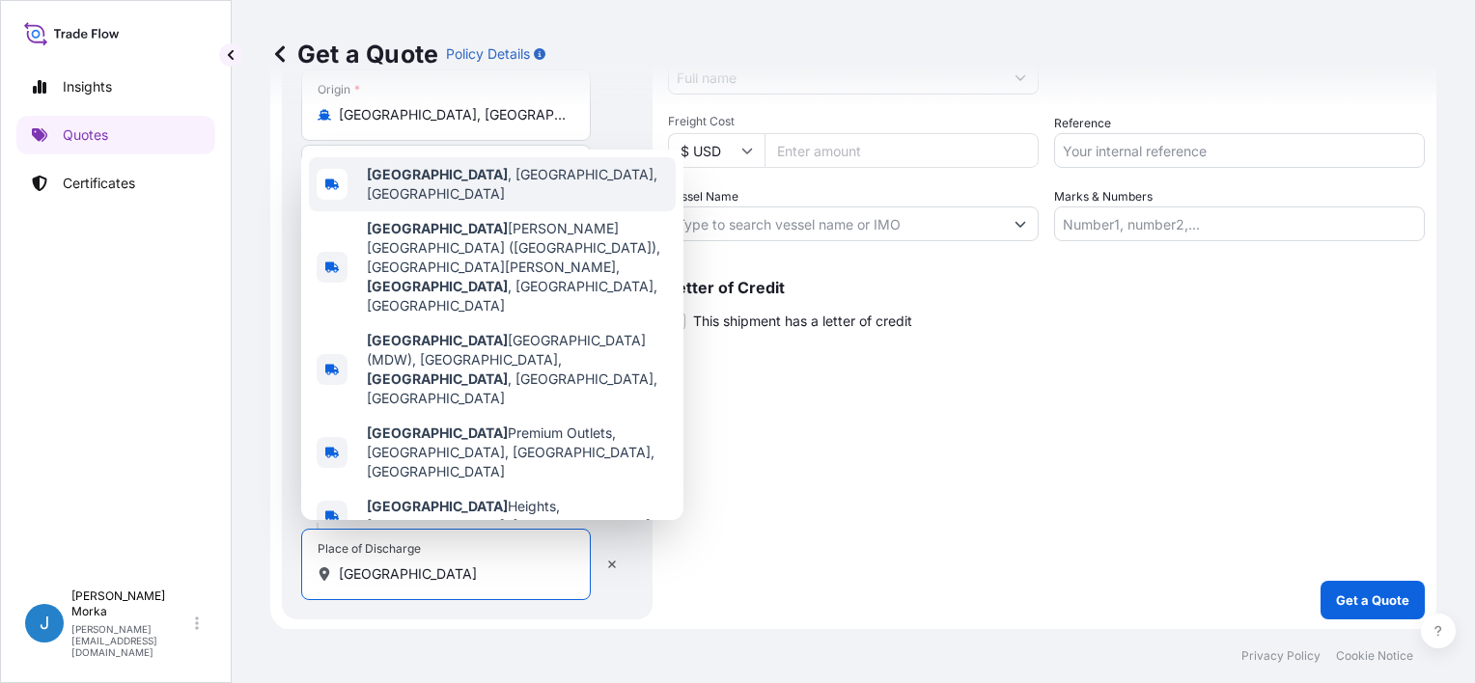
click at [487, 211] on div "[GEOGRAPHIC_DATA] , [GEOGRAPHIC_DATA], [GEOGRAPHIC_DATA]" at bounding box center [492, 184] width 367 height 54
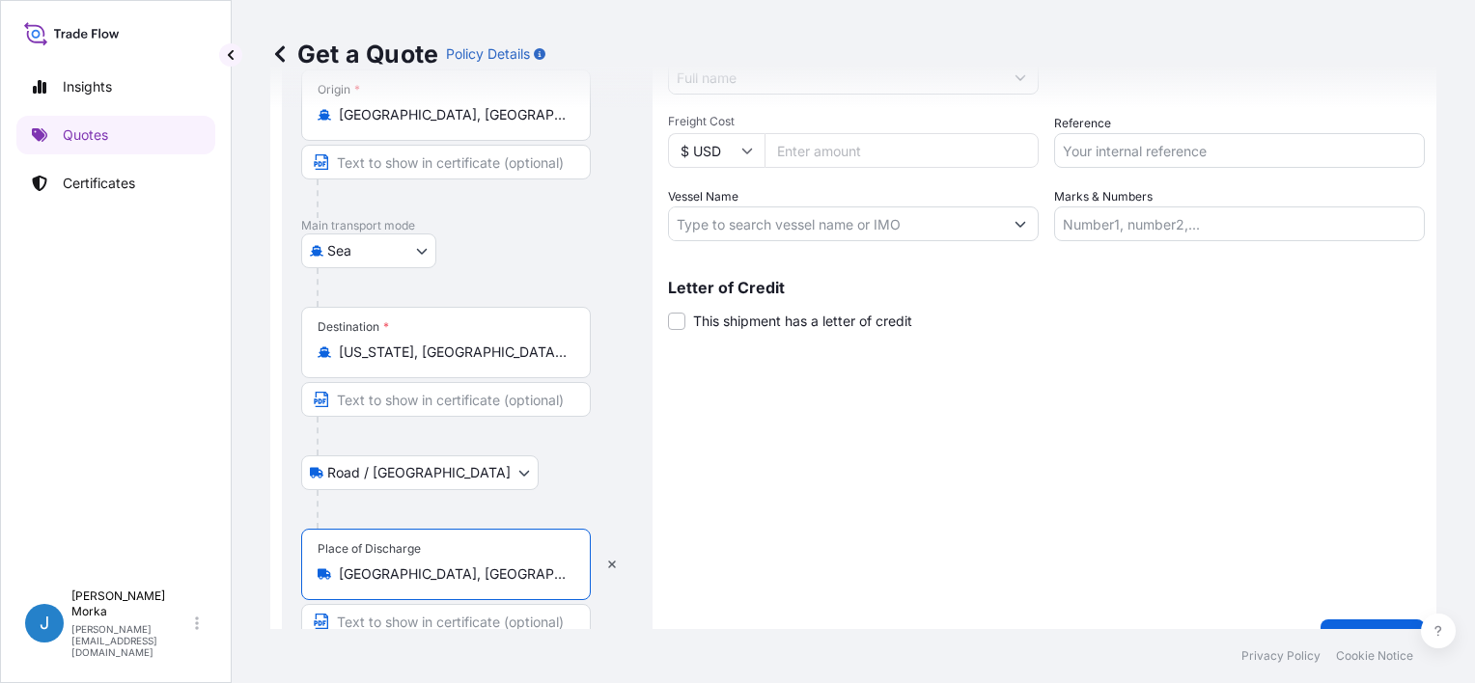
scroll to position [0, 0]
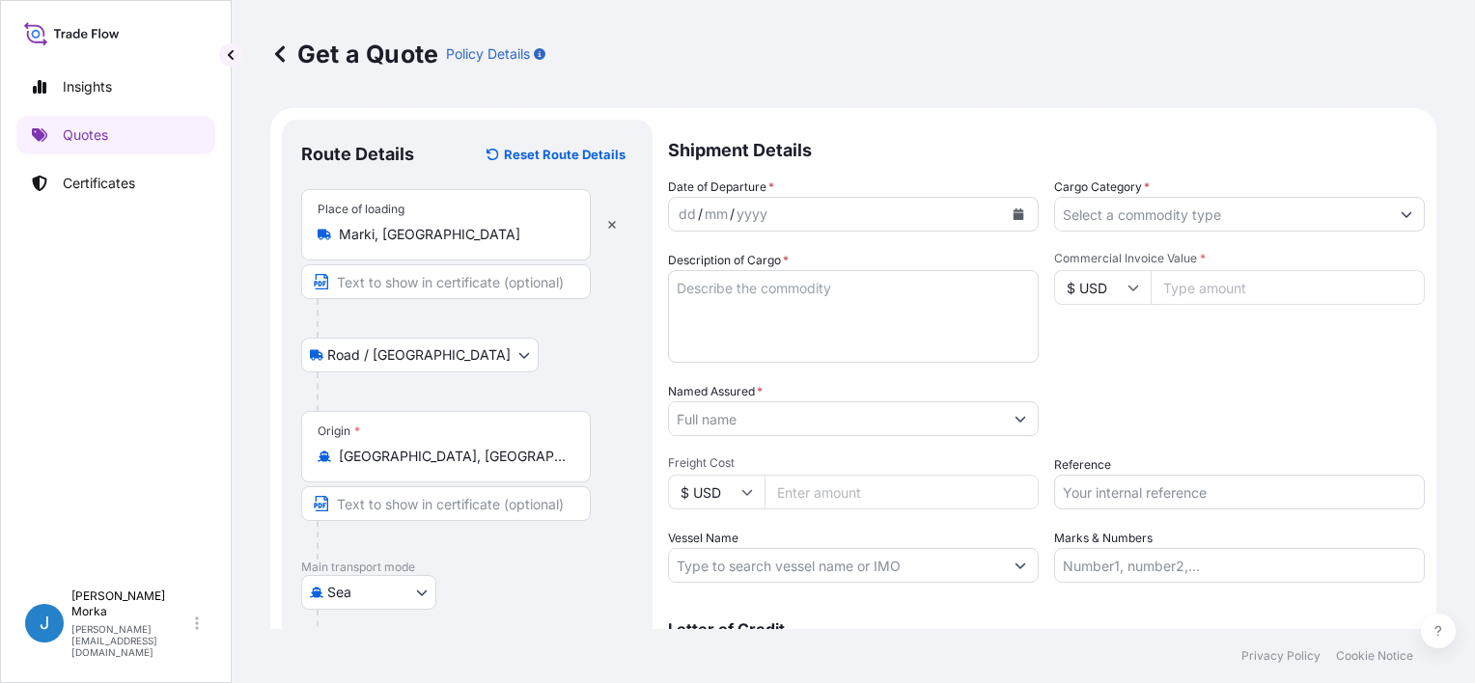
type input "[GEOGRAPHIC_DATA], [GEOGRAPHIC_DATA], [GEOGRAPHIC_DATA]"
click at [1012, 213] on button "Calendar" at bounding box center [1018, 214] width 31 height 31
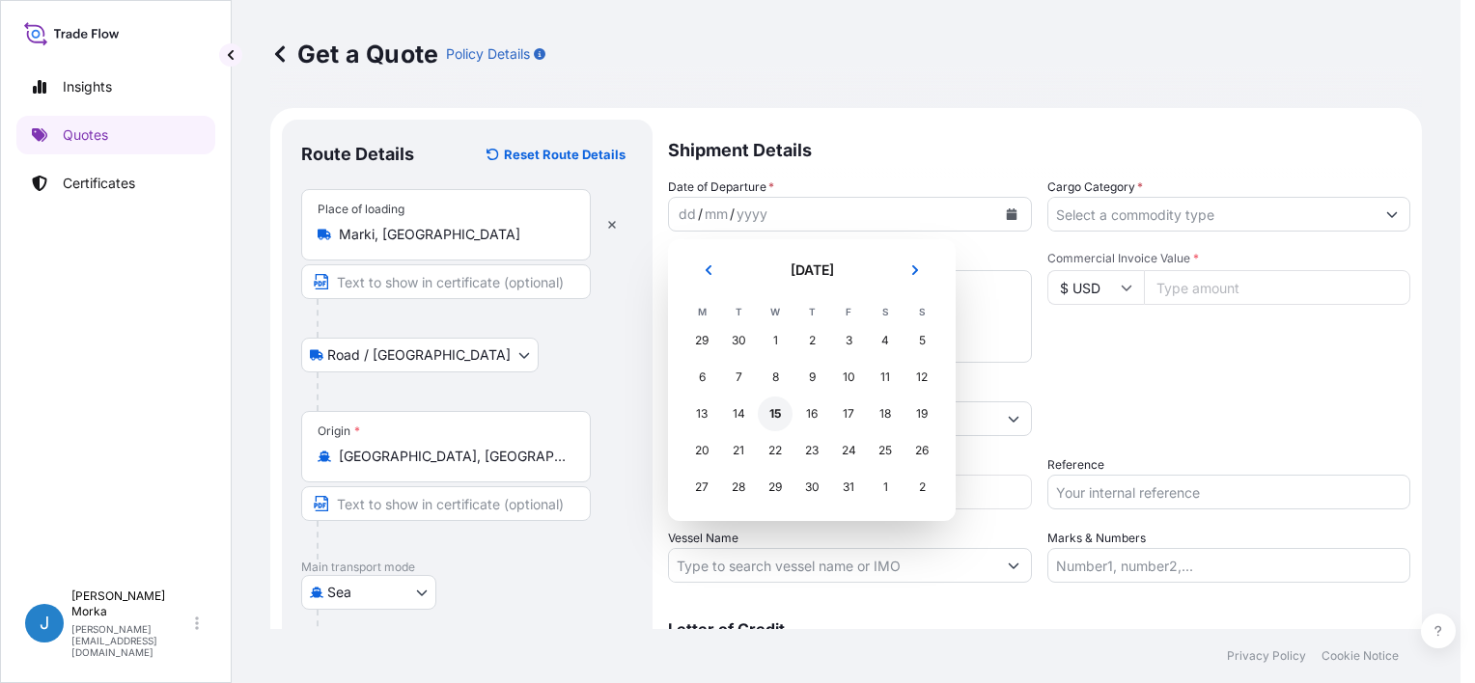
click at [773, 413] on div "15" at bounding box center [775, 414] width 35 height 35
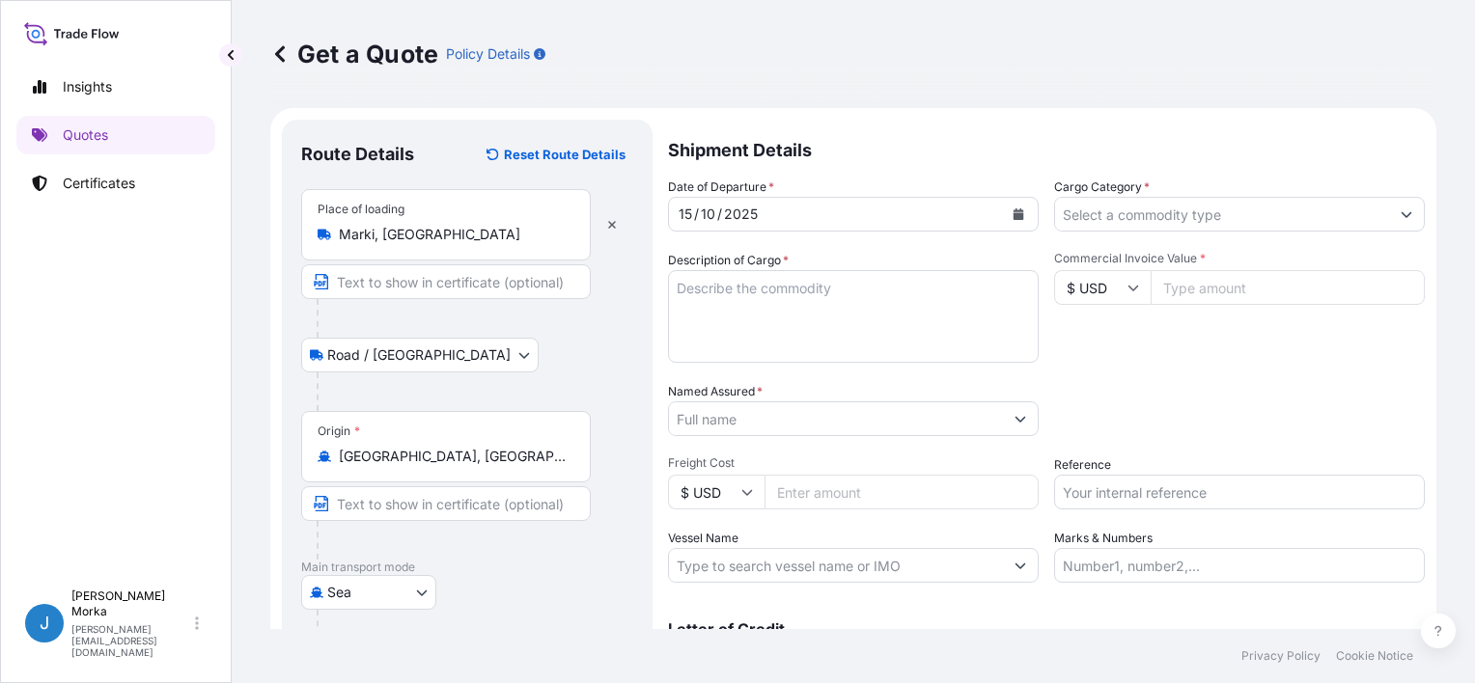
click at [1344, 410] on div "Packing Category Type to search a container mode Please select a primary mode o…" at bounding box center [1239, 409] width 371 height 54
click at [784, 274] on textarea "Description of Cargo *" at bounding box center [853, 316] width 371 height 93
paste textarea "FROZEN BREAD NET WEIGHT: 7947.520 KGS"
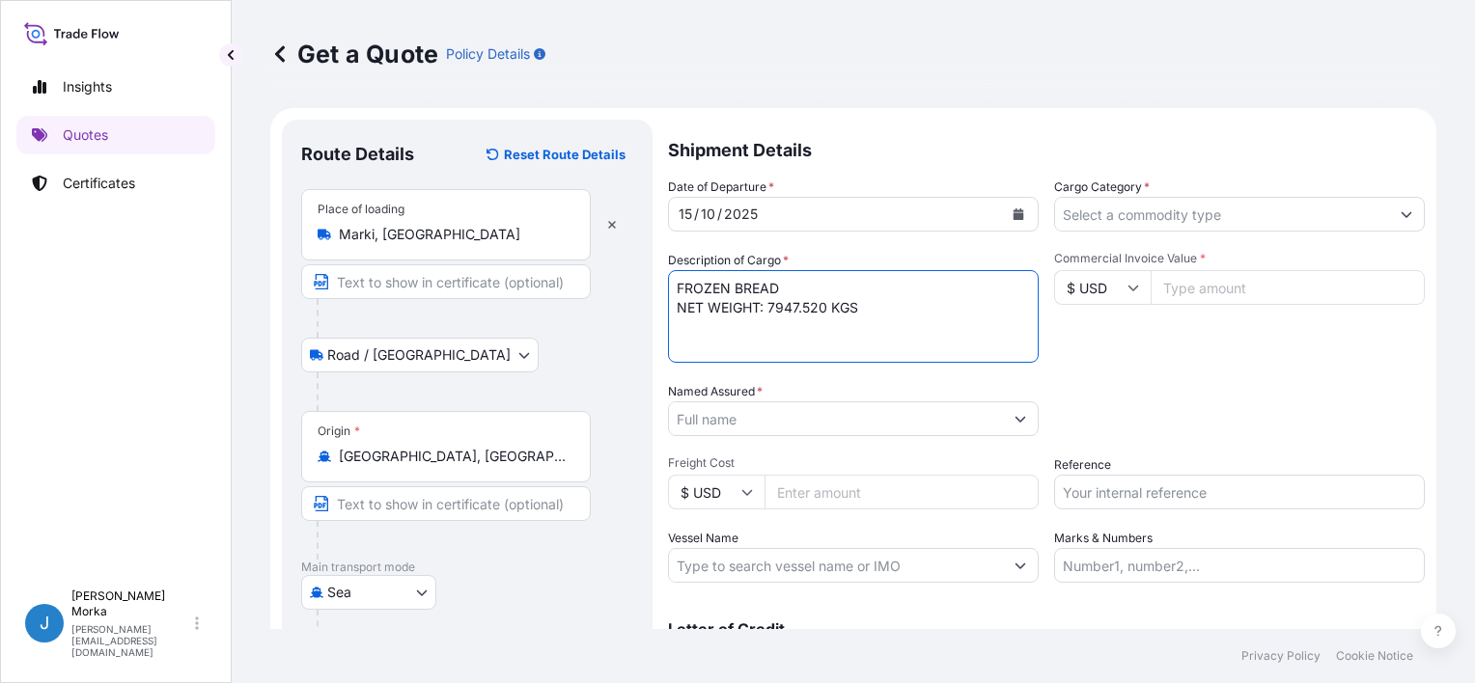
click at [679, 282] on textarea "FROZEN BREAD NET WEIGHT: 7947.520 KGS" at bounding box center [853, 316] width 371 height 93
click at [702, 281] on textarea "FROZEN BREAD NET WEIGHT: 7947.520 KGS" at bounding box center [853, 316] width 371 height 93
paste textarea "HLBU9029571"
click at [879, 336] on textarea "HLBU9029571 FROZEN BREAD NET WEIGHT: 7947.520 KGS" at bounding box center [853, 316] width 371 height 93
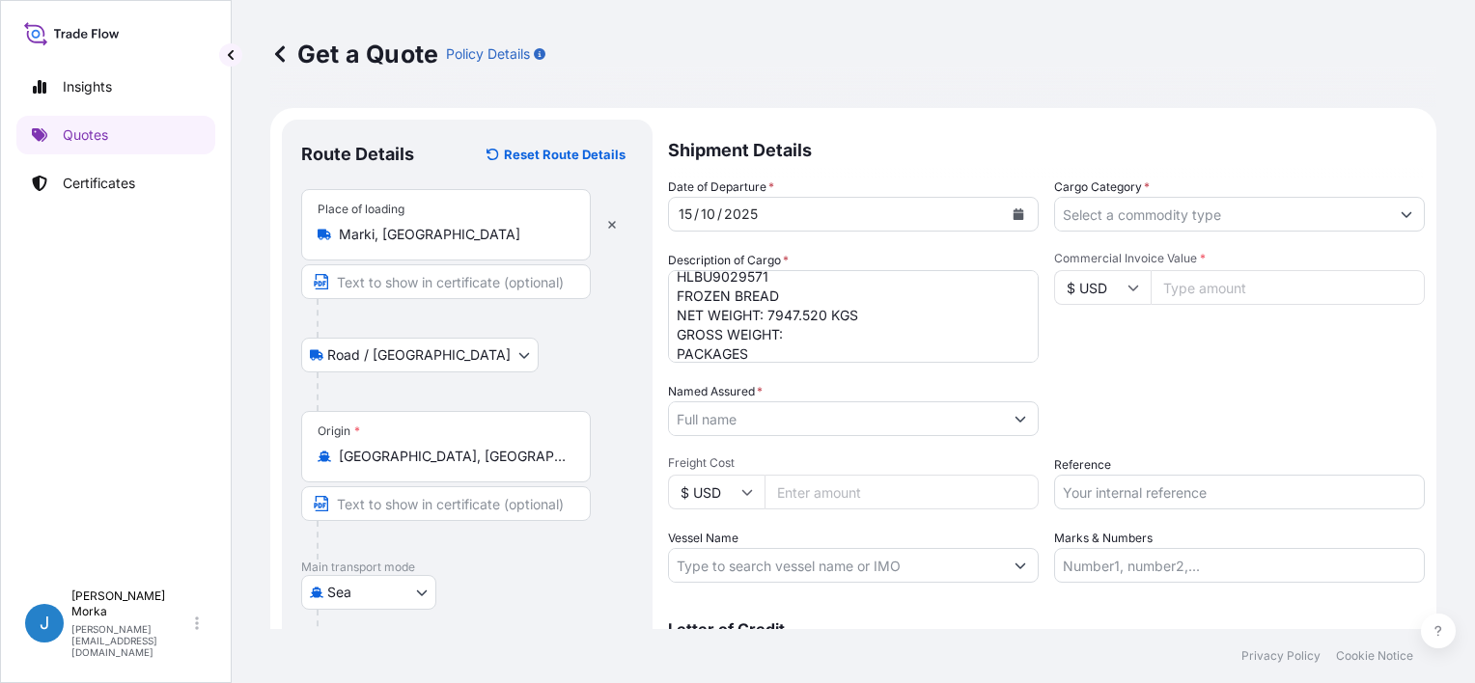
click at [821, 332] on textarea "HLBU9029571 FROZEN BREAD NET WEIGHT: 7947.520 KGS GROSS WEIGHT: PACKAGES" at bounding box center [853, 316] width 371 height 93
paste textarea "8711.056"
click at [676, 348] on textarea "HLBU9029571 FROZEN BREAD NET WEIGHT: 7947.520 KGS GROSS WEIGHT: 8711.056 KGS PA…" at bounding box center [853, 316] width 371 height 93
paste textarea "928"
type textarea "HLBU9029571 FROZEN BREAD NET WEIGHT: 7947.520 KGS GROSS WEIGHT: 8711.056 KGS 92…"
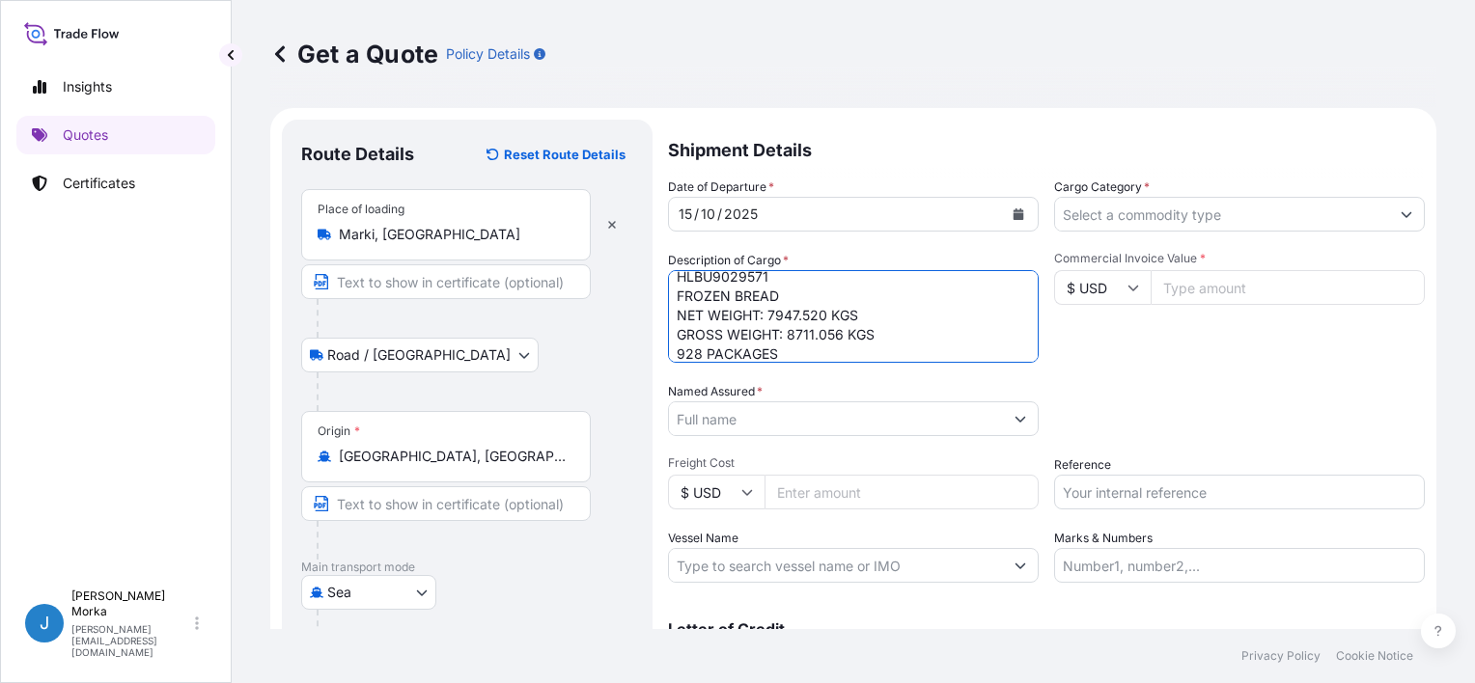
click at [1157, 373] on div "Date of Departure * [DATE] Cargo Category * Description of Cargo * HLBU9029571 …" at bounding box center [1046, 380] width 757 height 405
click at [916, 432] on input "Named Assured *" at bounding box center [836, 419] width 334 height 35
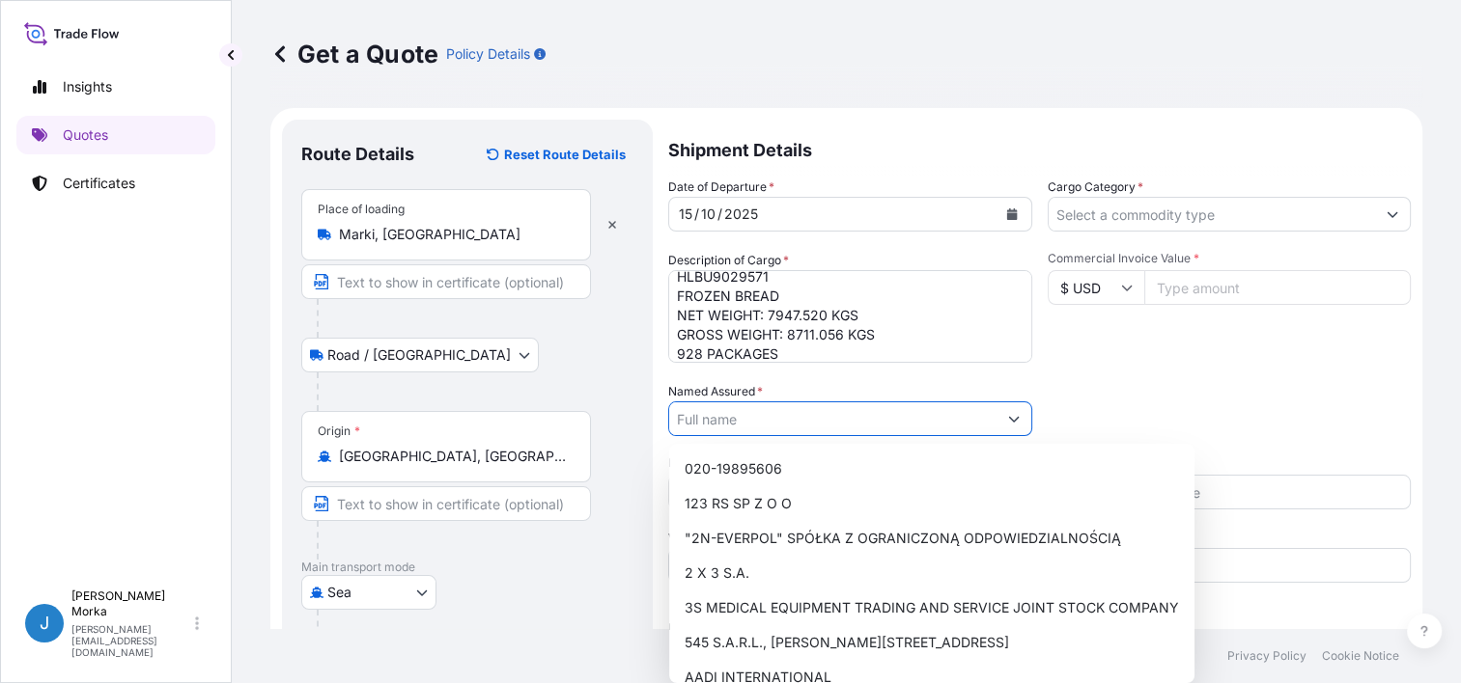
paste input "Baking Co."
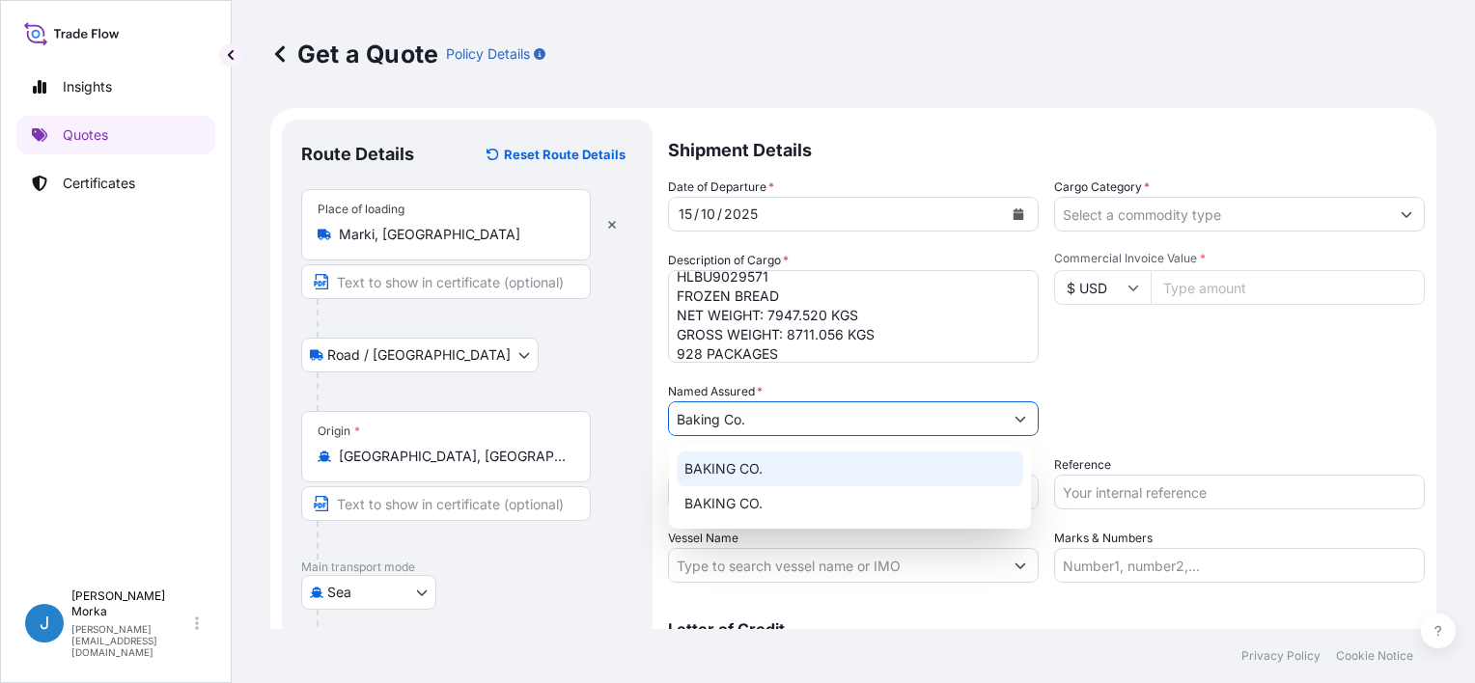
click at [751, 468] on span "BAKING CO." at bounding box center [723, 468] width 78 height 19
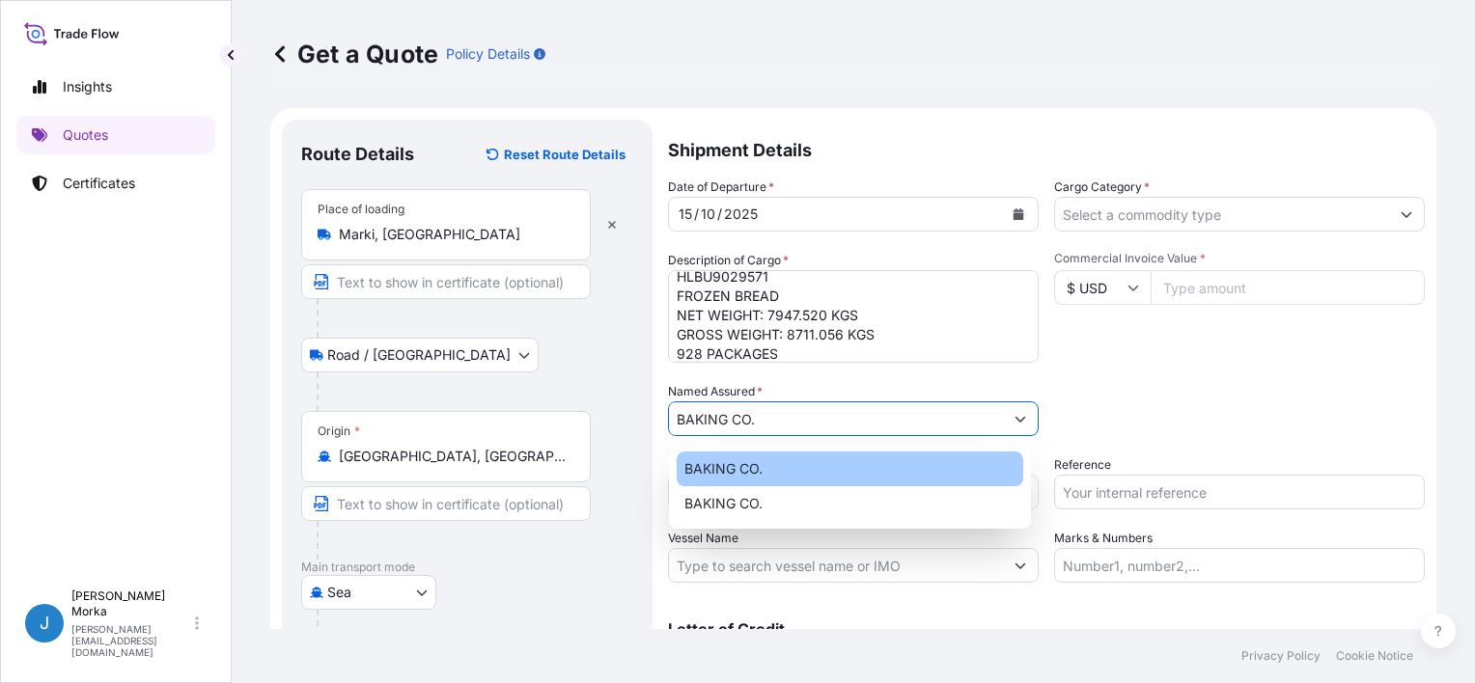
type input "BAKING CO."
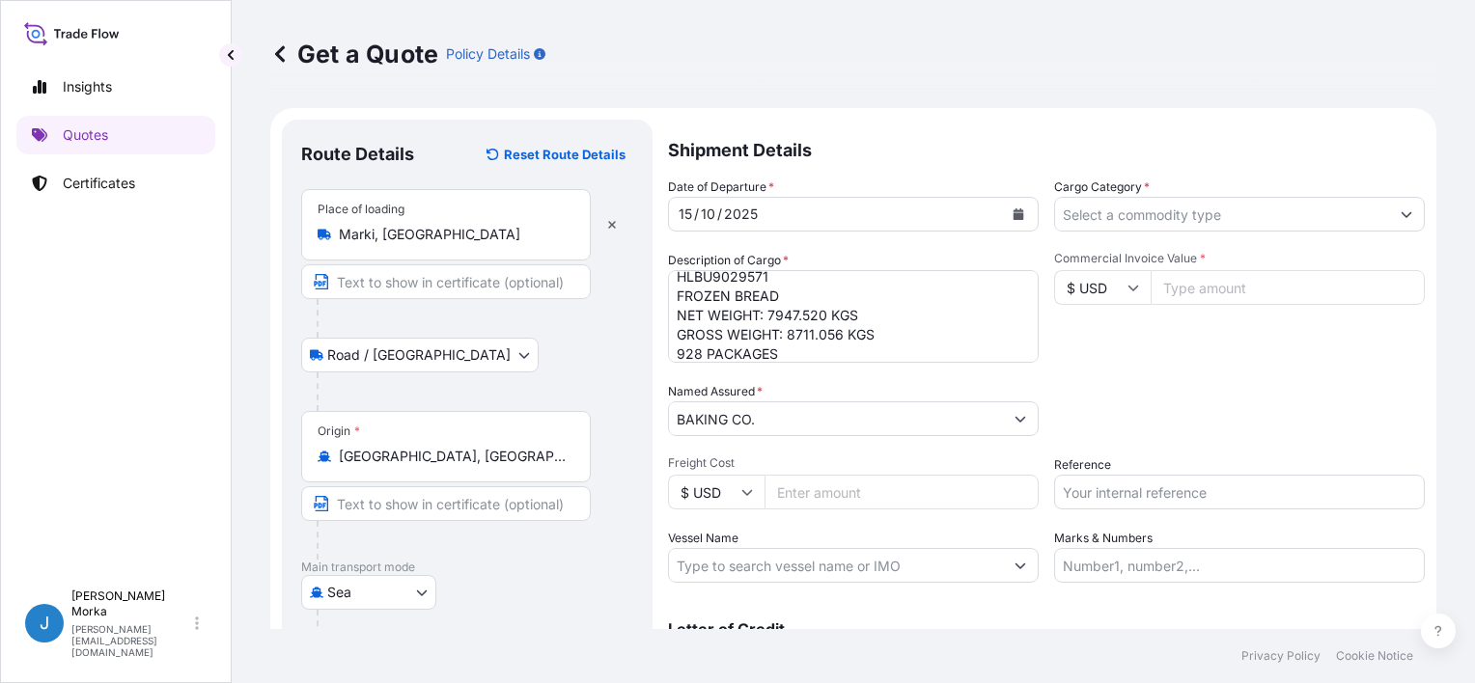
click at [1233, 403] on div "Packing Category Type to search a container mode Please select a primary mode o…" at bounding box center [1239, 409] width 371 height 54
click at [1193, 291] on input "Commercial Invoice Value *" at bounding box center [1288, 287] width 274 height 35
type input "14374.02"
click at [1272, 368] on div "Date of Departure * [DATE] Cargo Category * Description of Cargo * HLBU9029571 …" at bounding box center [1046, 380] width 757 height 405
click at [1139, 485] on input "Reference" at bounding box center [1239, 492] width 371 height 35
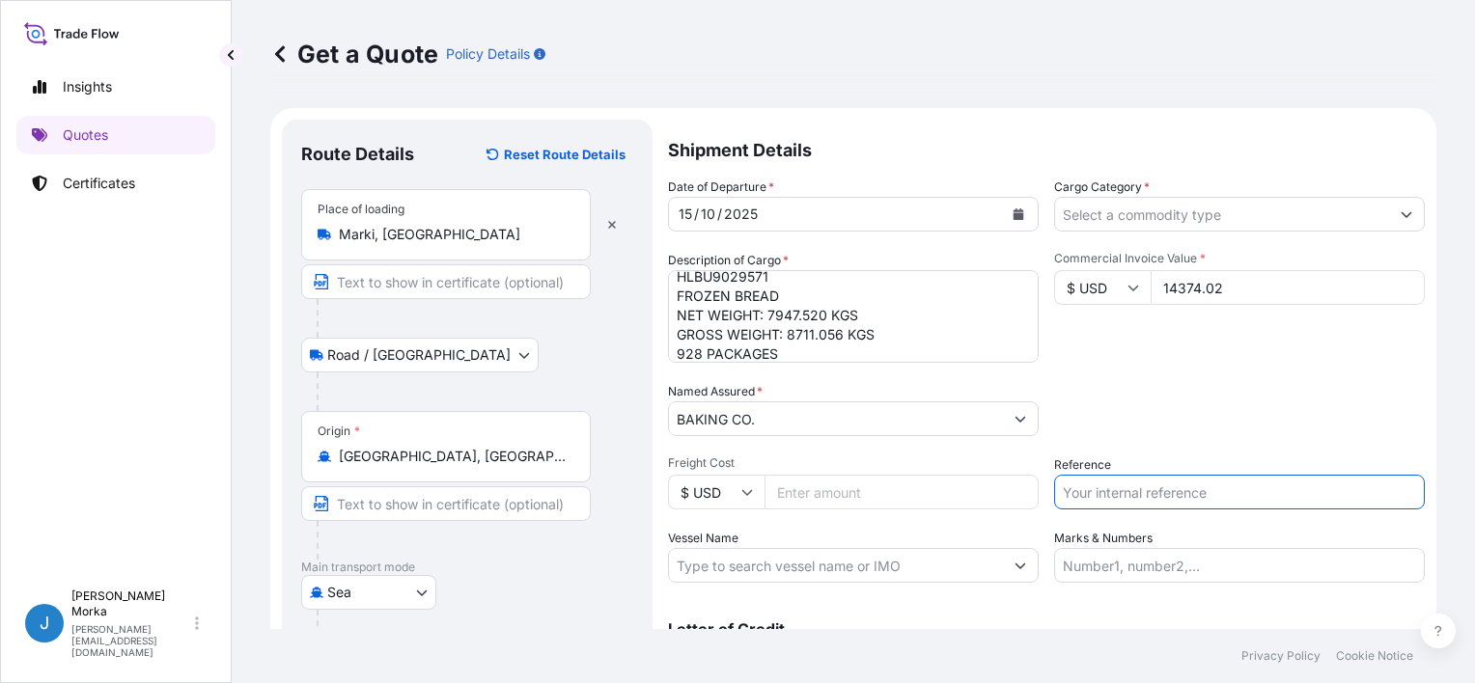
paste input "S02070373"
type input "S02070373"
click at [1155, 375] on div "Date of Departure * [DATE] Cargo Category * Description of Cargo * HLBU9029571 …" at bounding box center [1046, 380] width 757 height 405
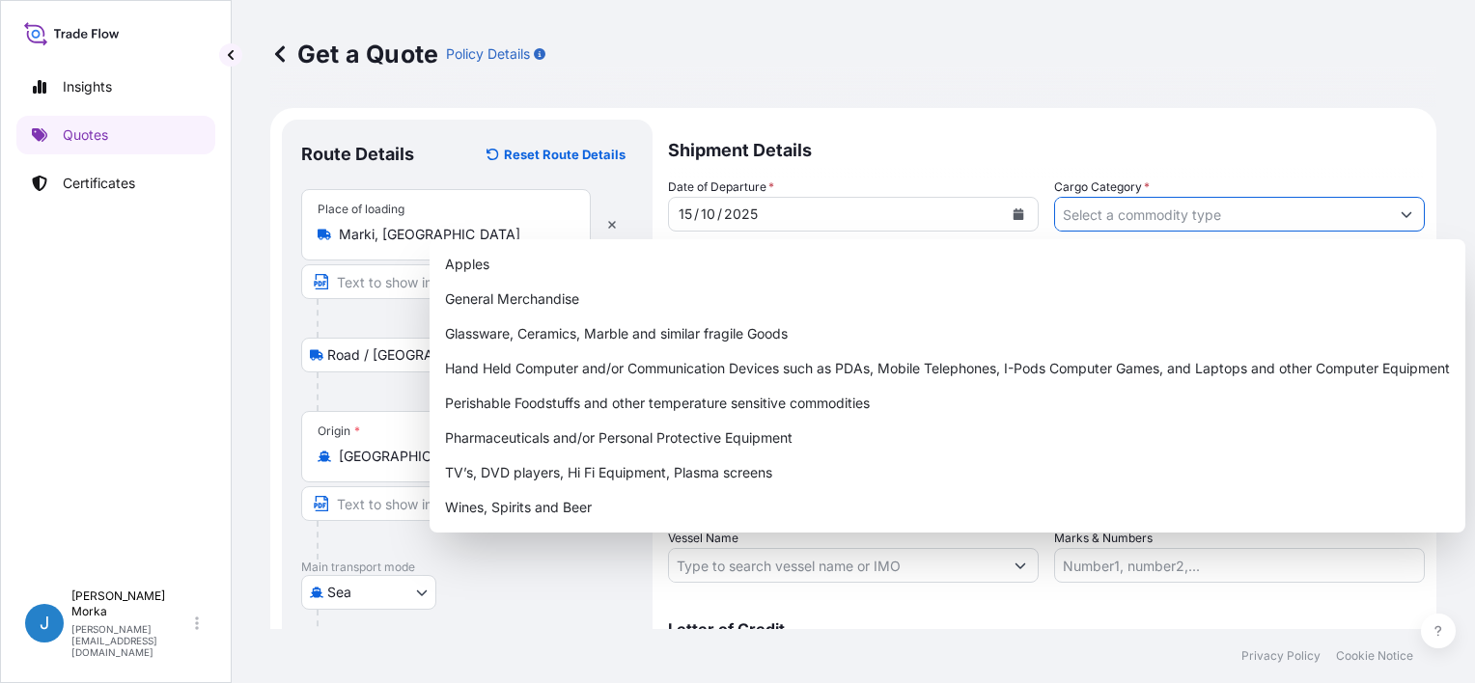
click at [1109, 224] on input "Cargo Category *" at bounding box center [1222, 214] width 334 height 35
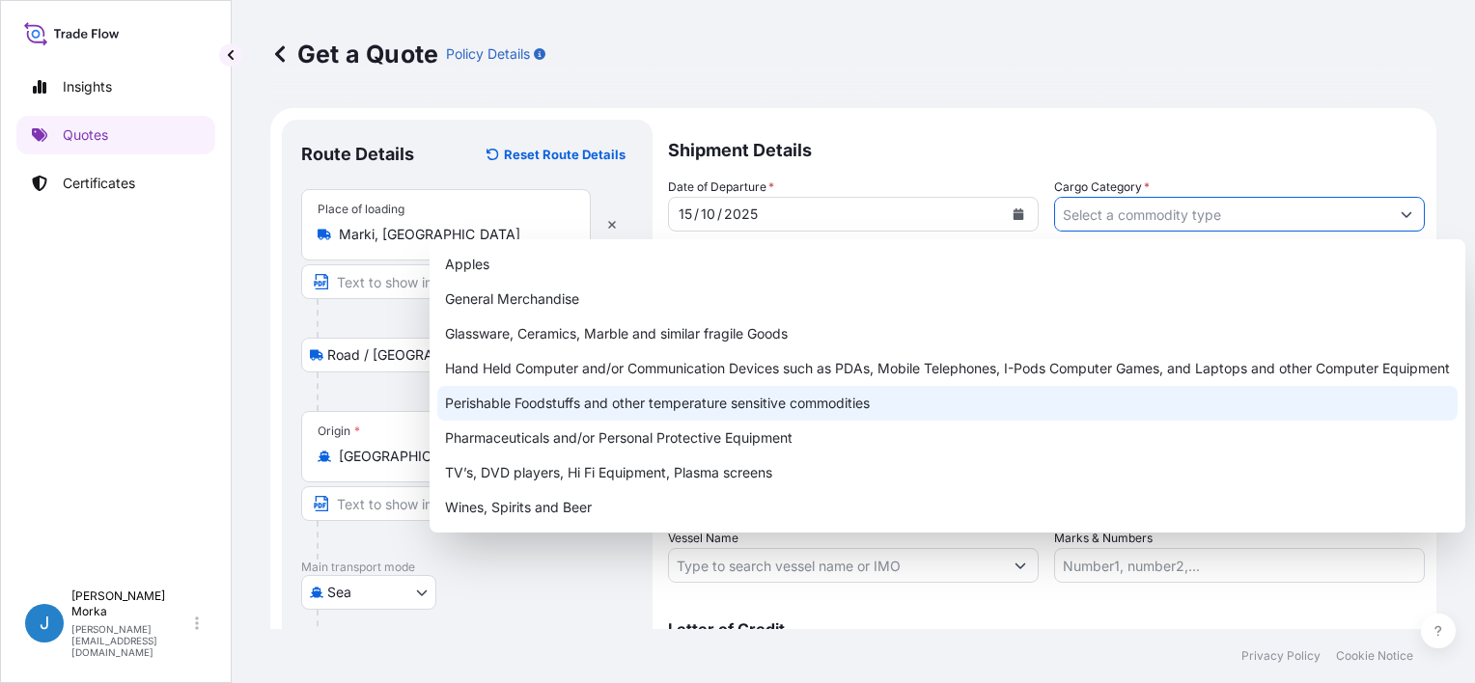
click at [535, 402] on div "Perishable Foodstuffs and other temperature sensitive commodities" at bounding box center [947, 403] width 1020 height 35
type input "Perishable Foodstuffs and other temperature sensitive commodities"
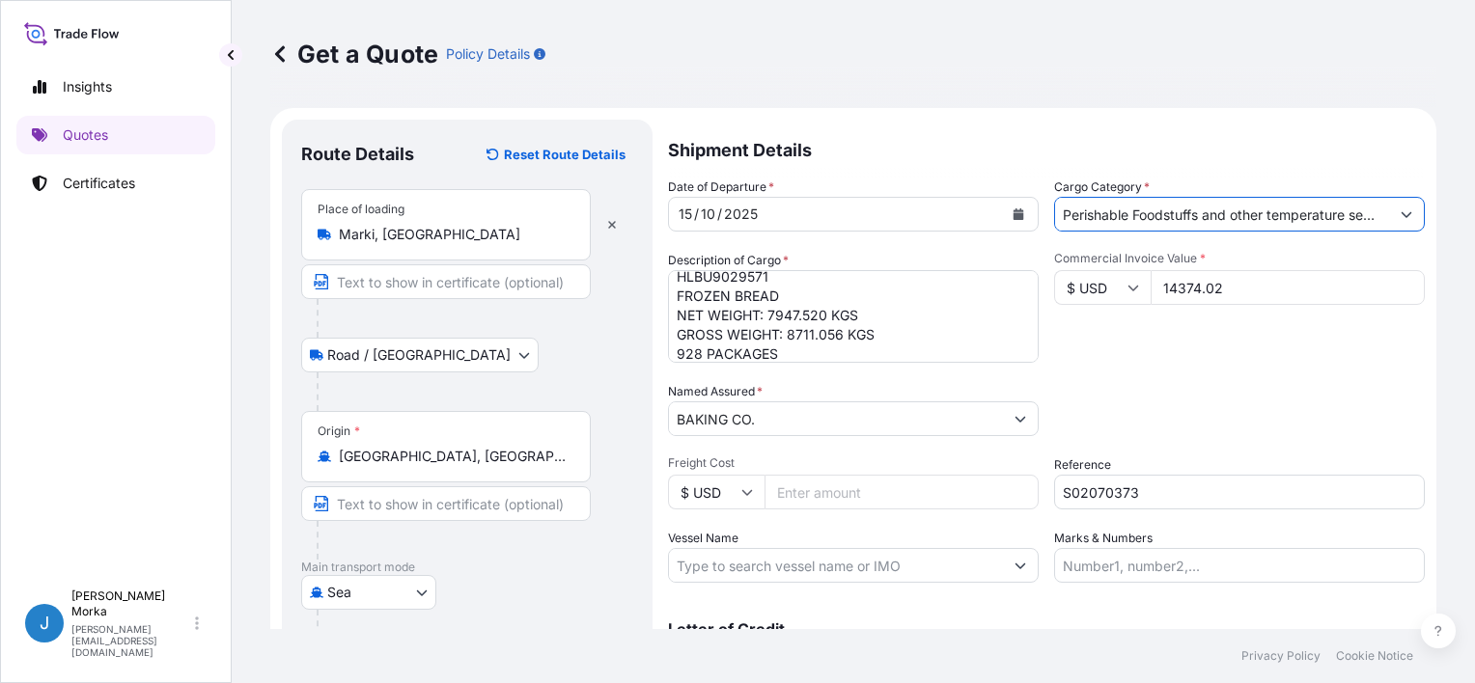
click at [1221, 348] on div "Commercial Invoice Value * $ USD 14374.02" at bounding box center [1239, 307] width 371 height 112
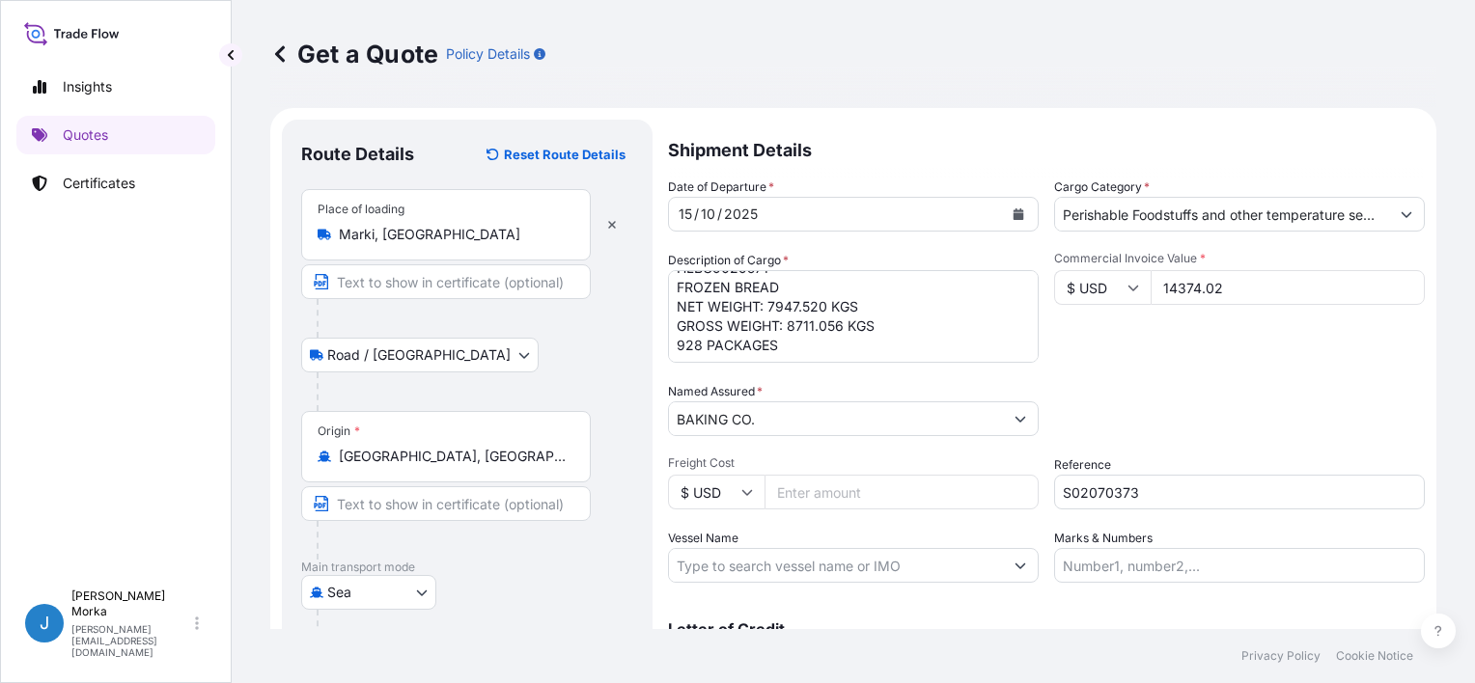
scroll to position [380, 0]
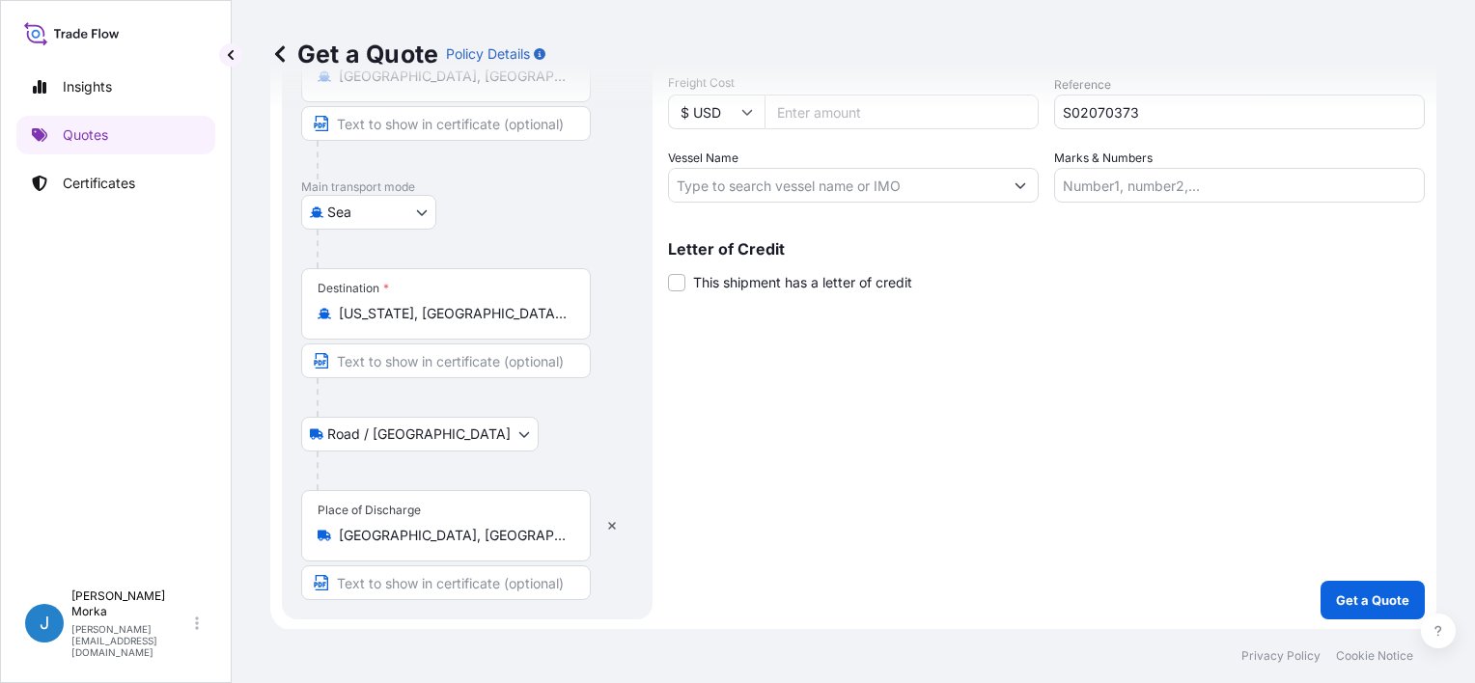
click at [1358, 600] on p "Get a Quote" at bounding box center [1372, 600] width 73 height 19
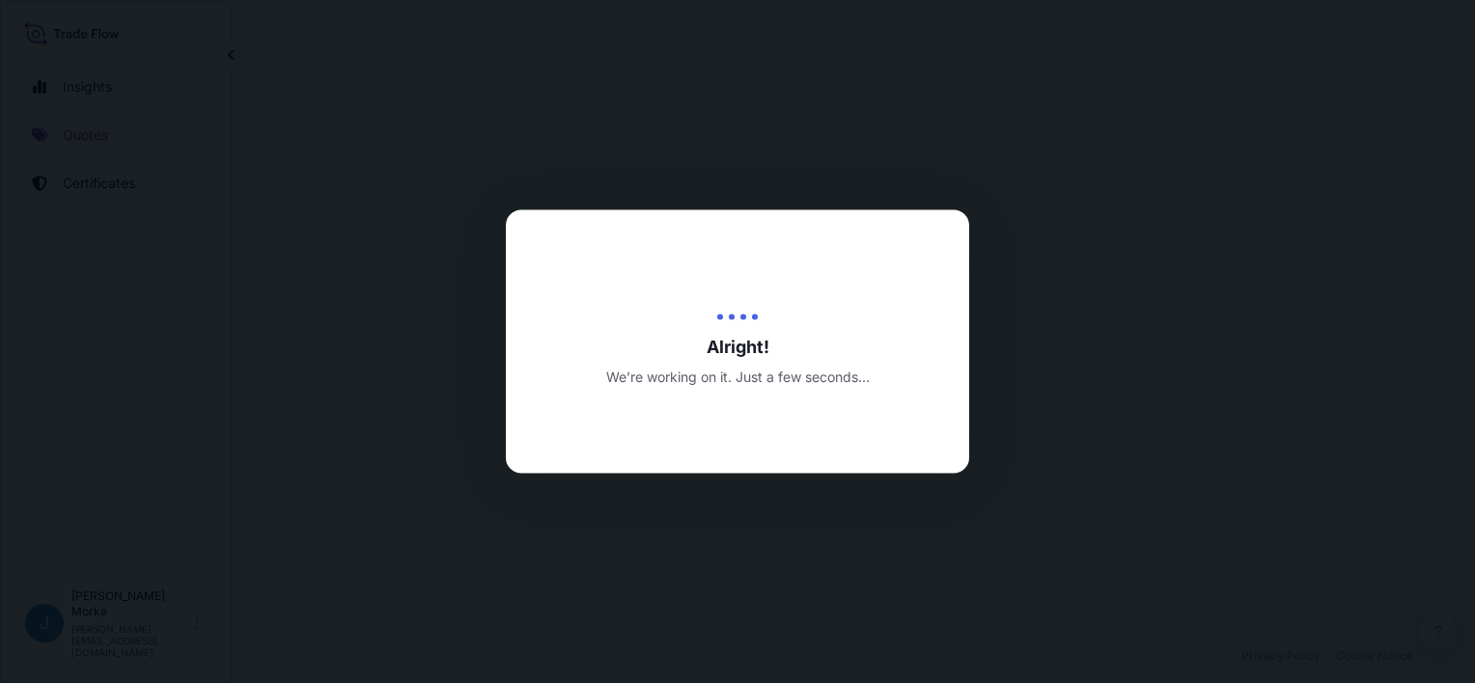
select select "Road / [GEOGRAPHIC_DATA]"
select select "Sea"
select select "Road / [GEOGRAPHIC_DATA]"
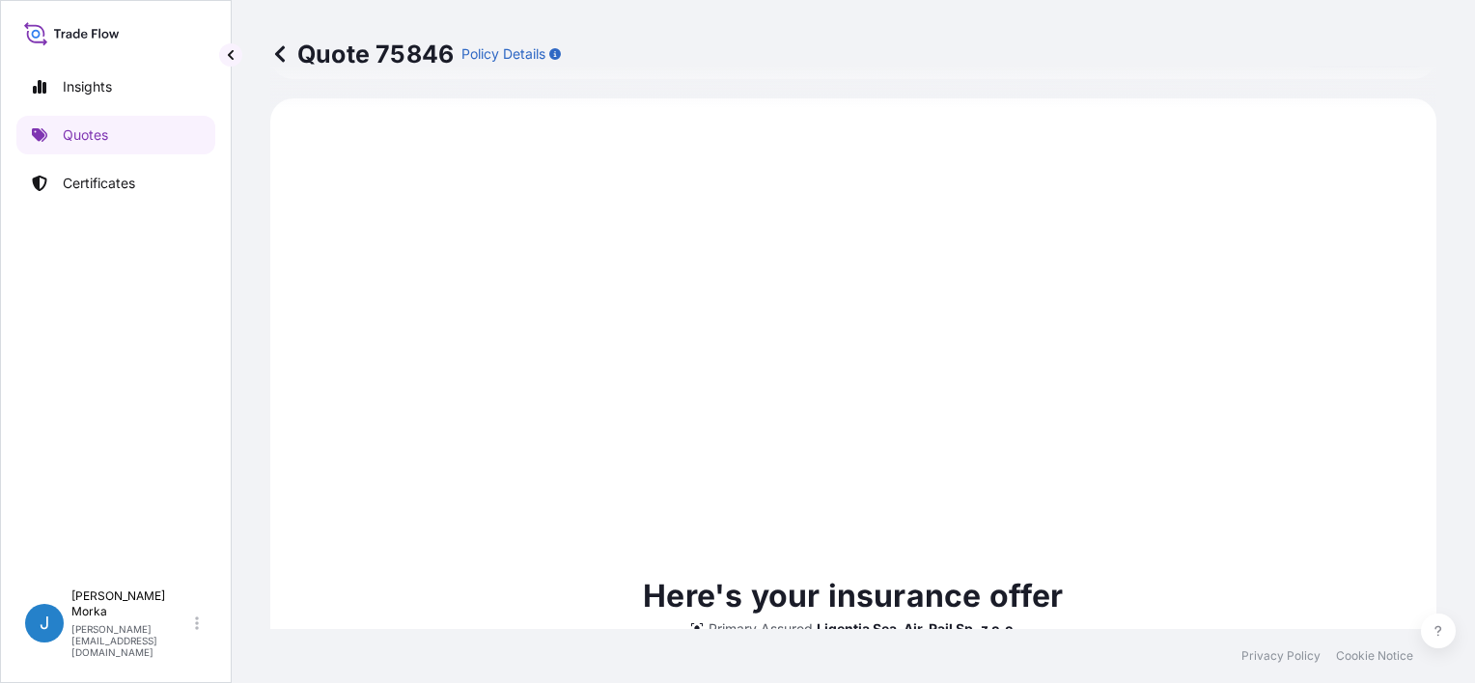
scroll to position [1214, 0]
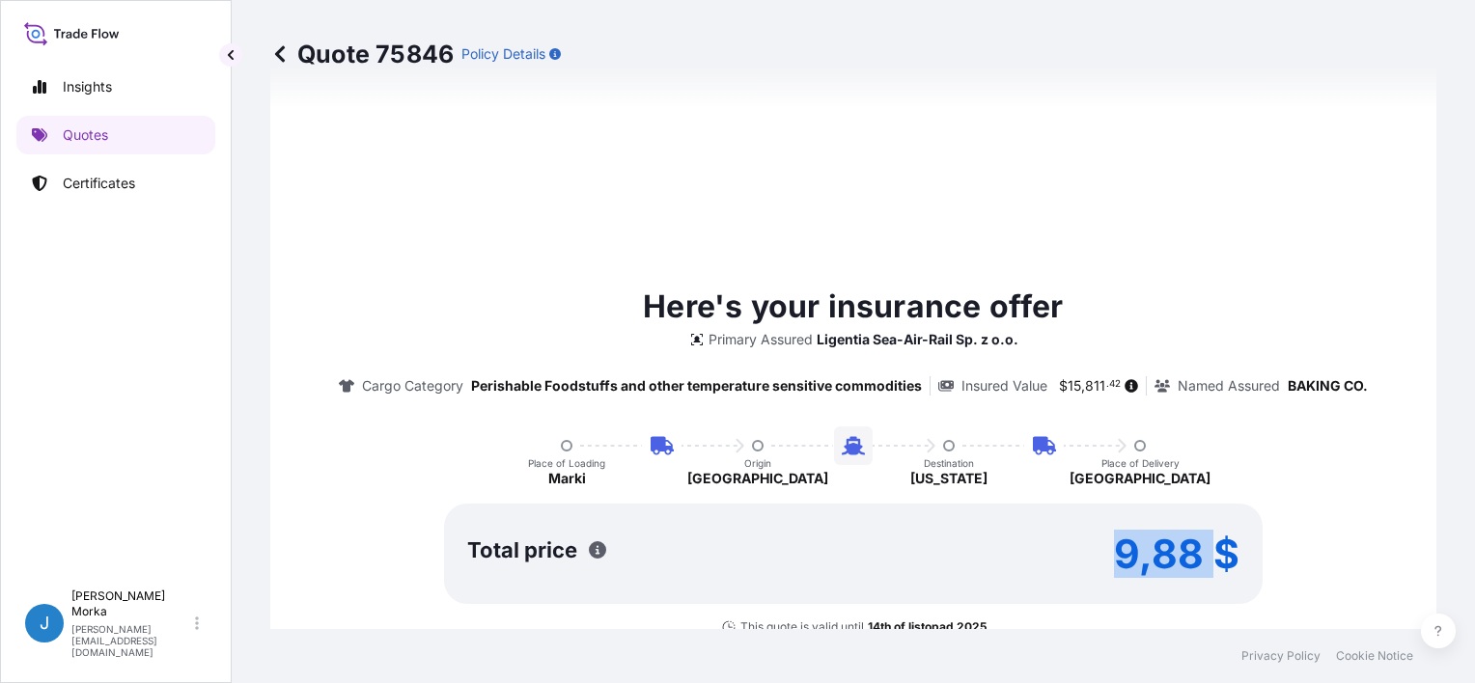
drag, startPoint x: 1106, startPoint y: 556, endPoint x: 1203, endPoint y: 548, distance: 96.8
click at [1203, 548] on div "Total price 9,88 $" at bounding box center [853, 554] width 819 height 100
copy p "9,88"
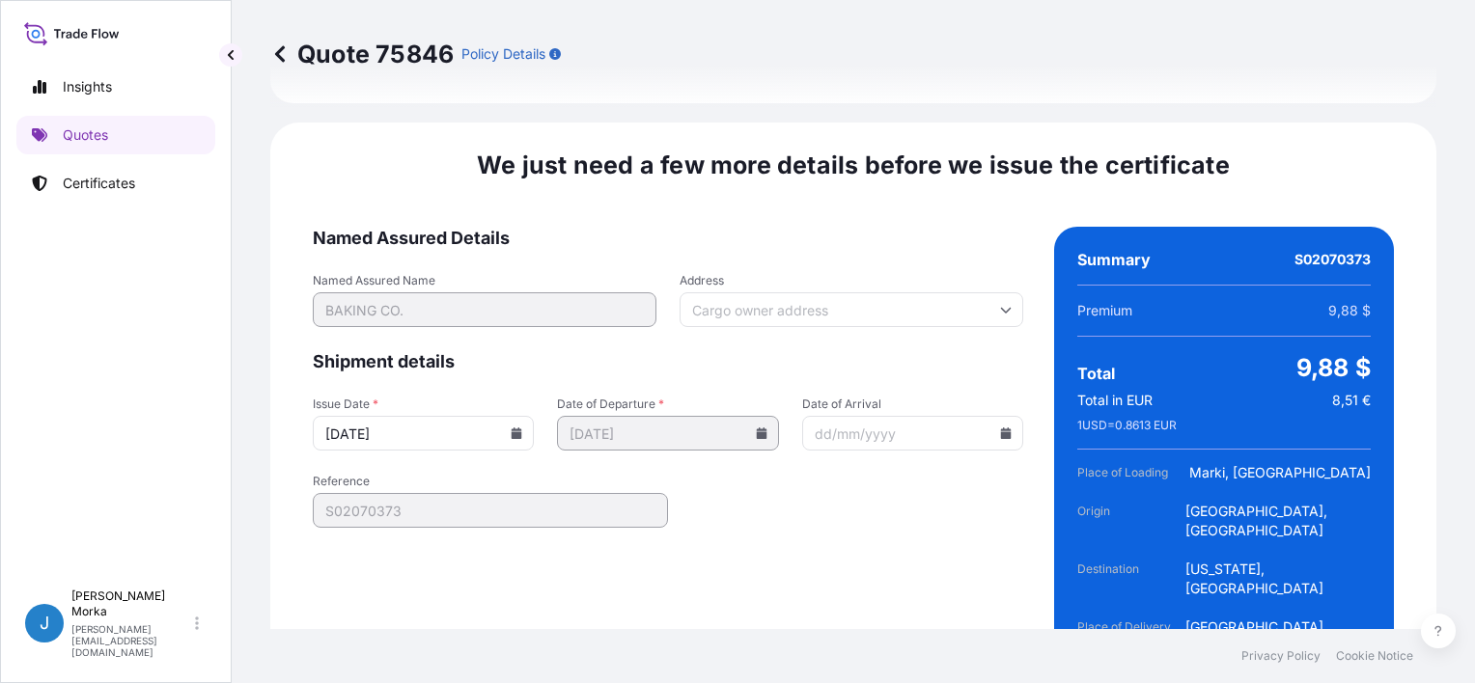
scroll to position [2943, 0]
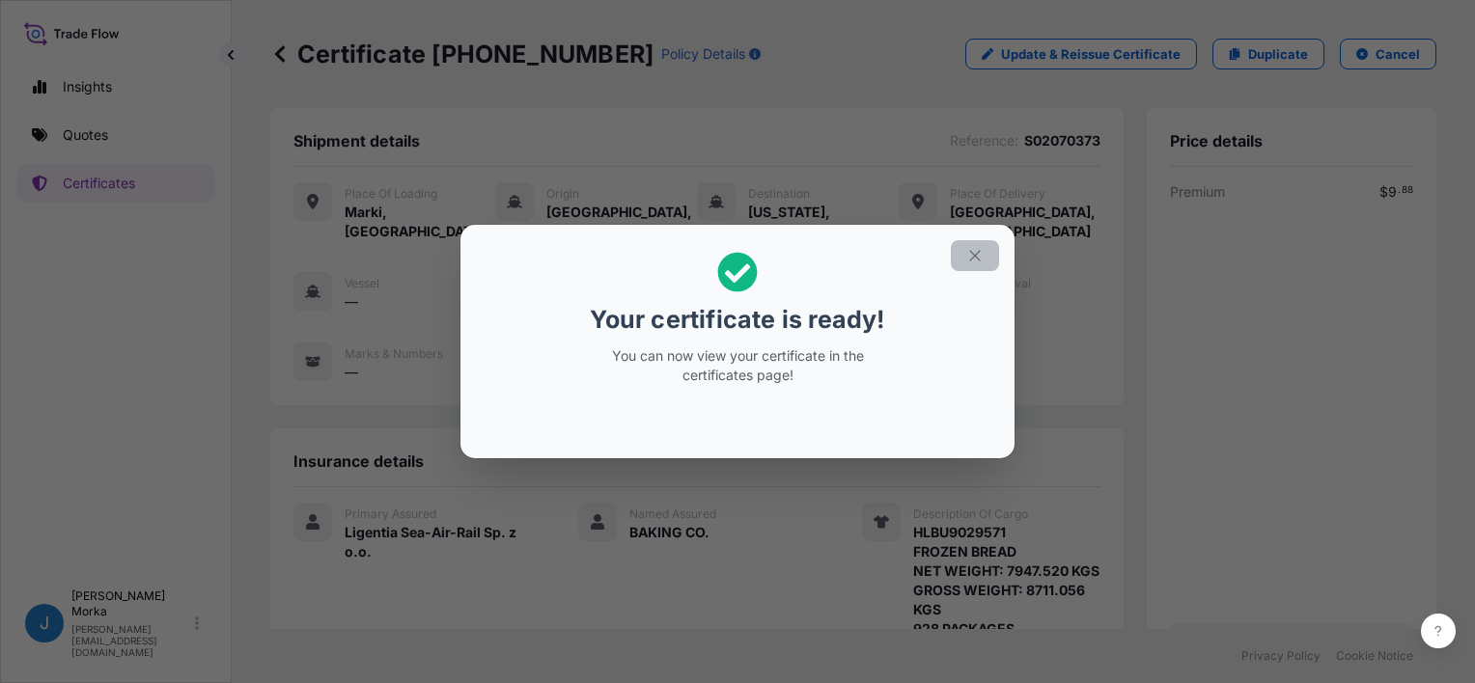
click at [980, 247] on icon "button" at bounding box center [974, 255] width 17 height 17
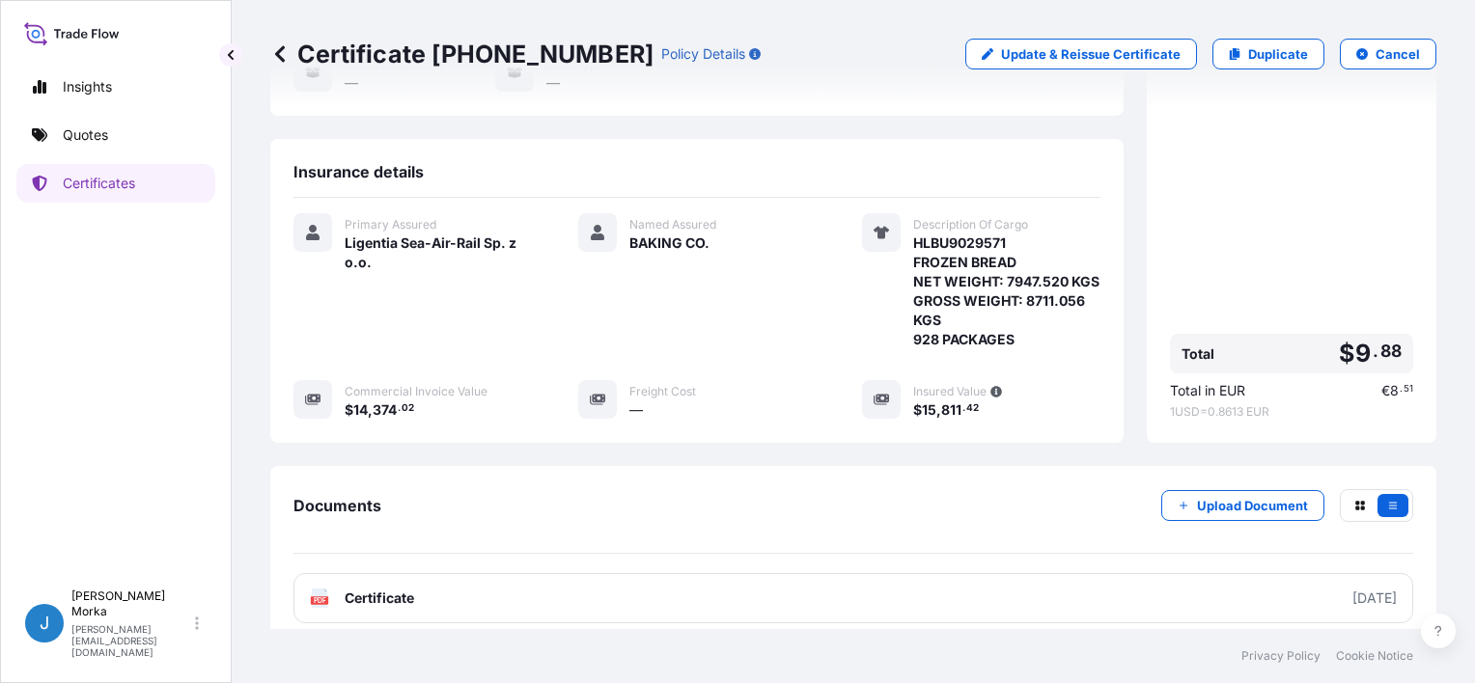
scroll to position [405, 0]
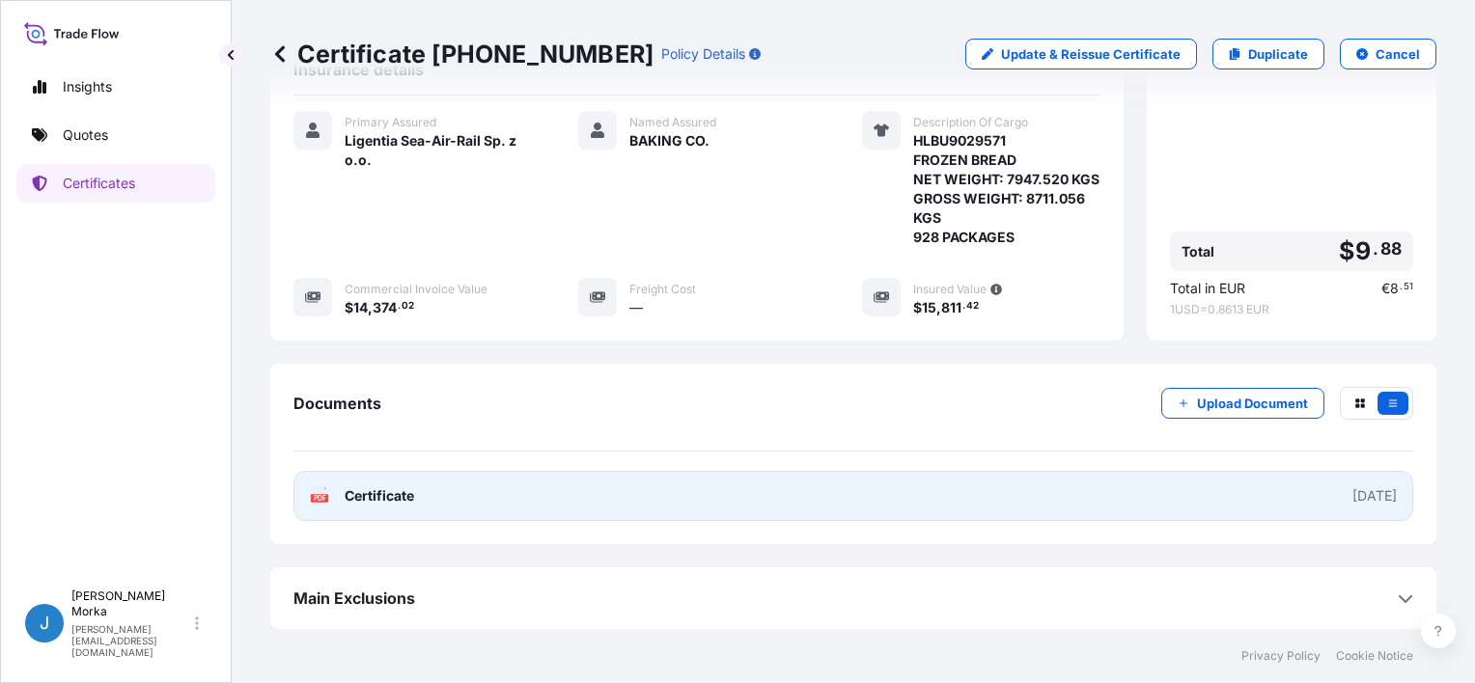
click at [611, 490] on link "PDF Certificate [DATE]" at bounding box center [853, 496] width 1120 height 50
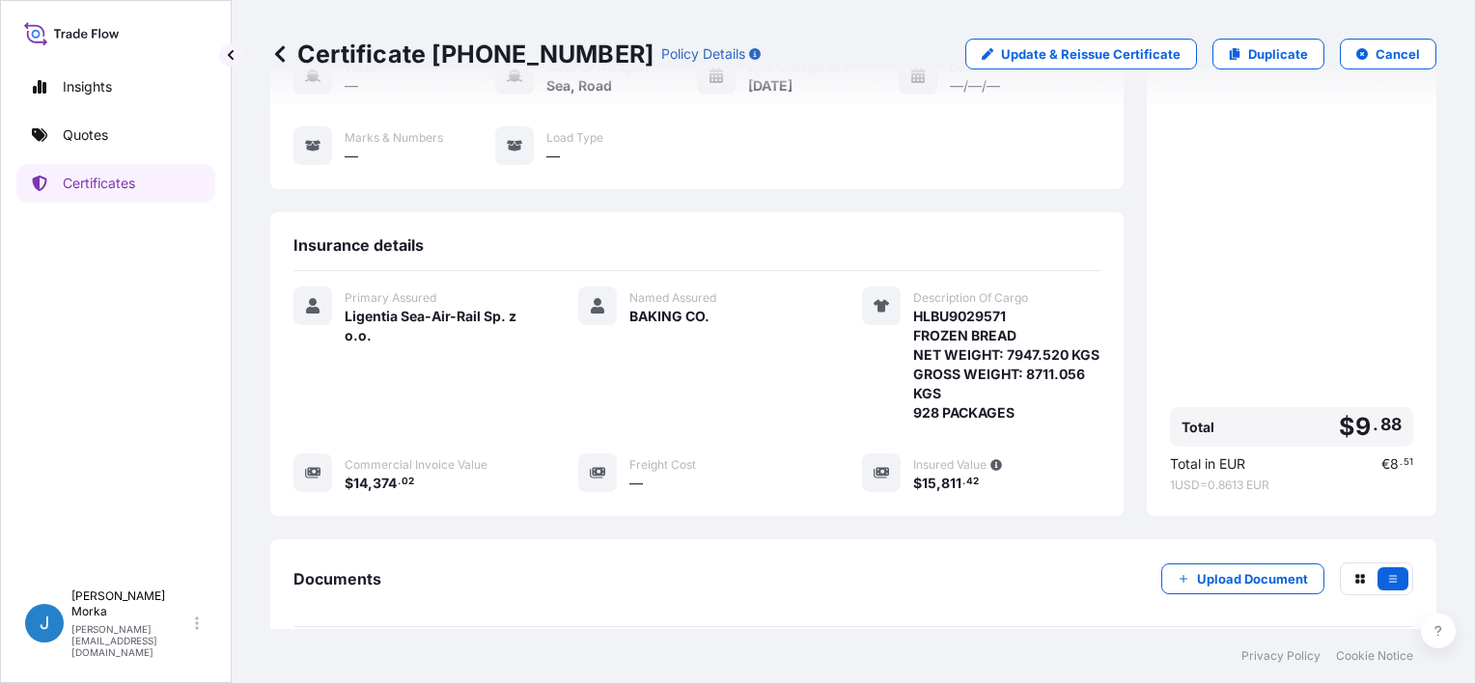
scroll to position [0, 0]
